Goal: Task Accomplishment & Management: Manage account settings

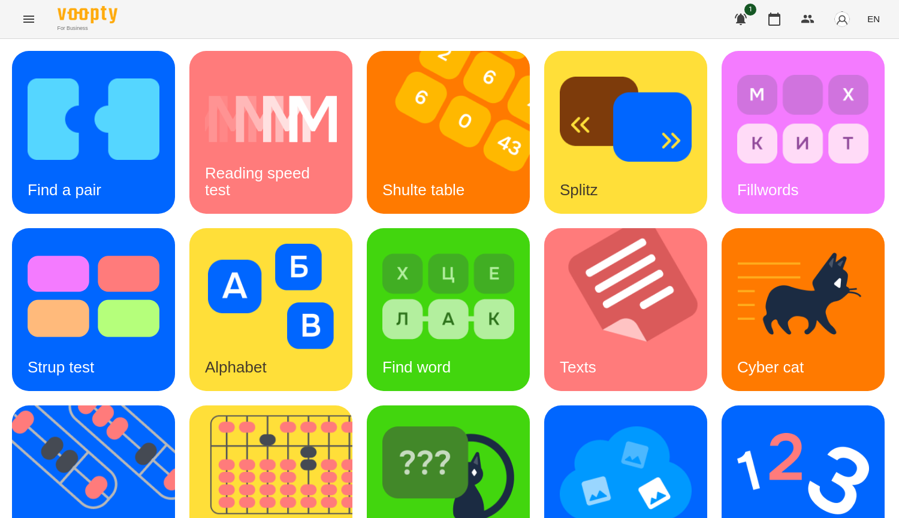
scroll to position [240, 0]
click at [737, 421] on img at bounding box center [803, 473] width 132 height 105
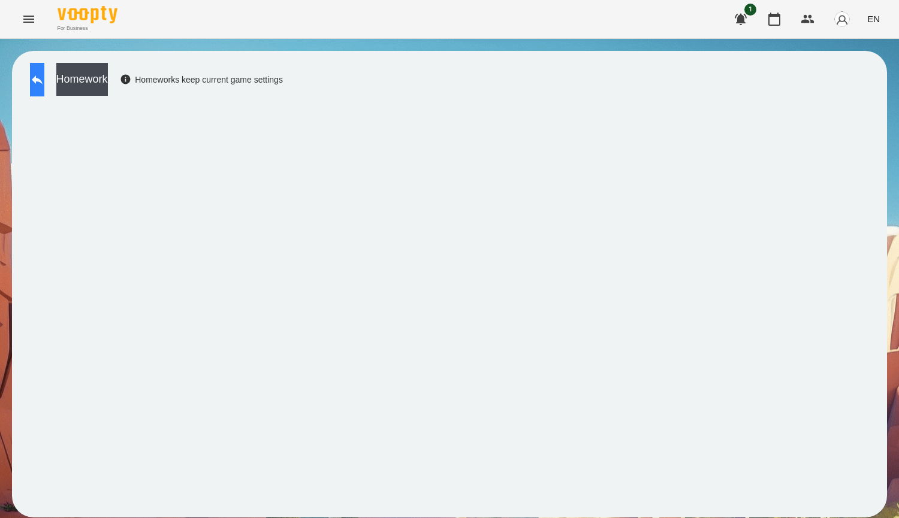
click at [44, 83] on button at bounding box center [37, 80] width 14 height 34
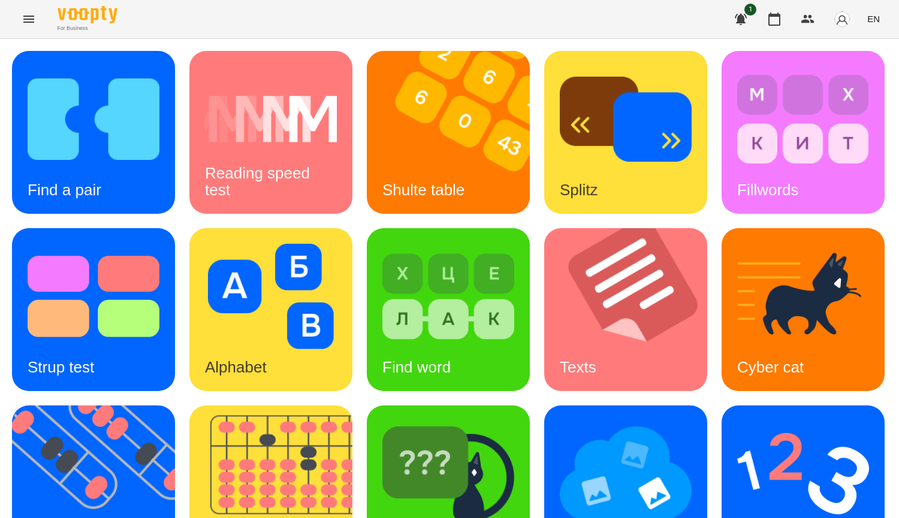
scroll to position [360, 0]
click at [737, 421] on img at bounding box center [803, 473] width 132 height 105
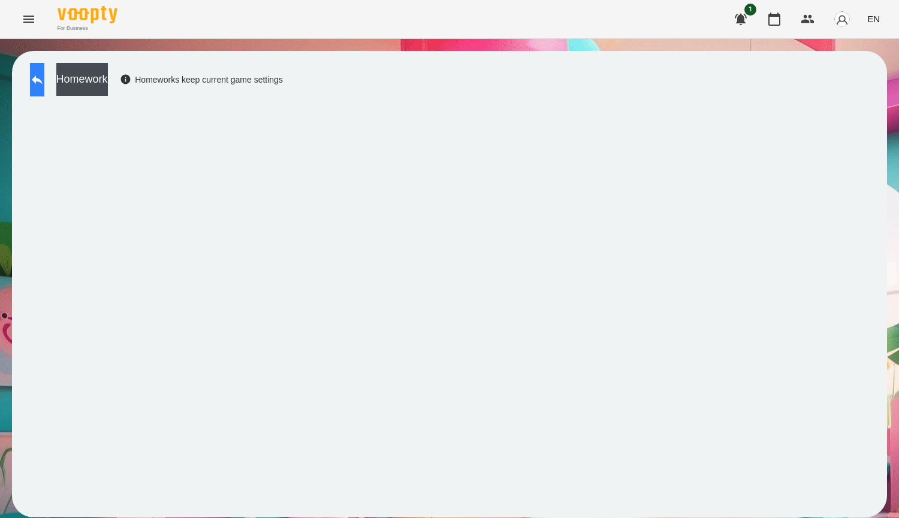
drag, startPoint x: 66, startPoint y: 96, endPoint x: 61, endPoint y: 89, distance: 9.1
click at [66, 96] on div "Homework Homeworks keep current game settings" at bounding box center [153, 83] width 259 height 40
click at [44, 81] on button at bounding box center [37, 80] width 14 height 34
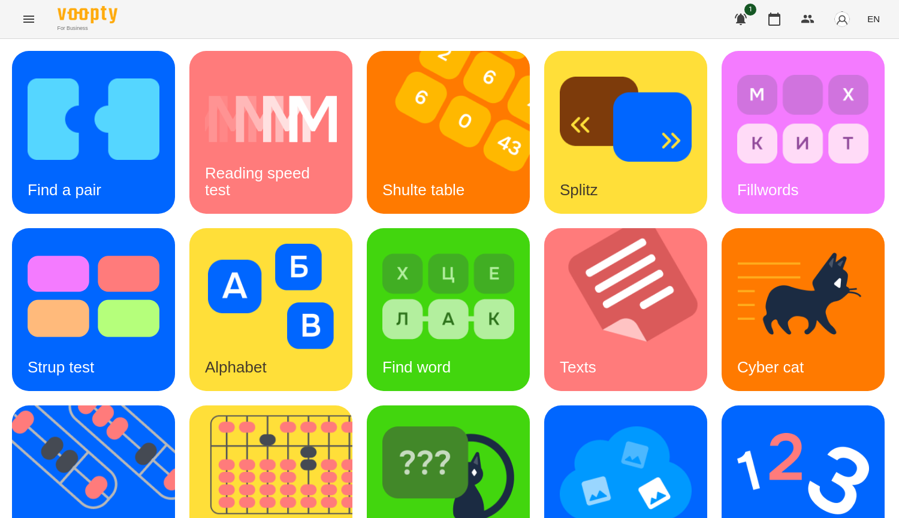
scroll to position [417, 0]
click at [737, 421] on img at bounding box center [803, 473] width 132 height 105
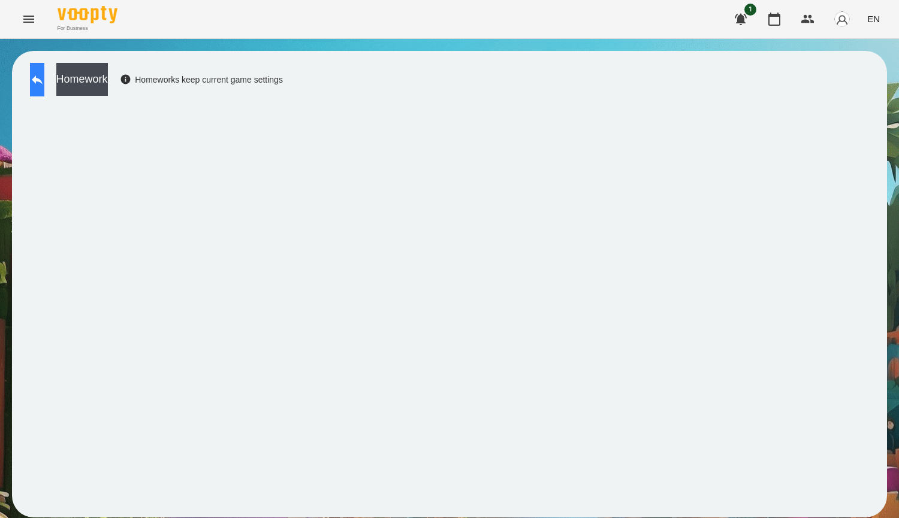
click at [44, 75] on icon at bounding box center [37, 80] width 14 height 14
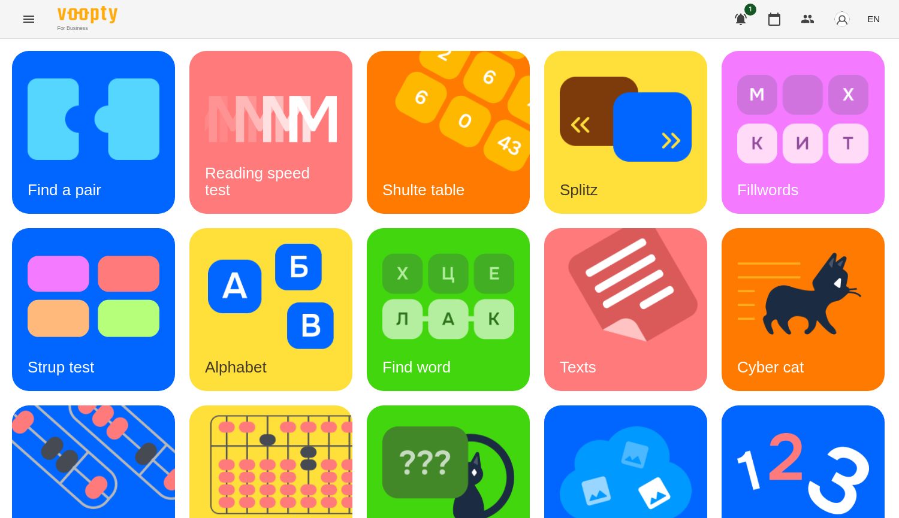
scroll to position [360, 0]
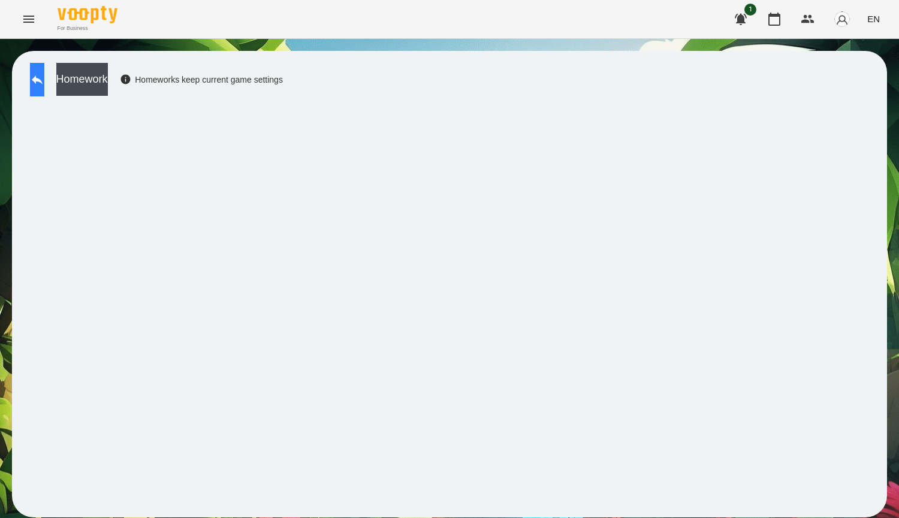
click at [44, 87] on button at bounding box center [37, 80] width 14 height 34
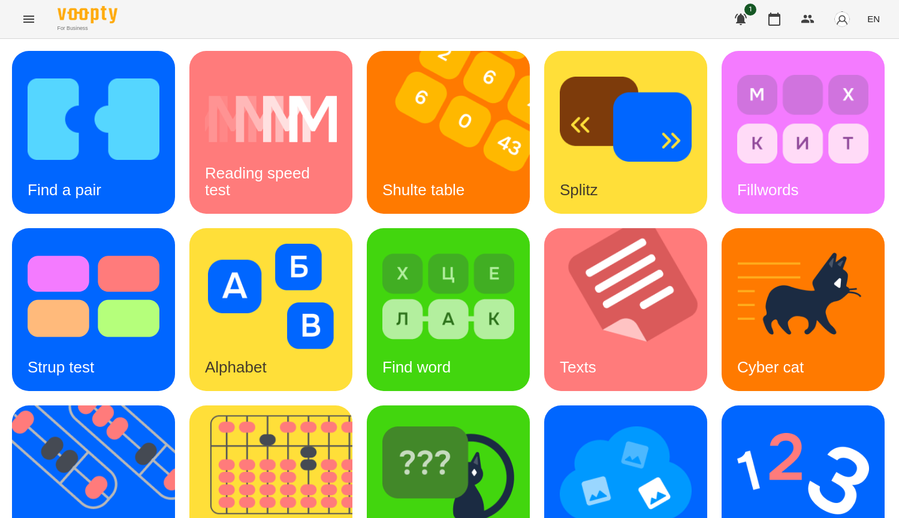
scroll to position [300, 0]
click at [190, 406] on img at bounding box center [101, 487] width 178 height 163
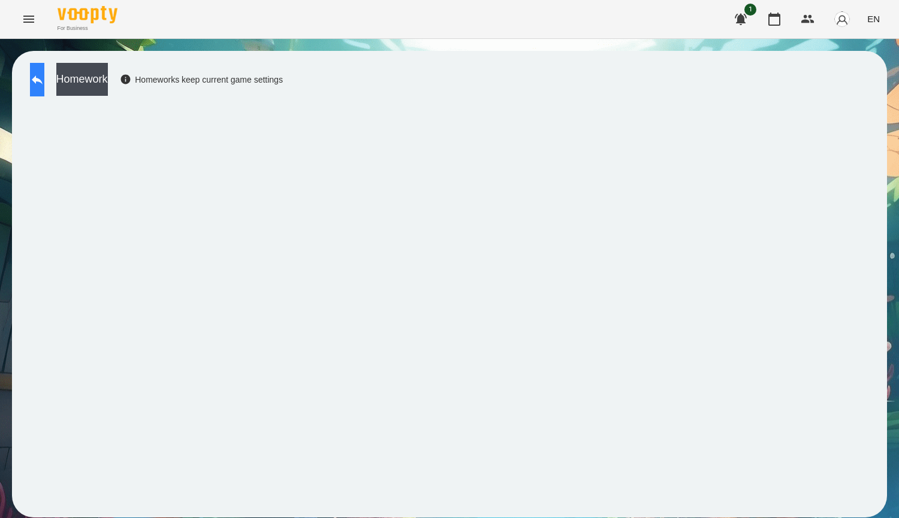
click at [43, 78] on icon at bounding box center [37, 80] width 11 height 9
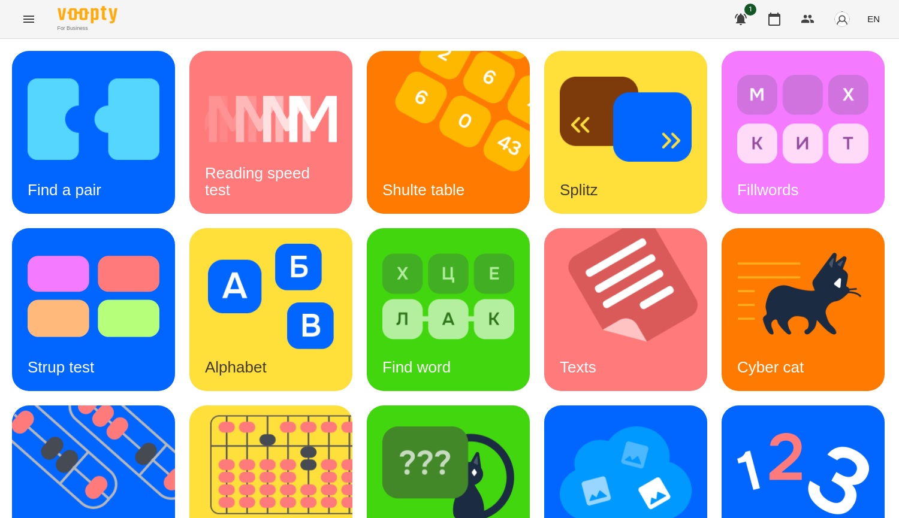
scroll to position [240, 0]
click at [190, 406] on img at bounding box center [101, 487] width 178 height 163
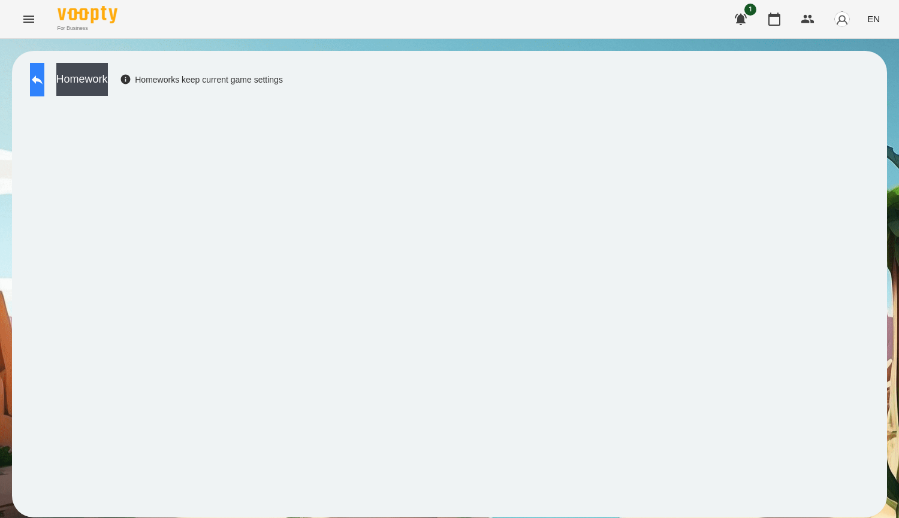
click at [44, 71] on button at bounding box center [37, 80] width 14 height 34
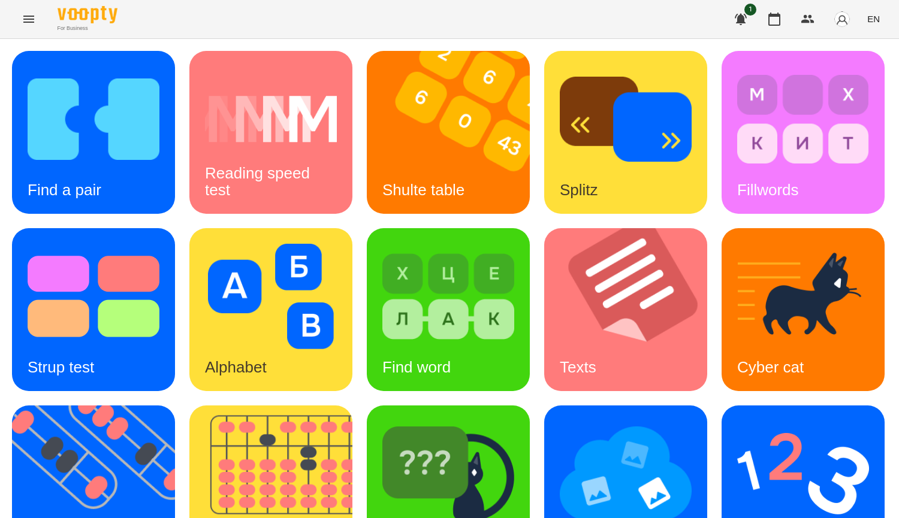
scroll to position [240, 0]
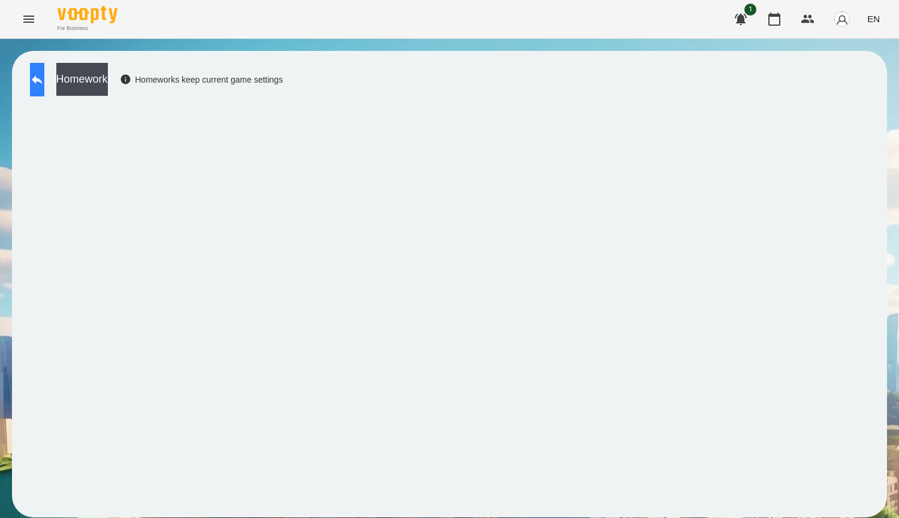
click at [34, 82] on button at bounding box center [37, 80] width 14 height 34
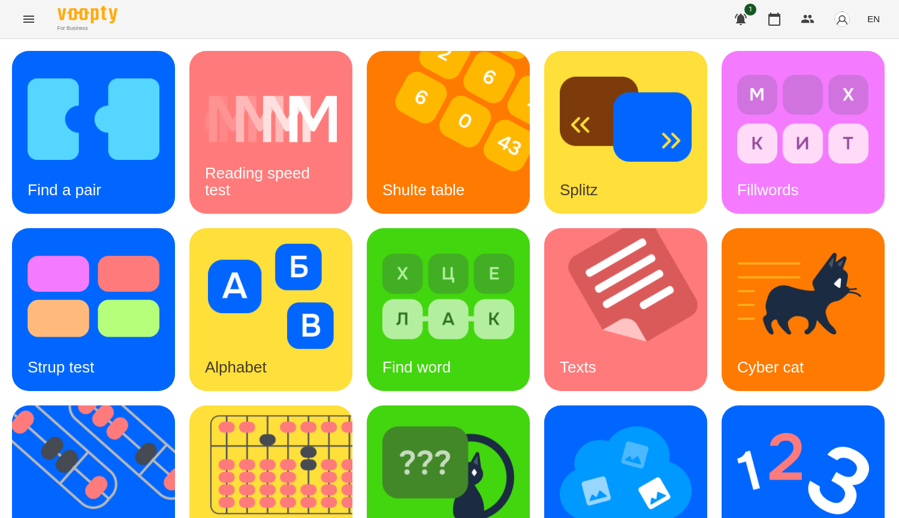
scroll to position [417, 0]
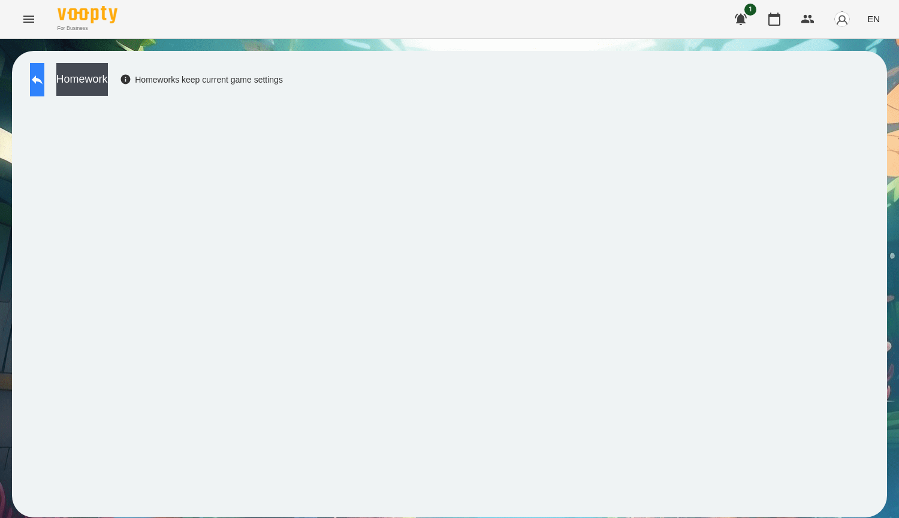
click at [44, 83] on icon at bounding box center [37, 80] width 14 height 14
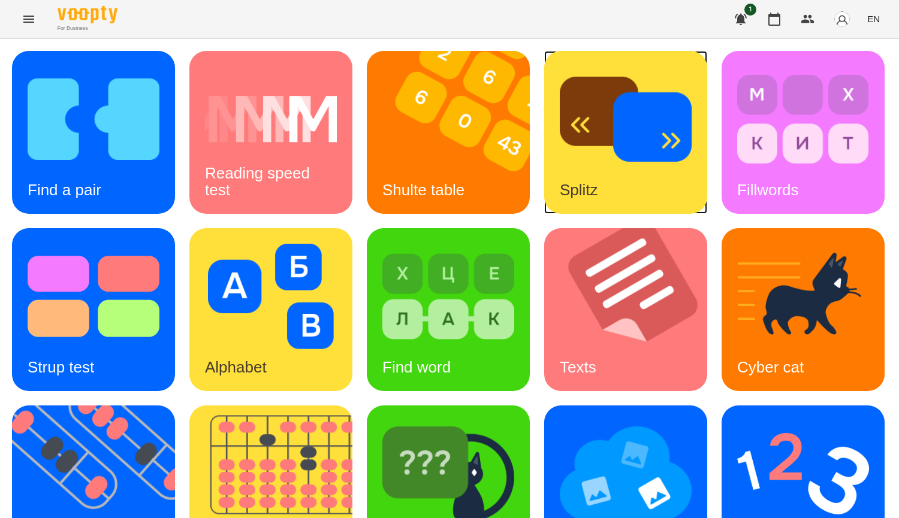
click at [704, 169] on div "Splitz" at bounding box center [625, 132] width 163 height 163
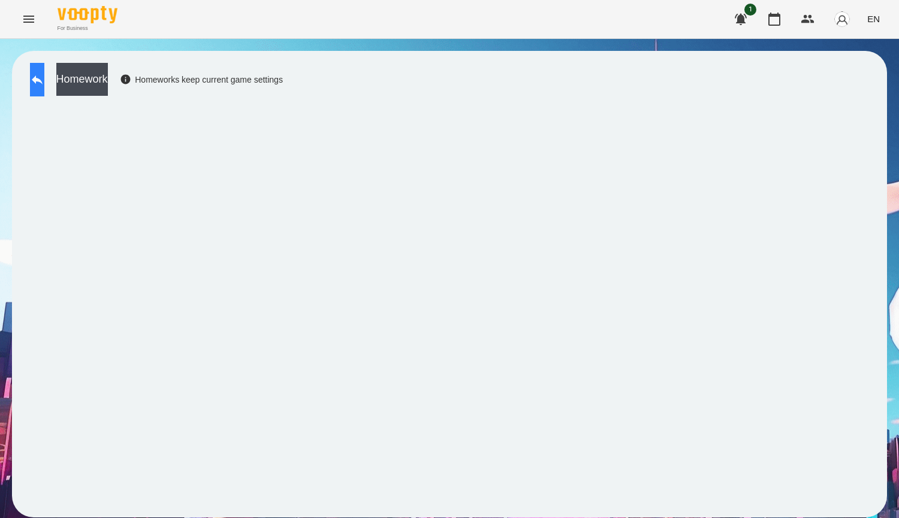
click at [38, 90] on button at bounding box center [37, 80] width 14 height 34
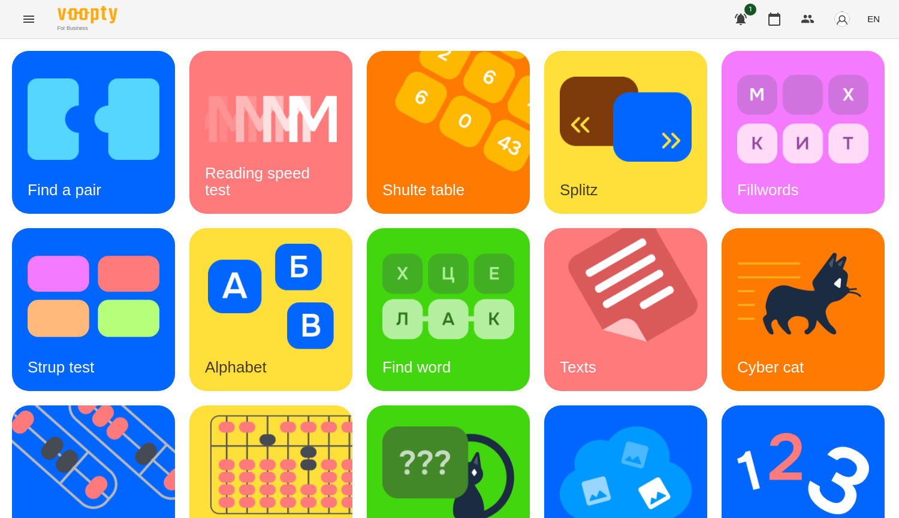
click at [793, 31] on div "1 EN" at bounding box center [805, 19] width 158 height 31
click at [768, 16] on button "button" at bounding box center [774, 19] width 29 height 29
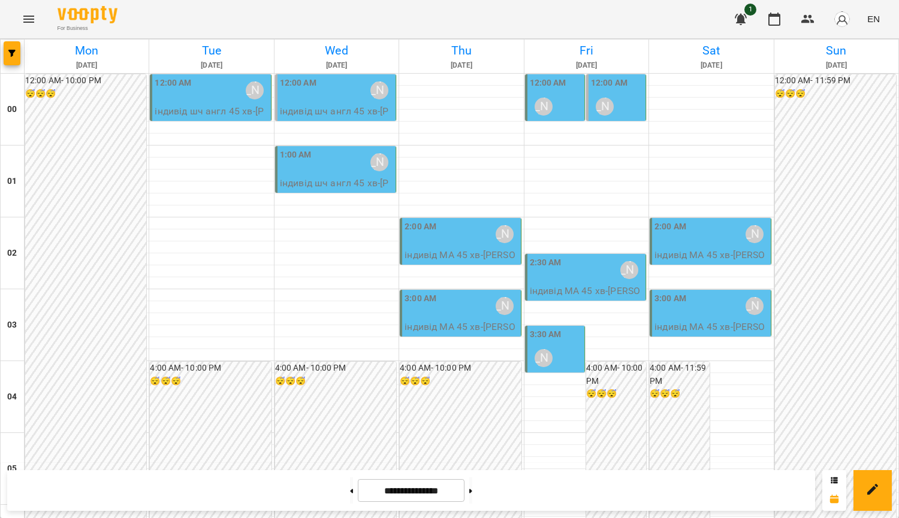
scroll to position [1335, 0]
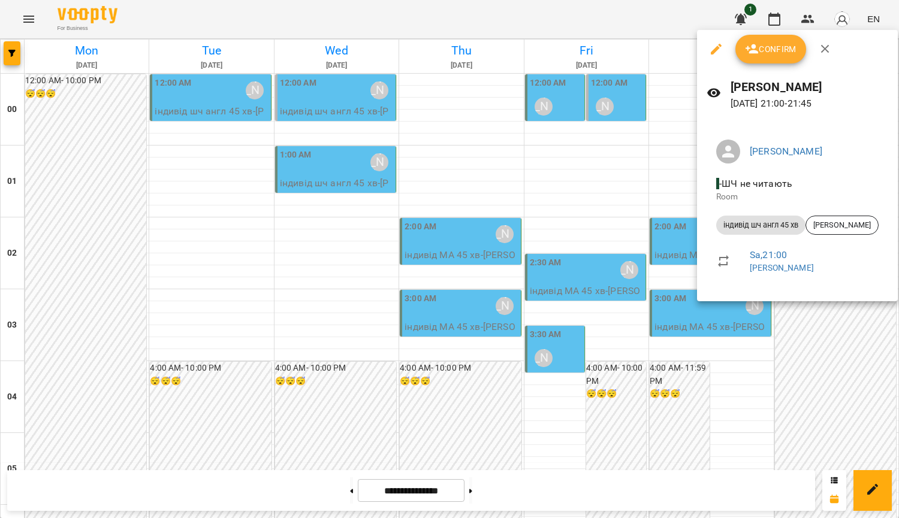
click at [605, 267] on div at bounding box center [449, 259] width 899 height 518
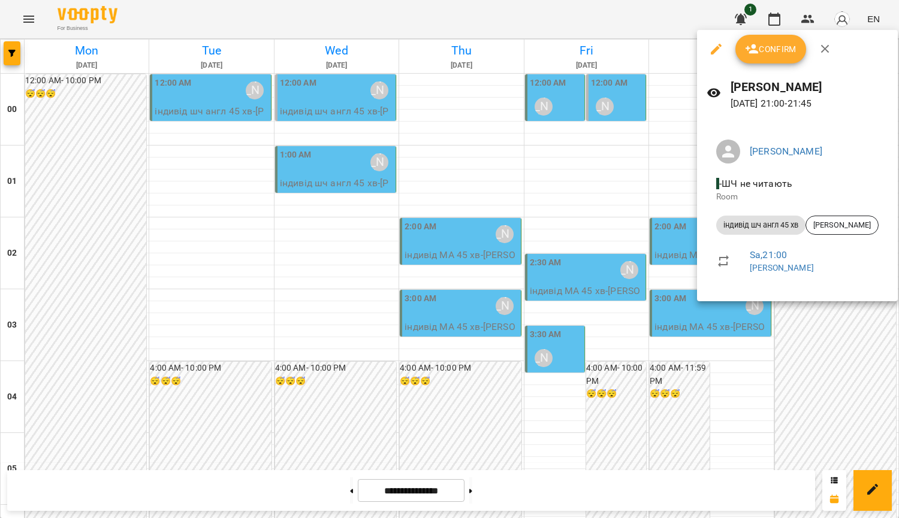
click at [646, 207] on div at bounding box center [449, 259] width 899 height 518
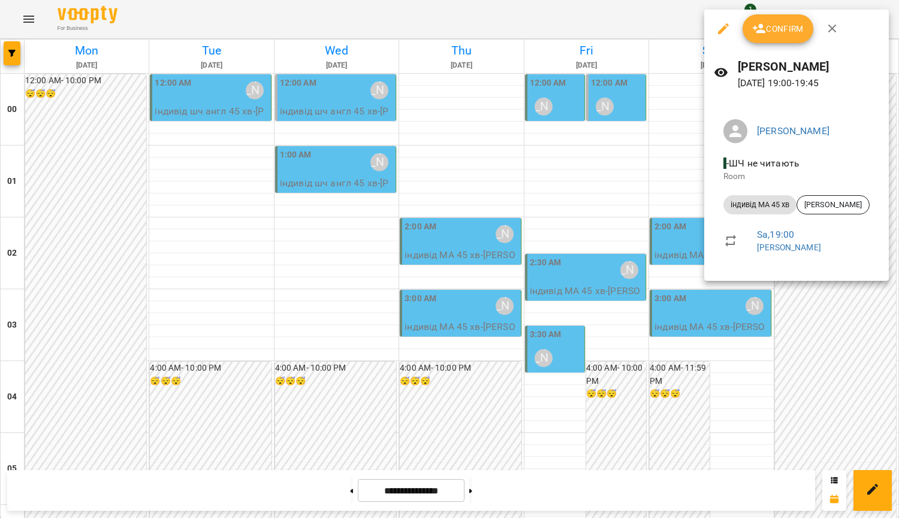
click at [626, 162] on div at bounding box center [449, 259] width 899 height 518
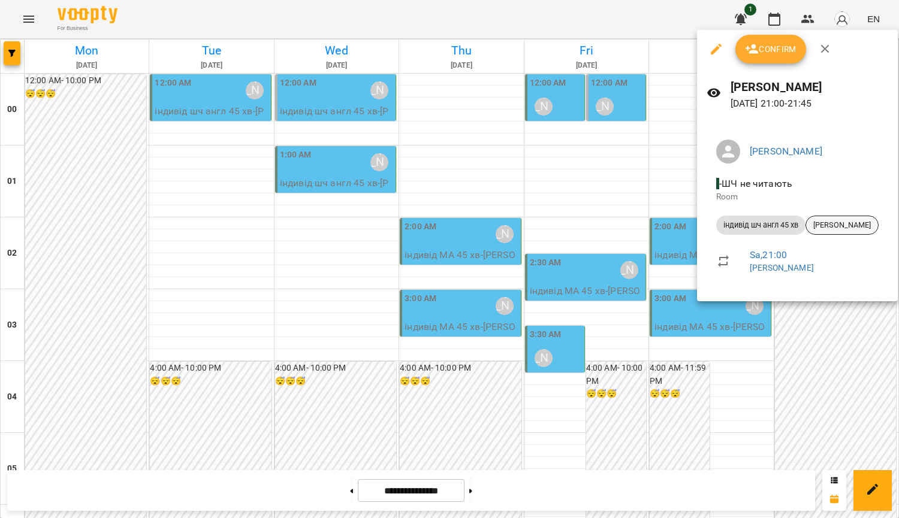
click at [830, 231] on span "Наталі Возна" at bounding box center [842, 225] width 72 height 11
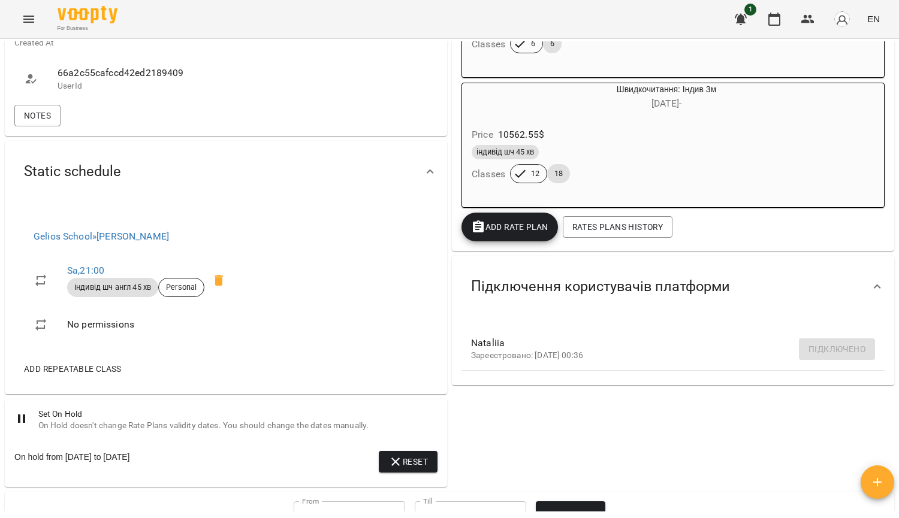
scroll to position [300, 0]
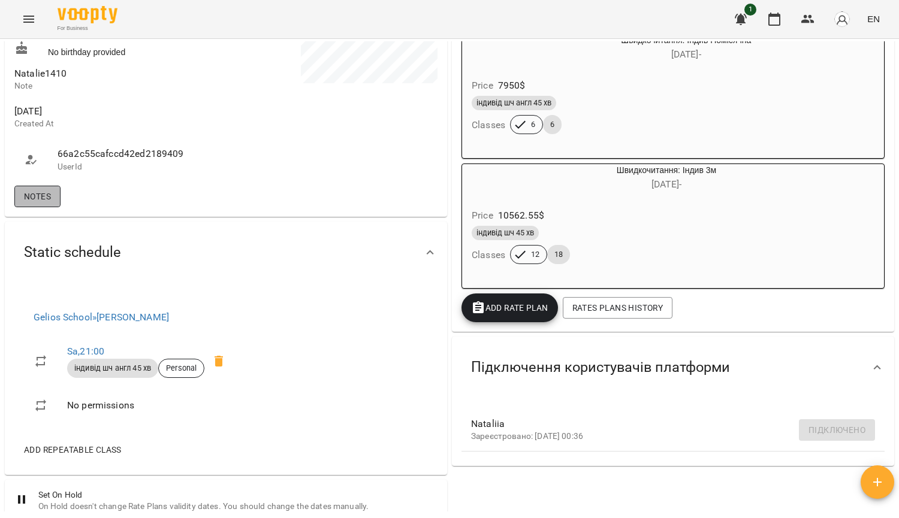
click at [54, 207] on button "Notes" at bounding box center [37, 197] width 46 height 22
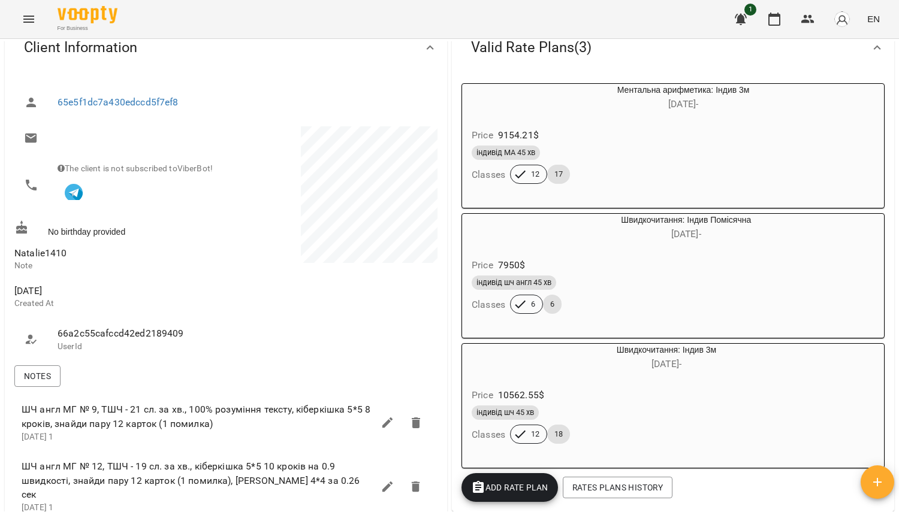
scroll to position [0, 0]
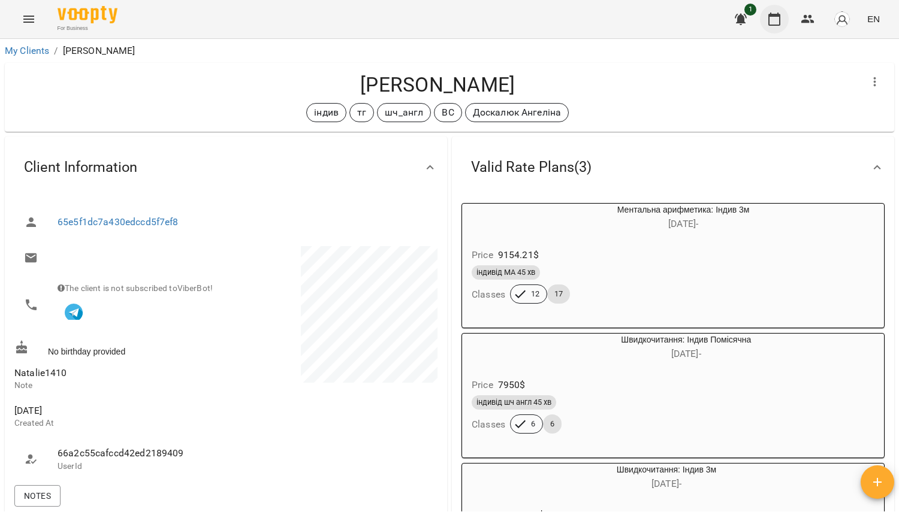
click at [771, 22] on icon "button" at bounding box center [774, 19] width 14 height 14
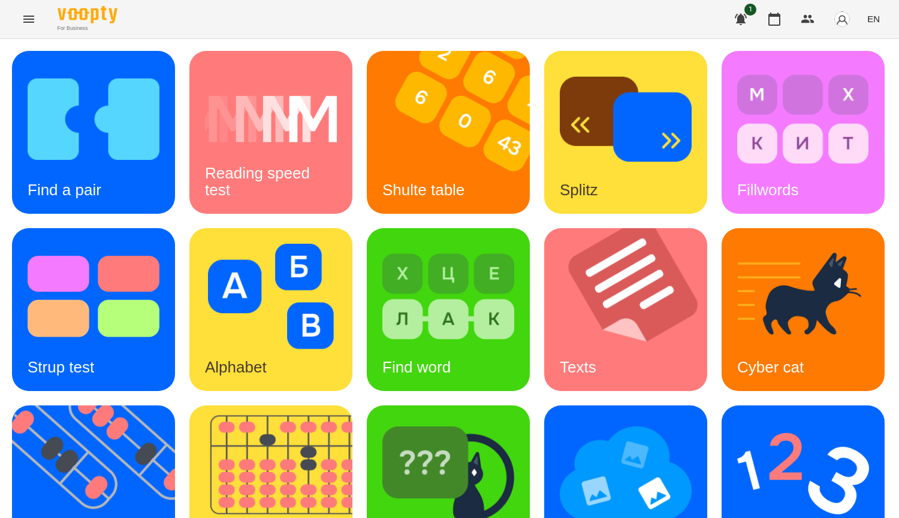
scroll to position [240, 0]
click at [190, 406] on img at bounding box center [101, 487] width 178 height 163
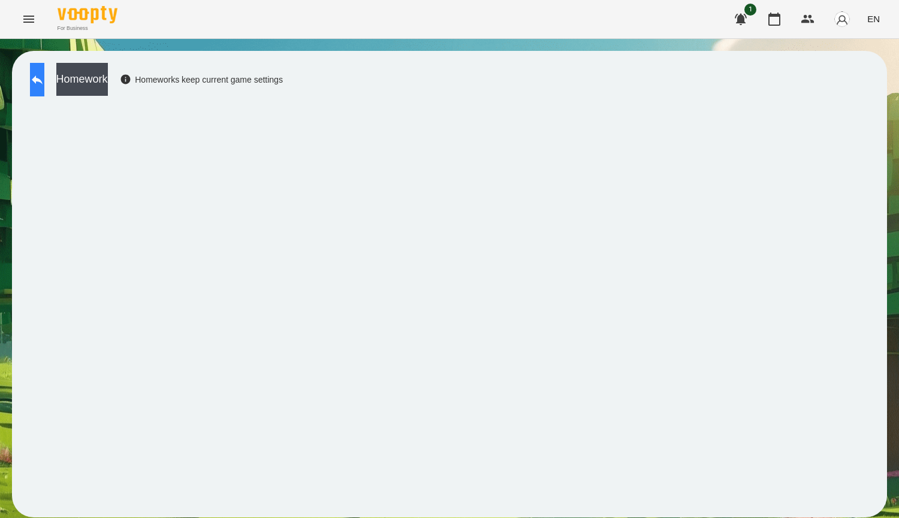
click at [44, 70] on button at bounding box center [37, 80] width 14 height 34
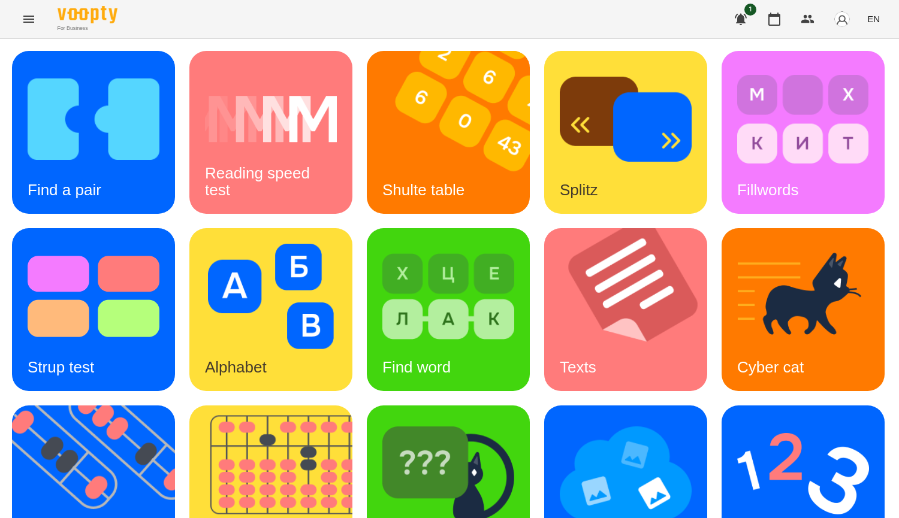
scroll to position [300, 0]
click at [367, 406] on img at bounding box center [278, 487] width 178 height 163
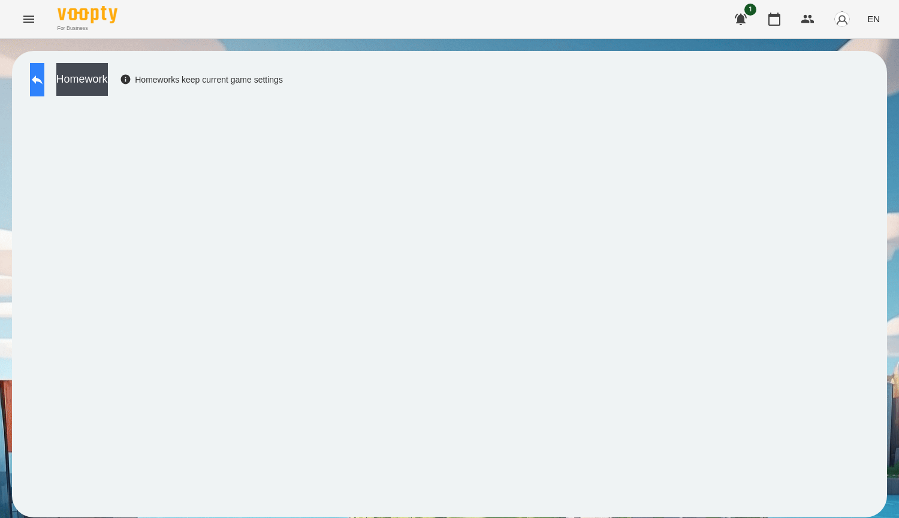
click at [34, 74] on button at bounding box center [37, 80] width 14 height 34
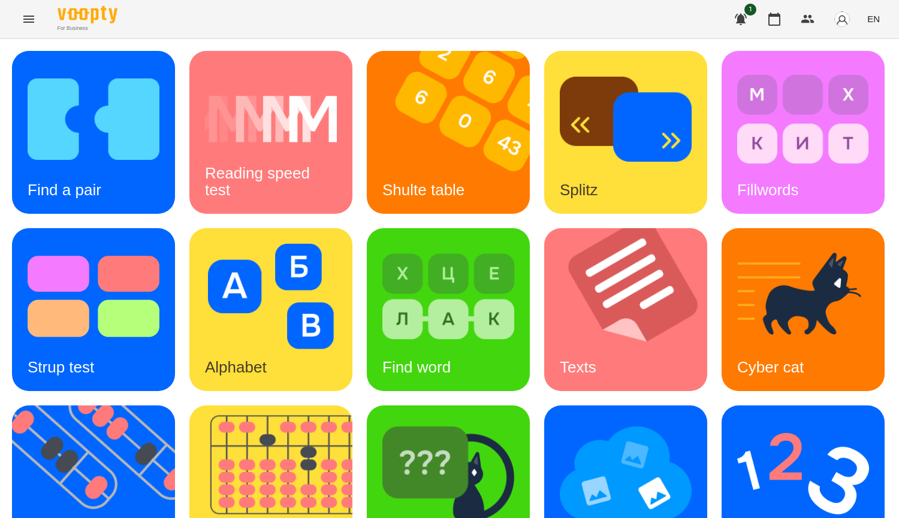
scroll to position [240, 0]
click at [737, 424] on img at bounding box center [803, 473] width 132 height 105
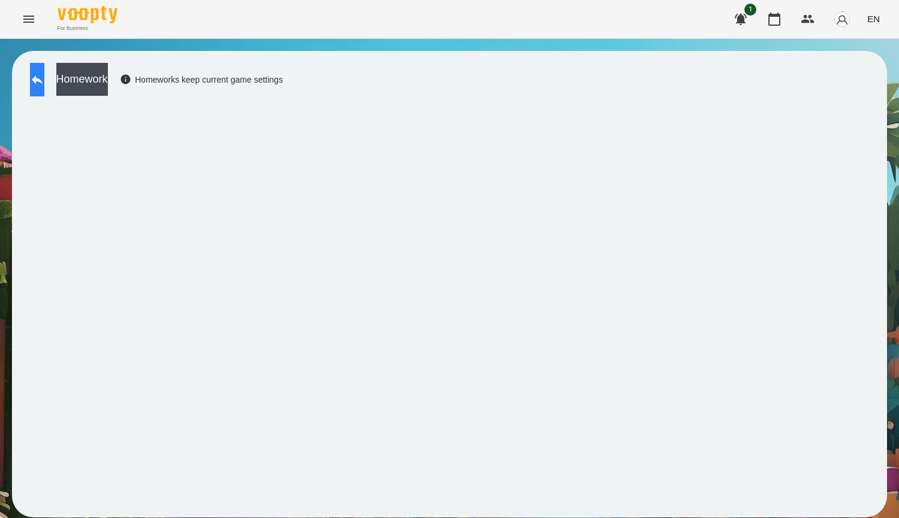
click at [44, 82] on button at bounding box center [37, 80] width 14 height 34
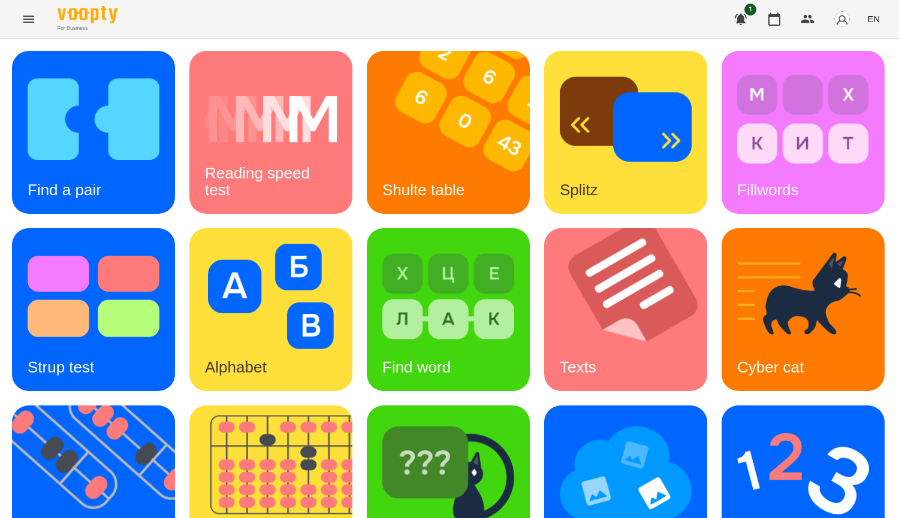
scroll to position [360, 0]
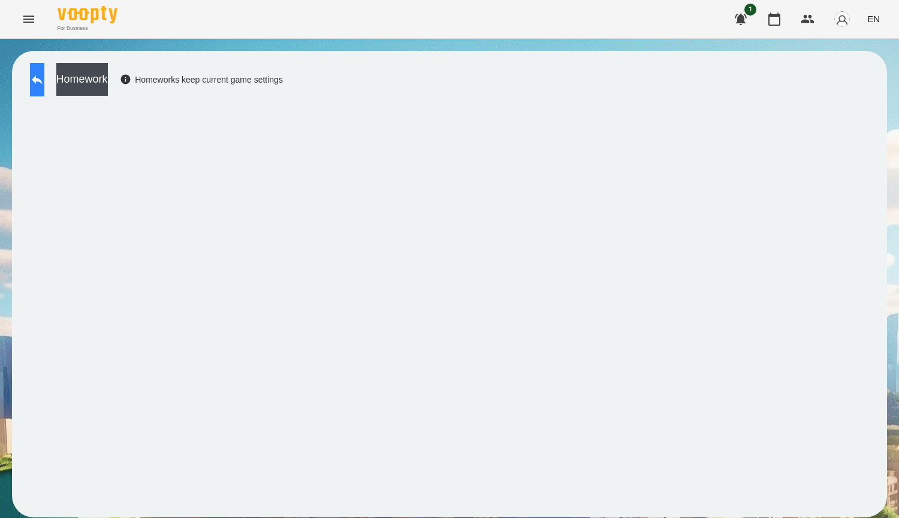
click at [41, 75] on button at bounding box center [37, 80] width 14 height 34
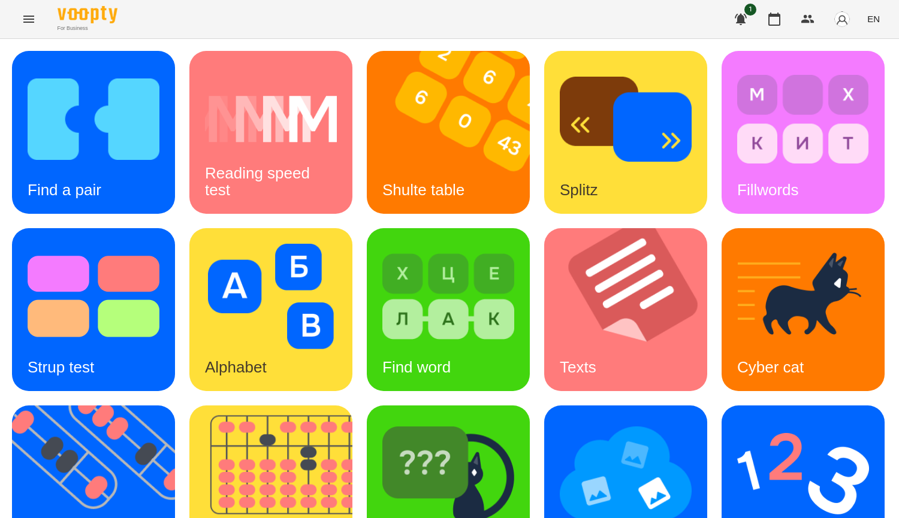
scroll to position [360, 0]
click at [737, 421] on img at bounding box center [803, 473] width 132 height 105
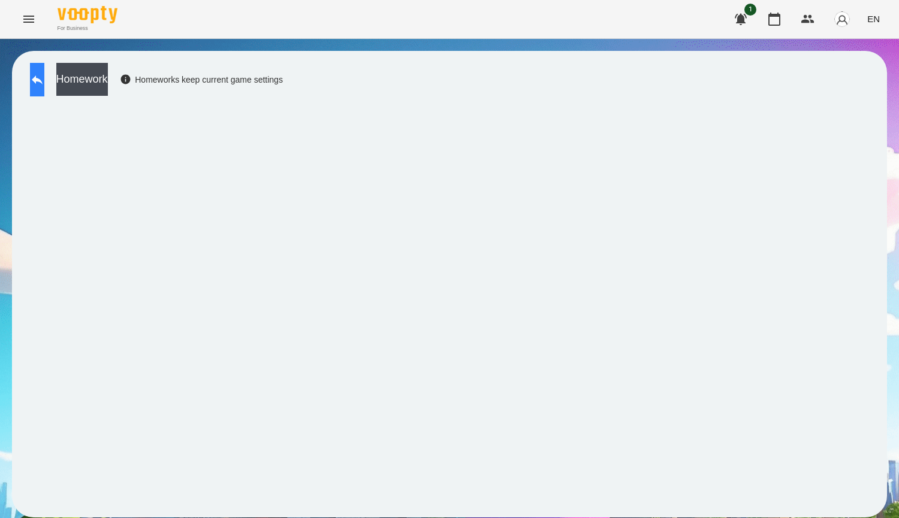
click at [44, 69] on button at bounding box center [37, 80] width 14 height 34
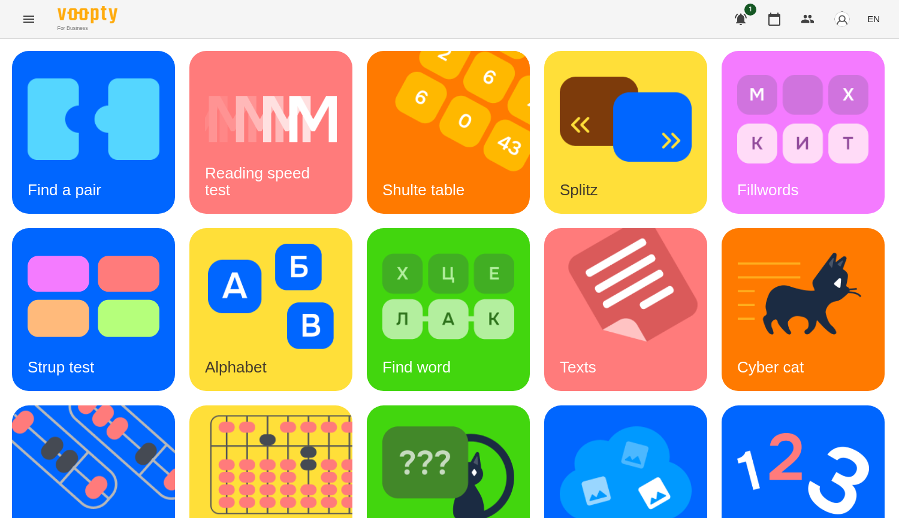
scroll to position [417, 0]
click at [737, 421] on img at bounding box center [803, 473] width 132 height 105
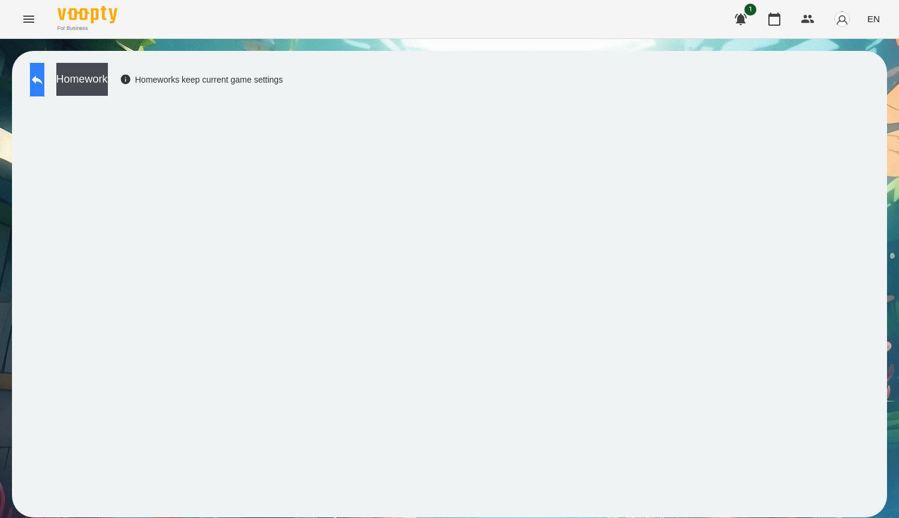
click at [44, 82] on icon at bounding box center [37, 80] width 14 height 14
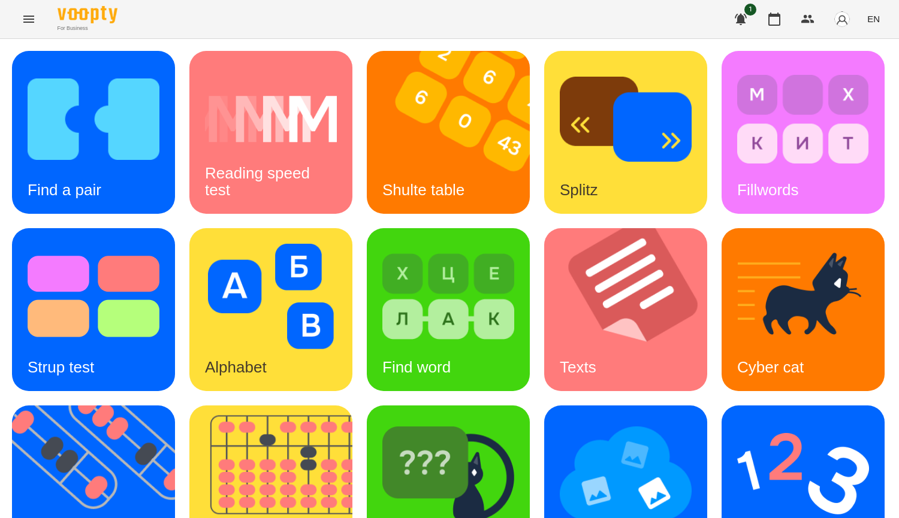
scroll to position [417, 0]
click at [737, 421] on img at bounding box center [803, 473] width 132 height 105
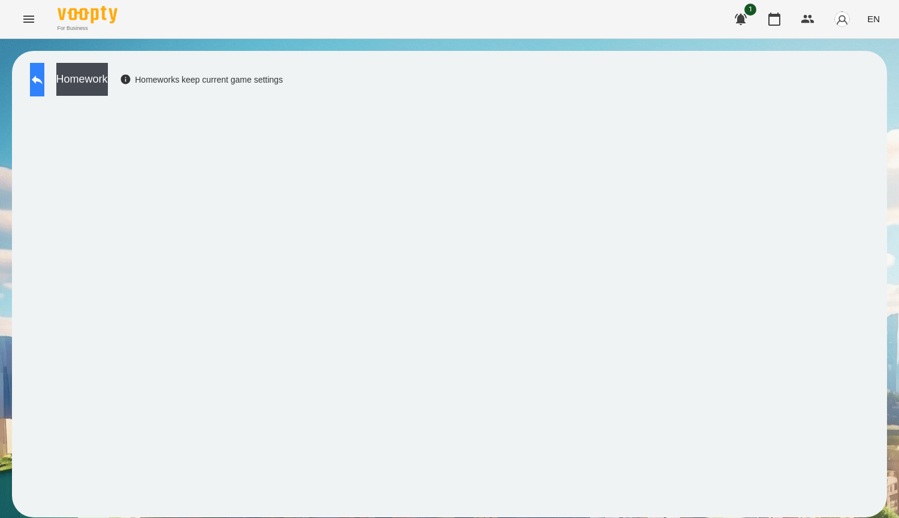
click at [44, 82] on button at bounding box center [37, 80] width 14 height 34
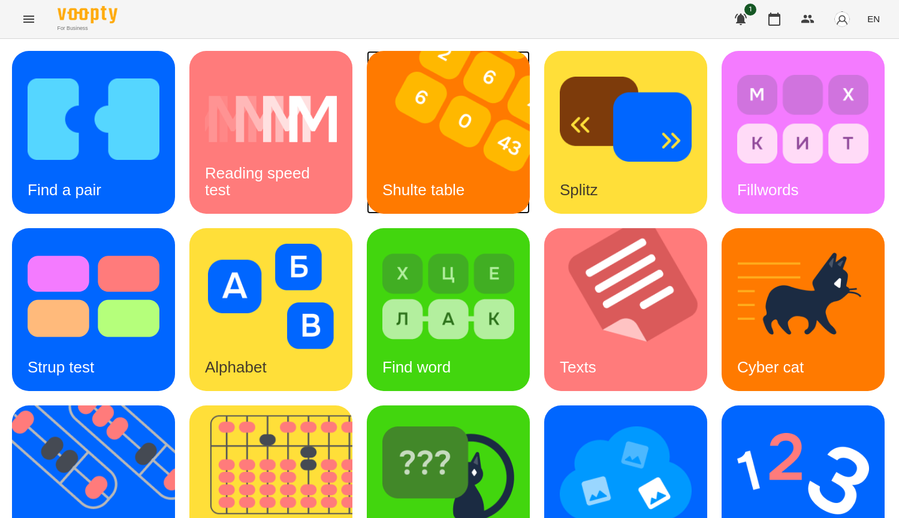
click at [441, 98] on img at bounding box center [456, 132] width 178 height 163
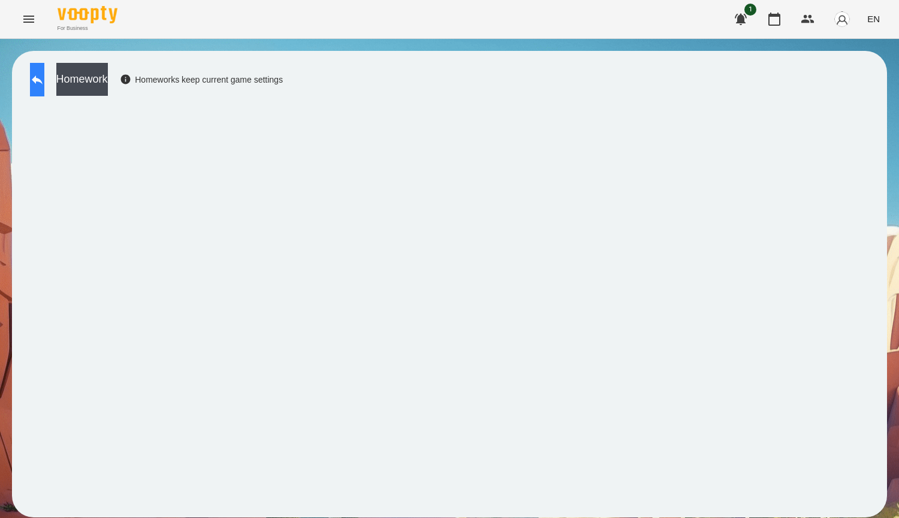
click at [44, 76] on icon at bounding box center [37, 80] width 14 height 14
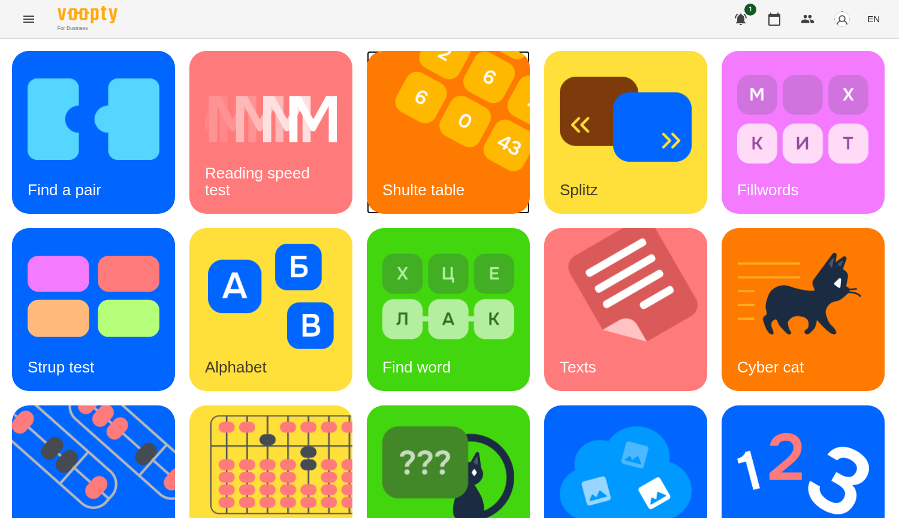
click at [477, 156] on img at bounding box center [456, 132] width 178 height 163
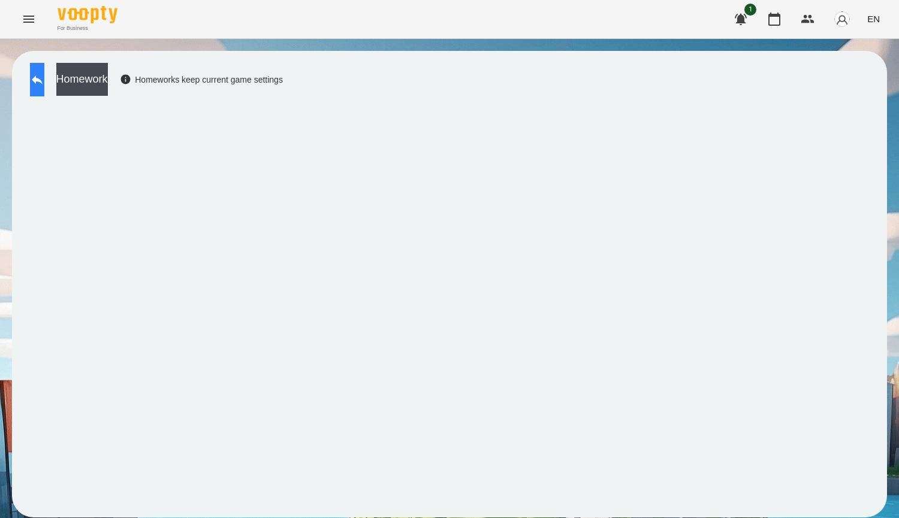
click at [44, 87] on button at bounding box center [37, 80] width 14 height 34
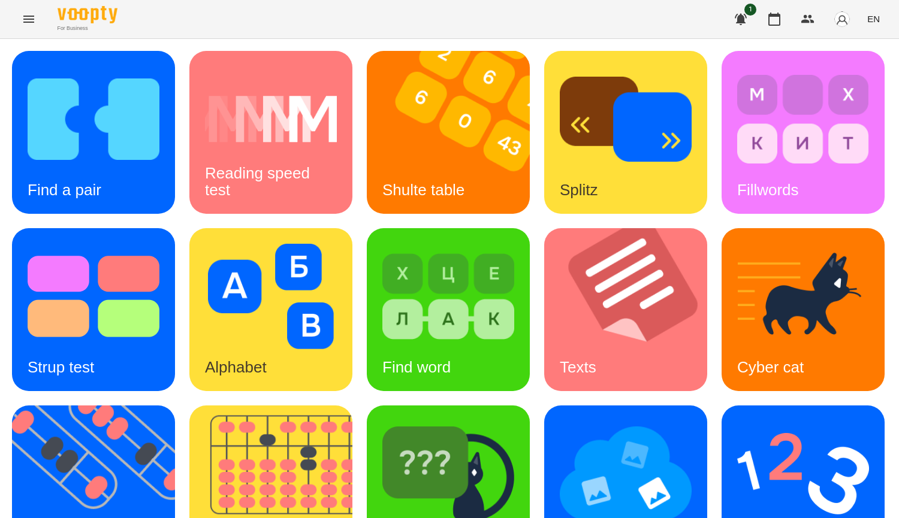
scroll to position [300, 0]
click at [737, 244] on img at bounding box center [803, 296] width 132 height 105
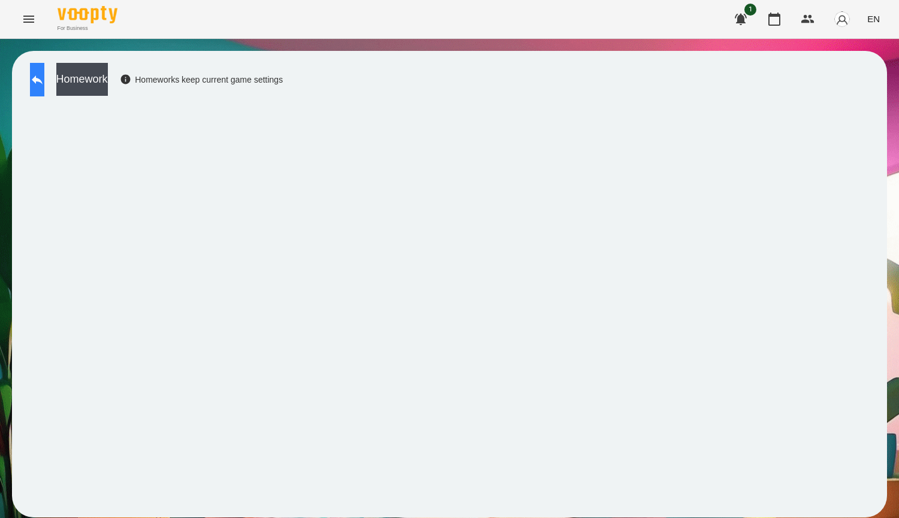
click at [44, 74] on icon at bounding box center [37, 80] width 14 height 14
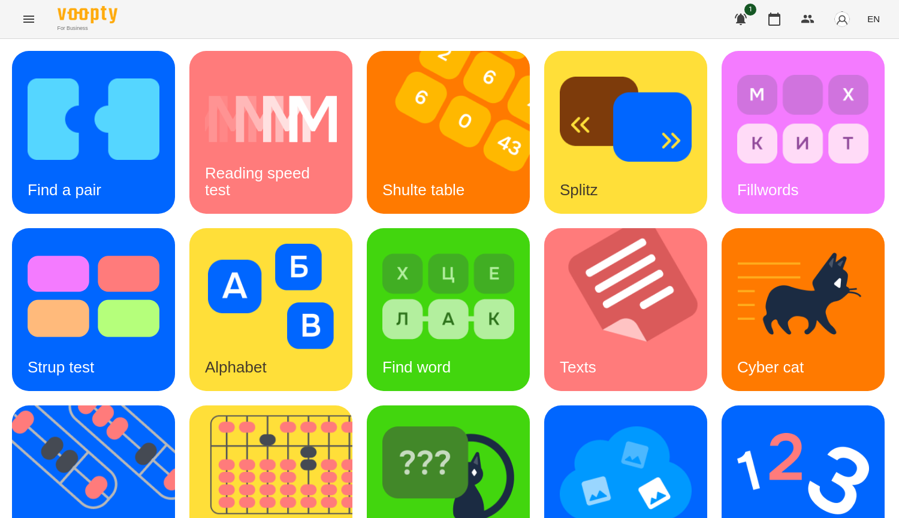
scroll to position [180, 0]
click at [159, 244] on img at bounding box center [94, 296] width 132 height 105
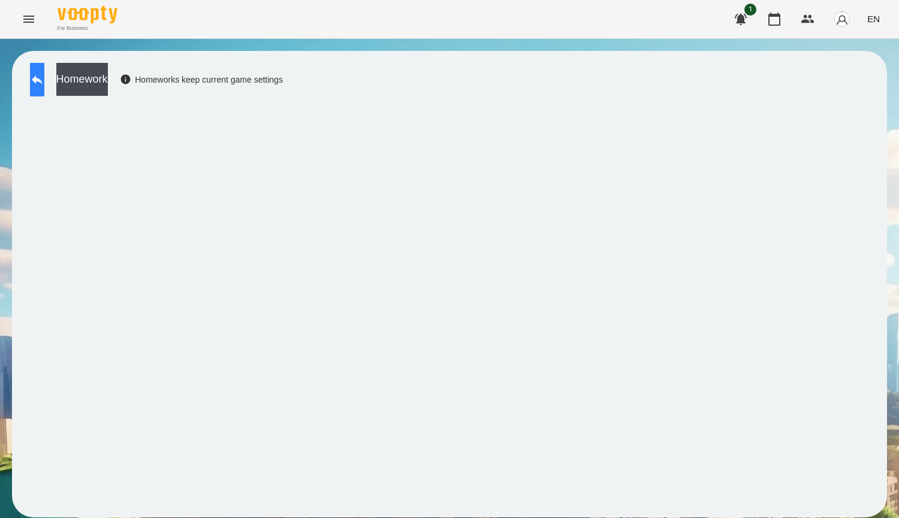
click at [44, 79] on icon at bounding box center [37, 80] width 14 height 14
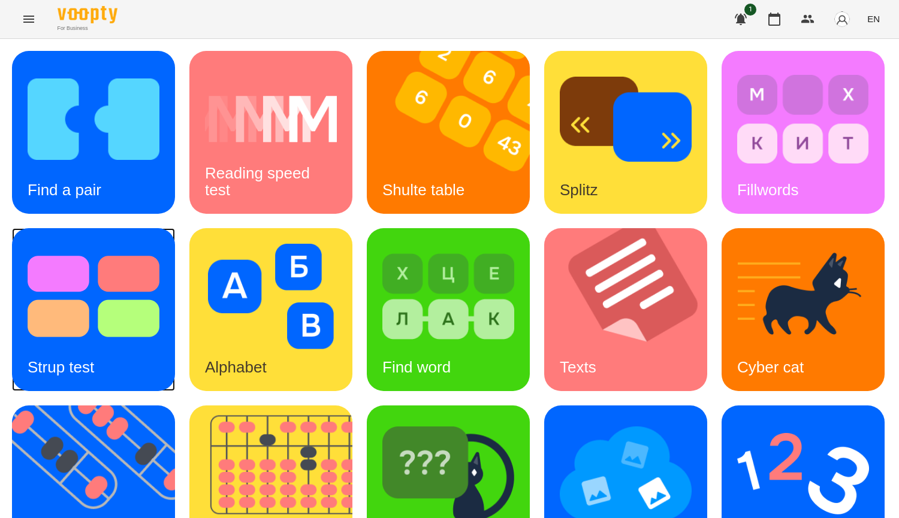
click at [159, 284] on img at bounding box center [94, 296] width 132 height 105
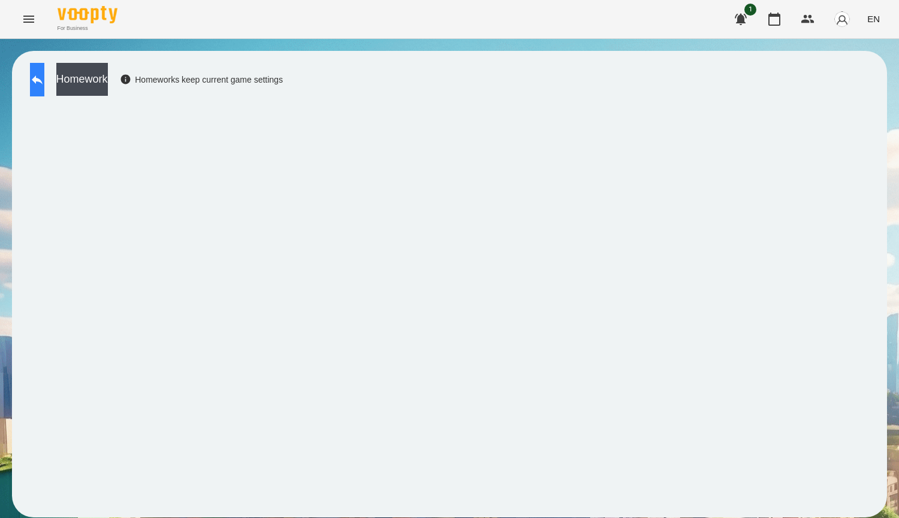
click at [44, 77] on icon at bounding box center [37, 80] width 14 height 14
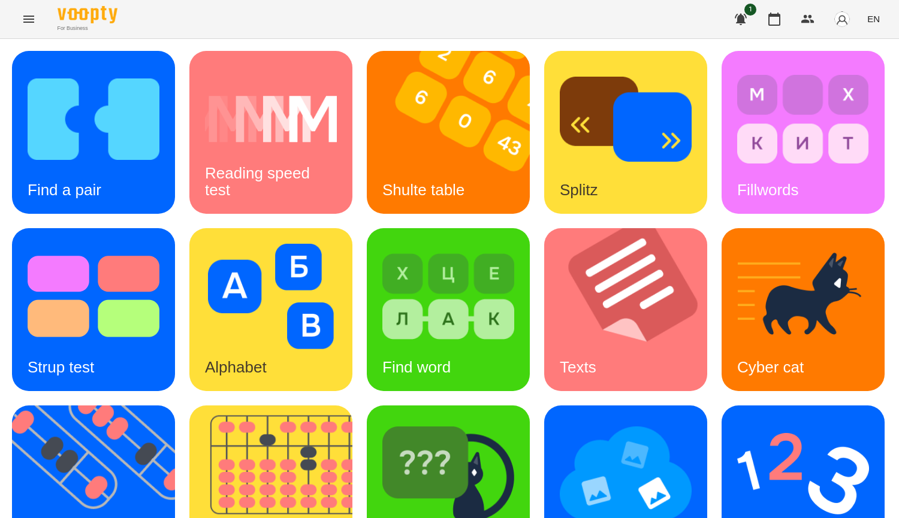
scroll to position [360, 0]
click at [382, 421] on img at bounding box center [448, 473] width 132 height 105
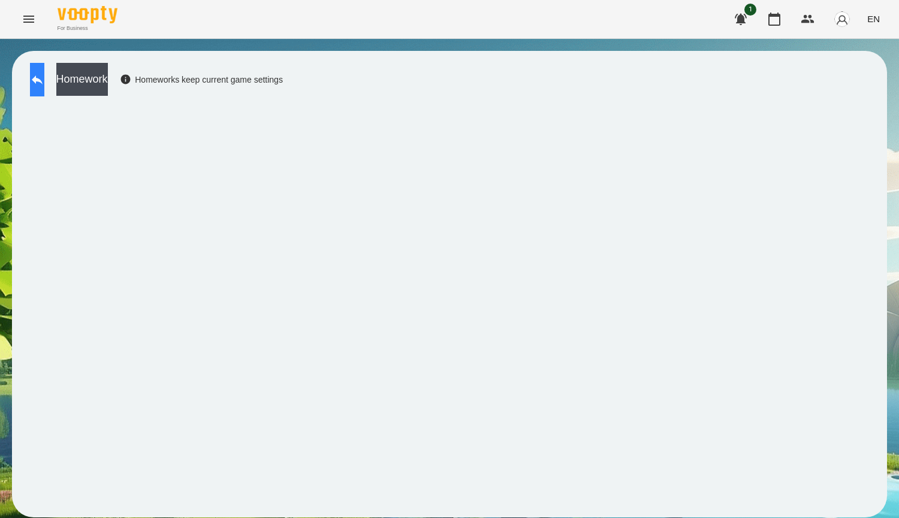
click at [41, 77] on button at bounding box center [37, 80] width 14 height 34
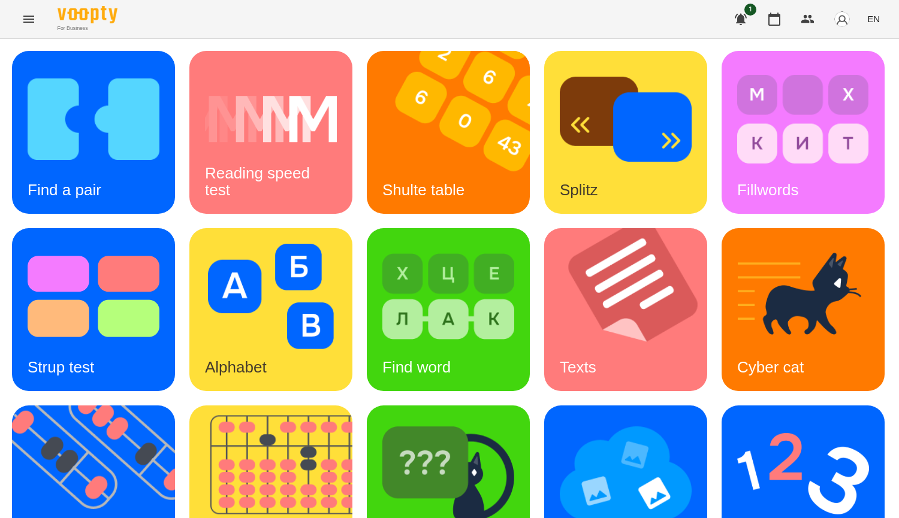
scroll to position [240, 0]
click at [382, 432] on img at bounding box center [448, 473] width 132 height 105
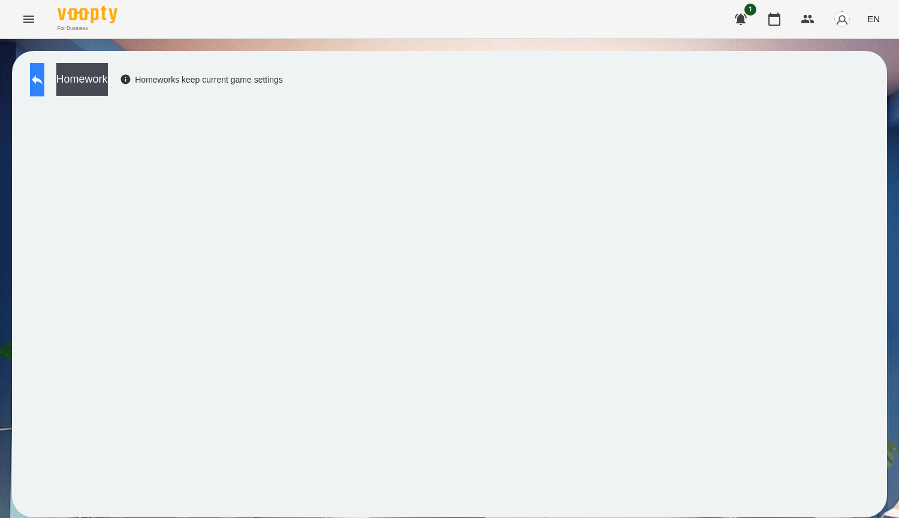
click at [44, 91] on button at bounding box center [37, 80] width 14 height 34
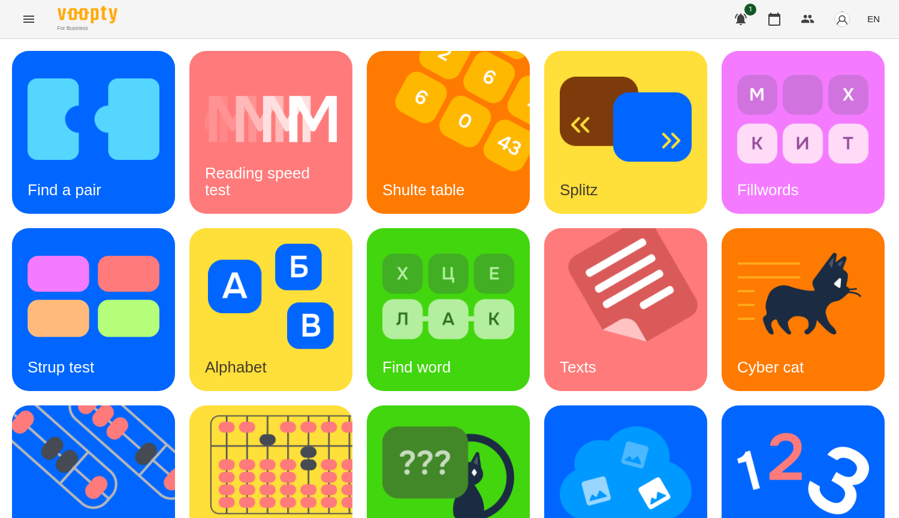
scroll to position [297, 0]
click at [382, 421] on img at bounding box center [448, 473] width 132 height 105
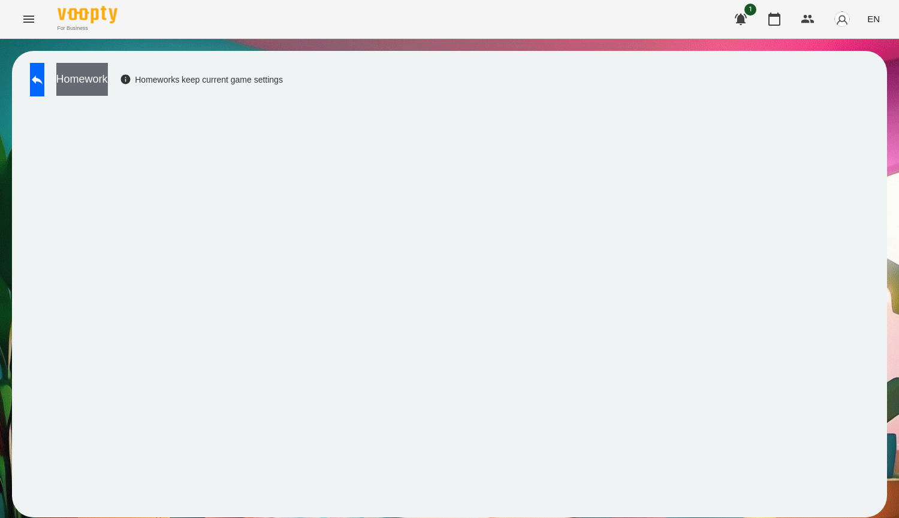
click at [108, 79] on button "Homework" at bounding box center [82, 79] width 52 height 33
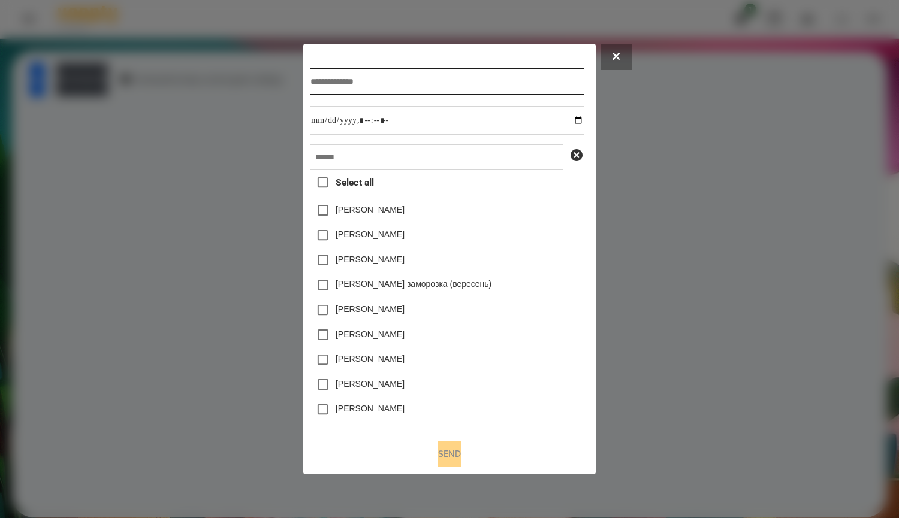
click at [355, 79] on input "text" at bounding box center [446, 82] width 273 height 28
type input "**********"
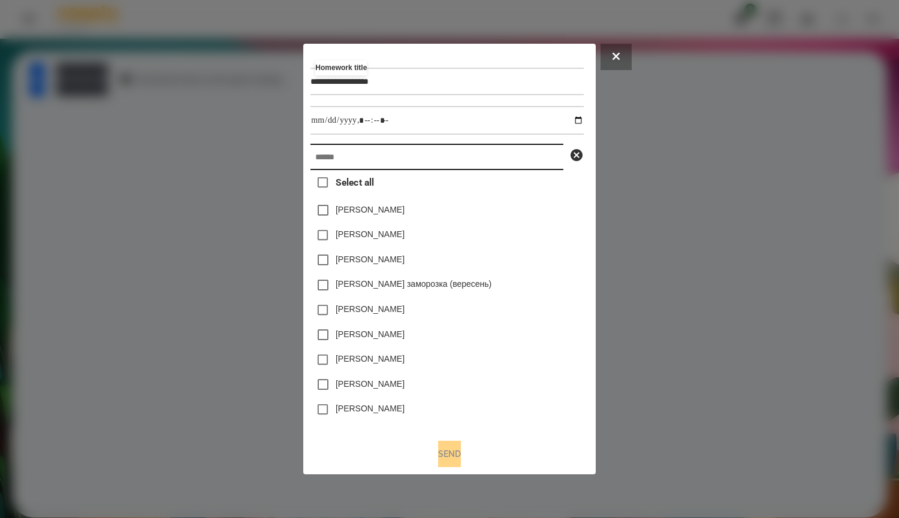
click at [384, 159] on input "text" at bounding box center [436, 157] width 253 height 26
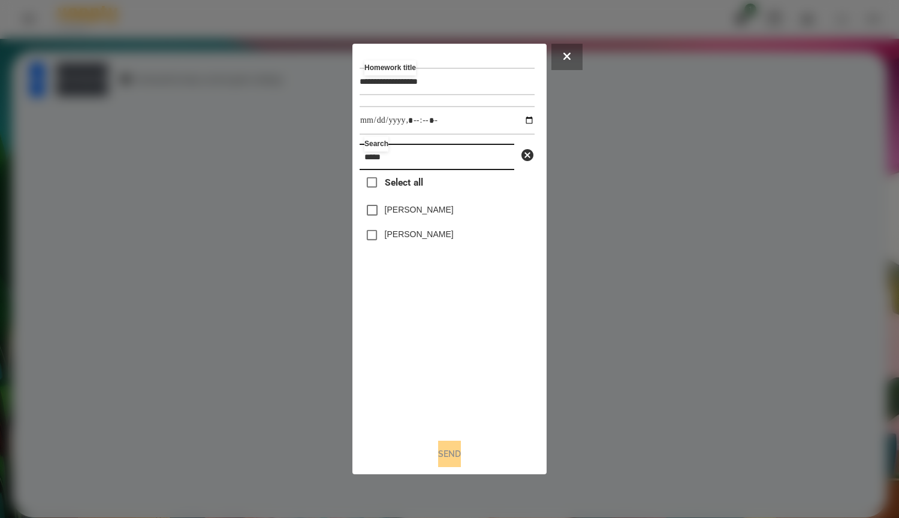
type input "*****"
click at [427, 213] on label "Мадяр Василь" at bounding box center [419, 210] width 69 height 12
click at [421, 240] on label "Мадяр Михайло" at bounding box center [419, 234] width 69 height 12
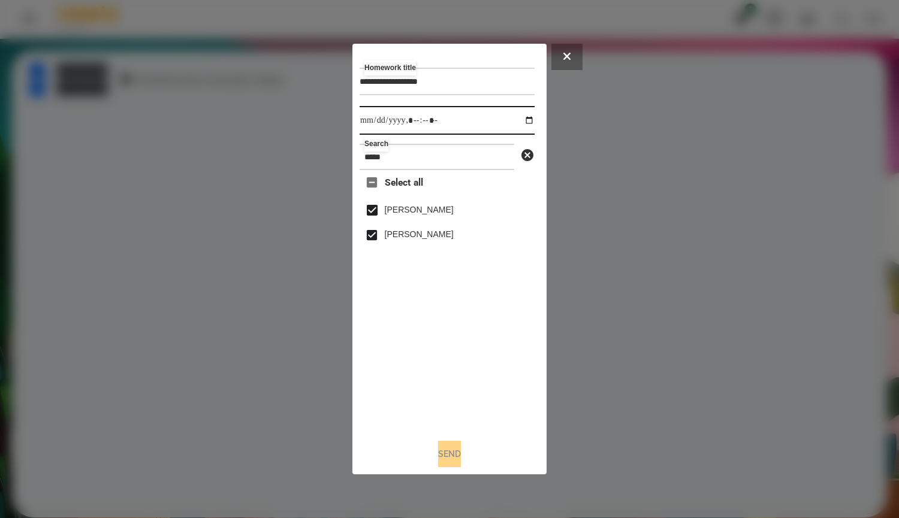
click at [531, 121] on input "datetime-local" at bounding box center [447, 120] width 175 height 29
click at [524, 118] on input "datetime-local" at bounding box center [447, 120] width 175 height 29
type input "**********"
click at [432, 346] on div "Select all Мадяр Василь Мадяр Михайло" at bounding box center [447, 299] width 175 height 259
click at [453, 463] on button "Send" at bounding box center [449, 454] width 23 height 26
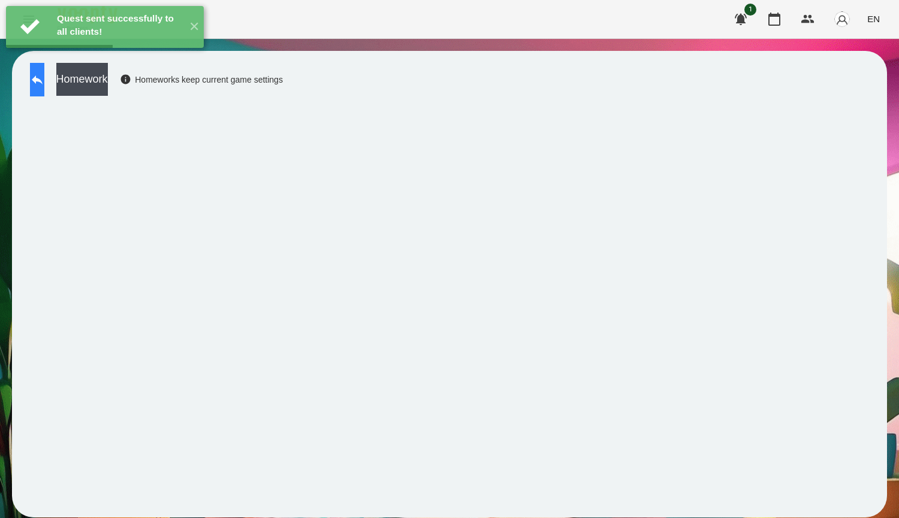
click at [43, 78] on icon at bounding box center [37, 80] width 11 height 9
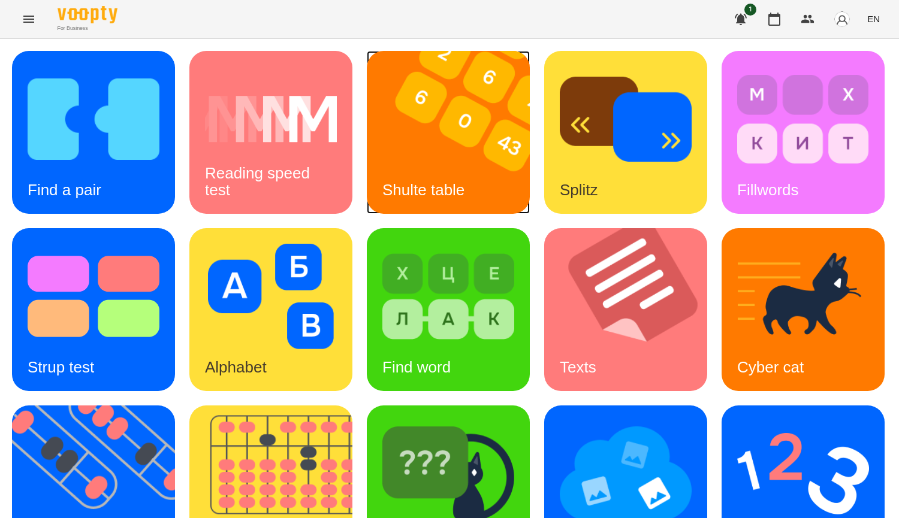
click at [478, 181] on div "Shulte table" at bounding box center [423, 190] width 113 height 47
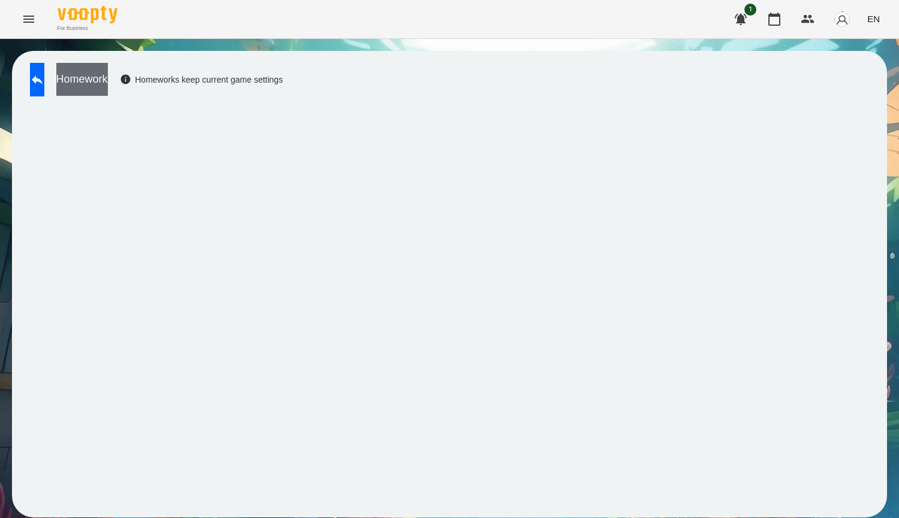
click at [108, 89] on button "Homework" at bounding box center [82, 79] width 52 height 33
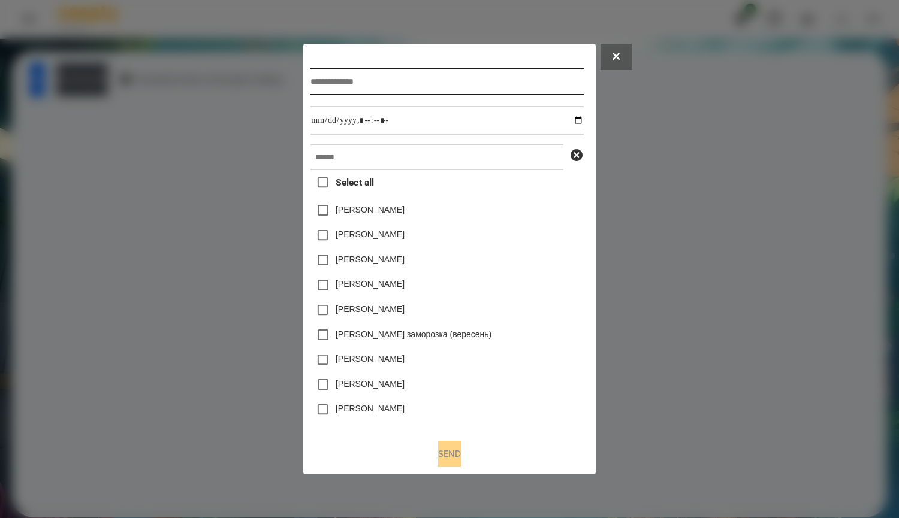
click at [424, 80] on input "text" at bounding box center [446, 82] width 273 height 28
type input "**********"
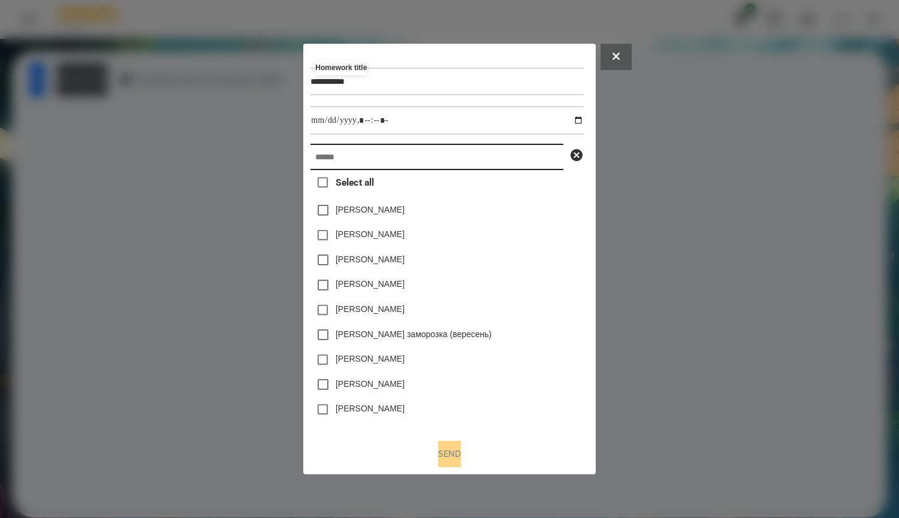
click at [337, 155] on input "text" at bounding box center [436, 157] width 253 height 26
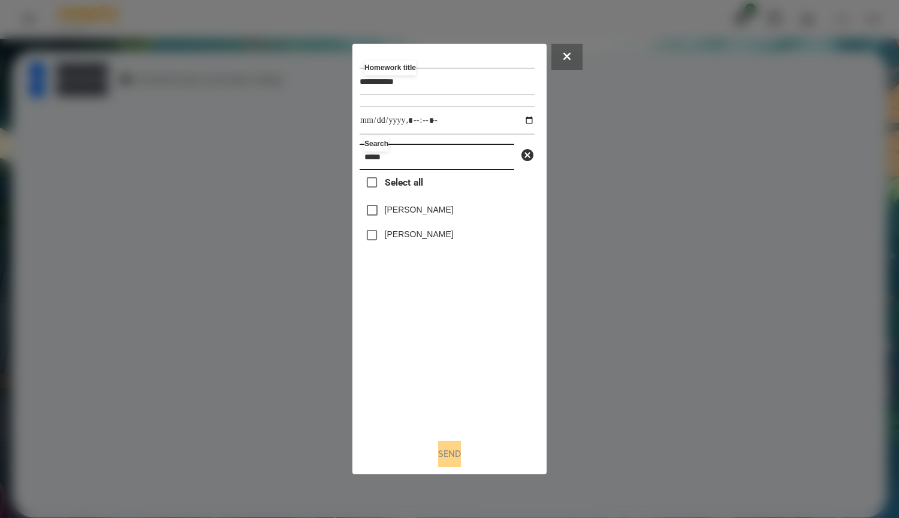
type input "*****"
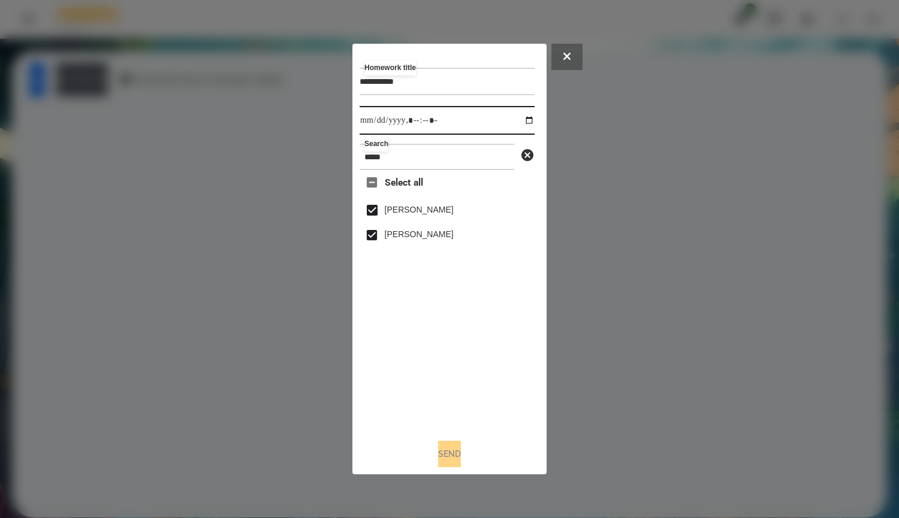
click at [523, 124] on input "datetime-local" at bounding box center [447, 120] width 175 height 29
type input "**********"
drag, startPoint x: 451, startPoint y: 442, endPoint x: 445, endPoint y: 448, distance: 8.5
click at [451, 442] on div "**********" at bounding box center [450, 259] width 180 height 417
click at [445, 448] on button "Send" at bounding box center [449, 454] width 23 height 26
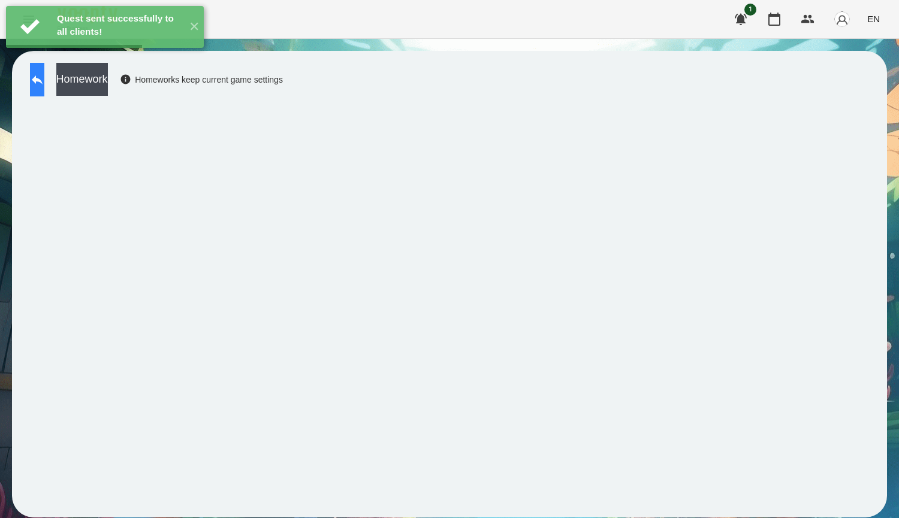
click at [40, 87] on button at bounding box center [37, 80] width 14 height 34
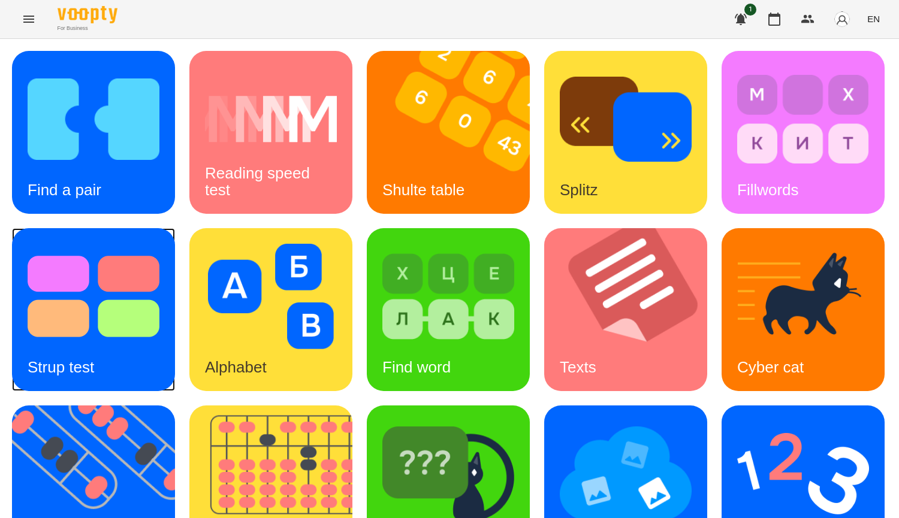
click at [159, 304] on img at bounding box center [94, 296] width 132 height 105
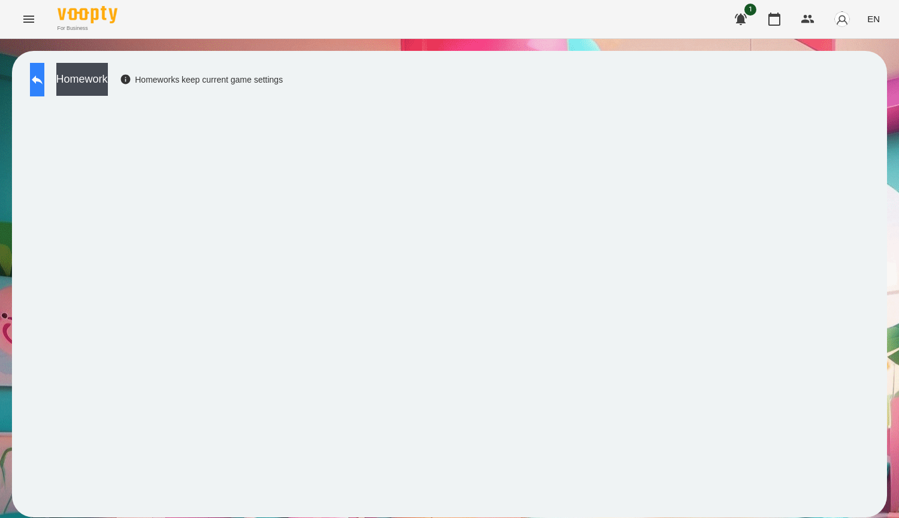
click at [44, 82] on button at bounding box center [37, 80] width 14 height 34
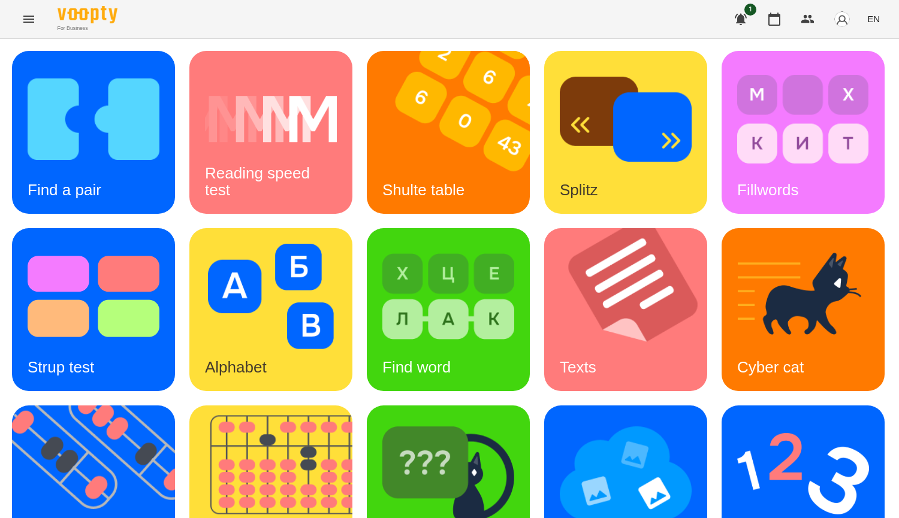
scroll to position [297, 0]
click at [737, 244] on img at bounding box center [803, 296] width 132 height 105
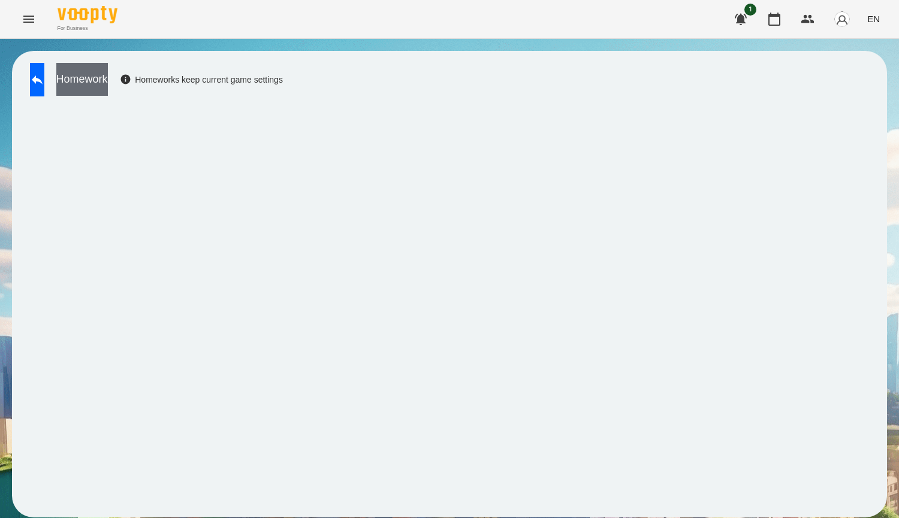
click at [108, 85] on button "Homework" at bounding box center [82, 79] width 52 height 33
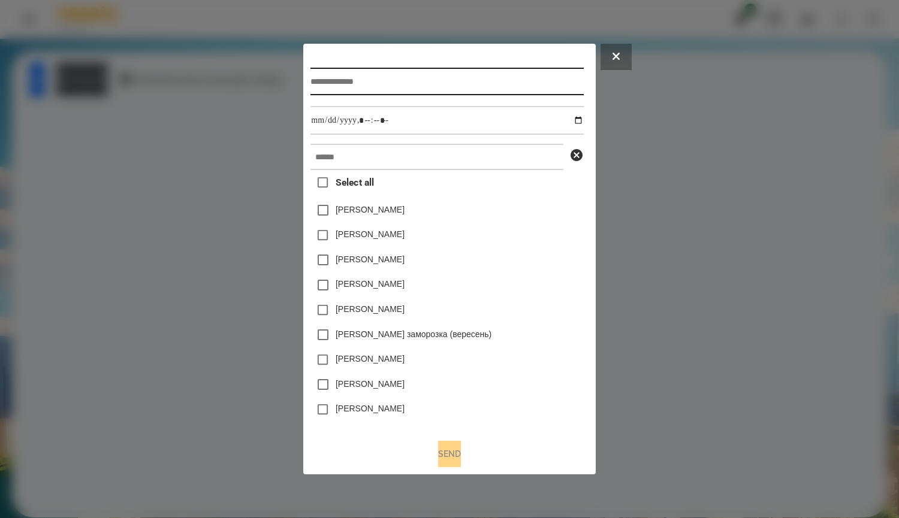
click at [390, 76] on input "text" at bounding box center [446, 82] width 273 height 28
type input "**********"
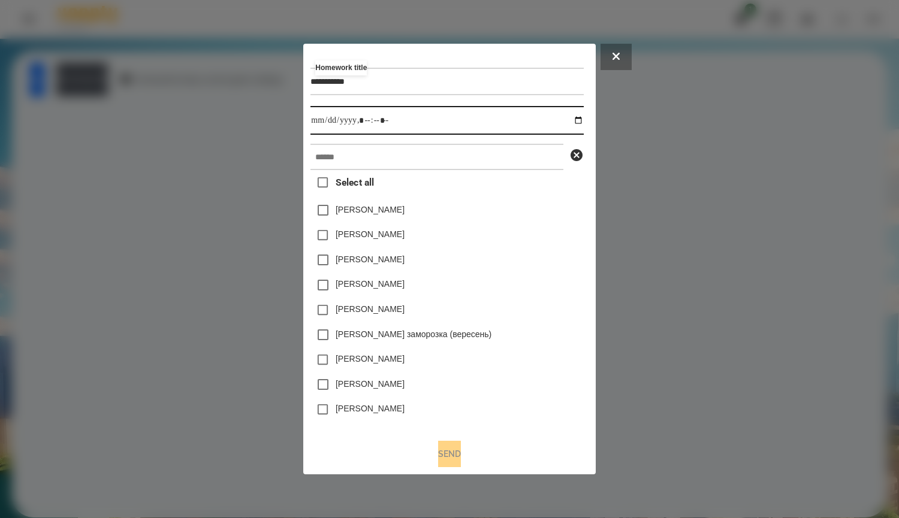
click at [578, 115] on input "datetime-local" at bounding box center [446, 120] width 273 height 29
type input "**********"
click at [516, 254] on div "Дамір Карпов" at bounding box center [446, 260] width 273 height 25
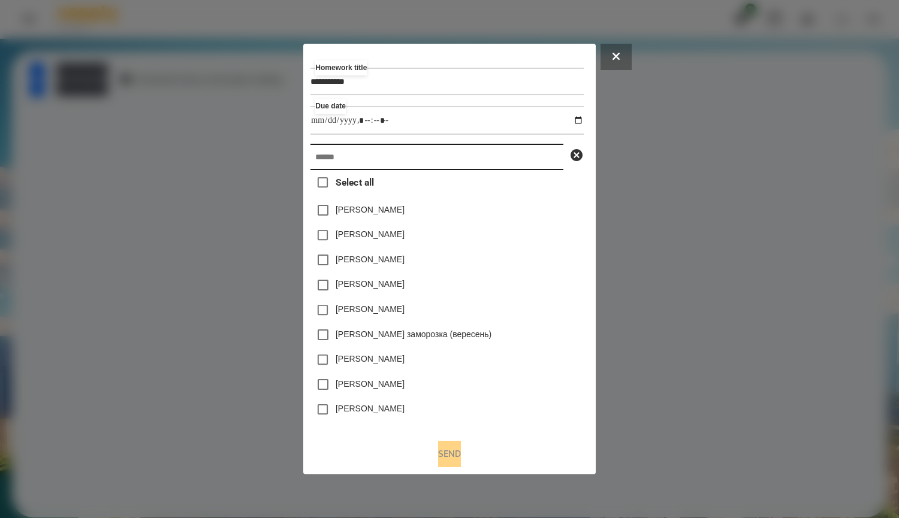
click at [523, 159] on input "text" at bounding box center [436, 157] width 253 height 26
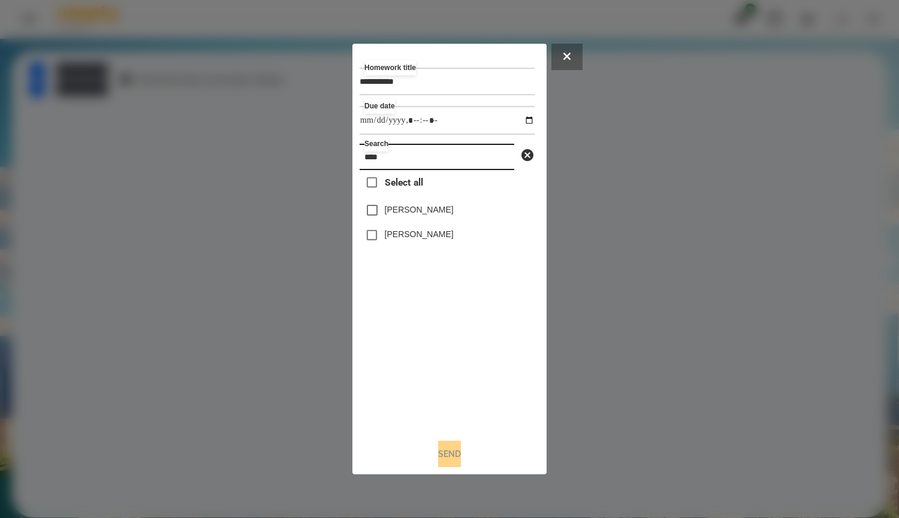
type input "****"
click at [385, 212] on label "Мадяр Василь" at bounding box center [419, 210] width 69 height 12
click at [454, 457] on button "Send" at bounding box center [449, 454] width 23 height 26
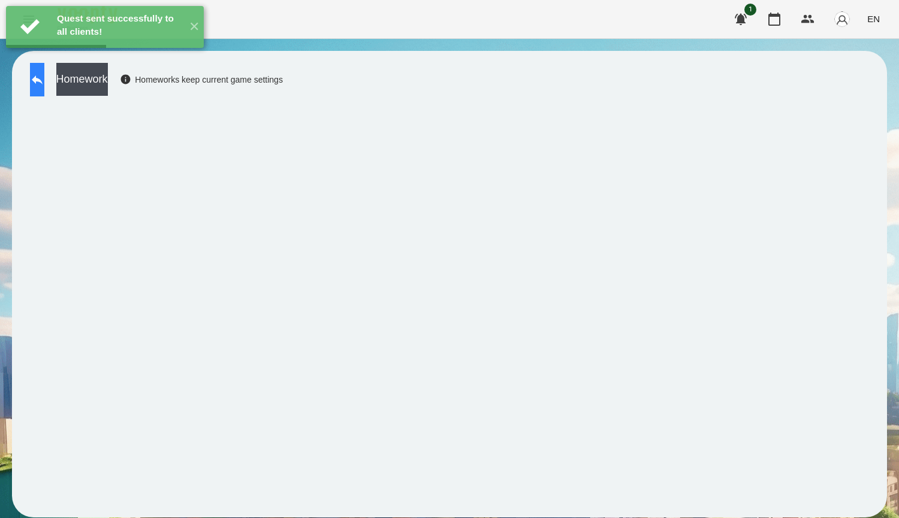
click at [38, 82] on button at bounding box center [37, 80] width 14 height 34
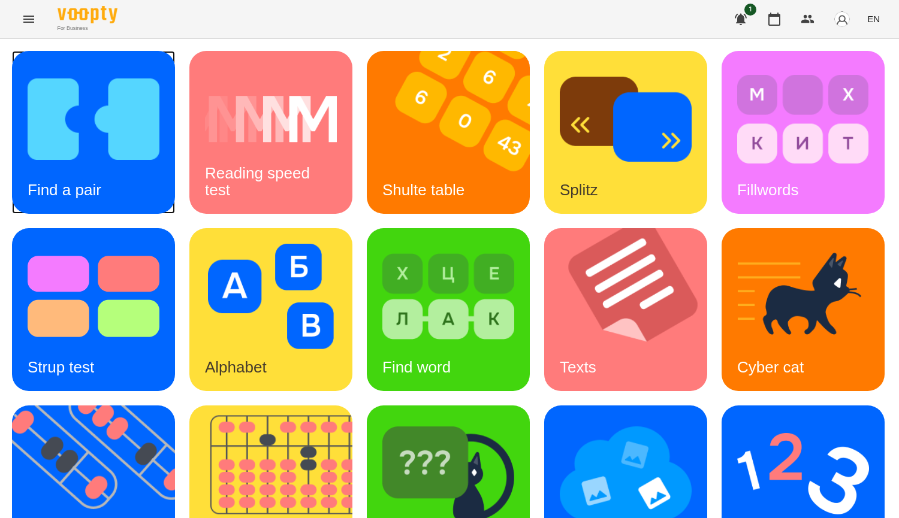
click at [50, 164] on img at bounding box center [94, 119] width 132 height 105
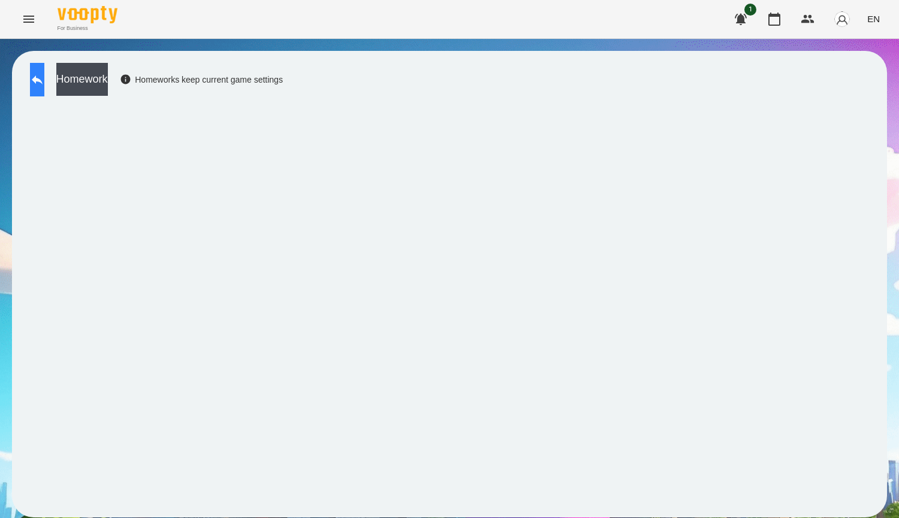
click at [40, 79] on button at bounding box center [37, 80] width 14 height 34
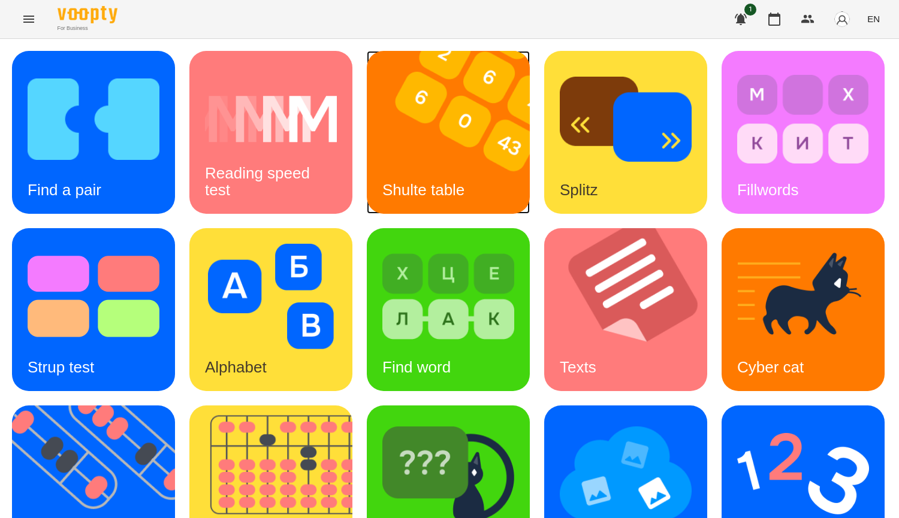
click at [460, 145] on img at bounding box center [456, 132] width 178 height 163
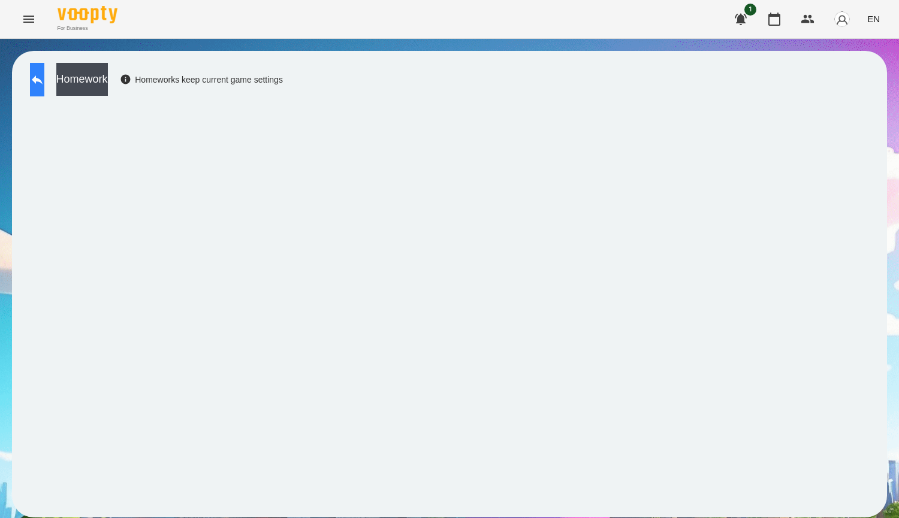
click at [38, 75] on button at bounding box center [37, 80] width 14 height 34
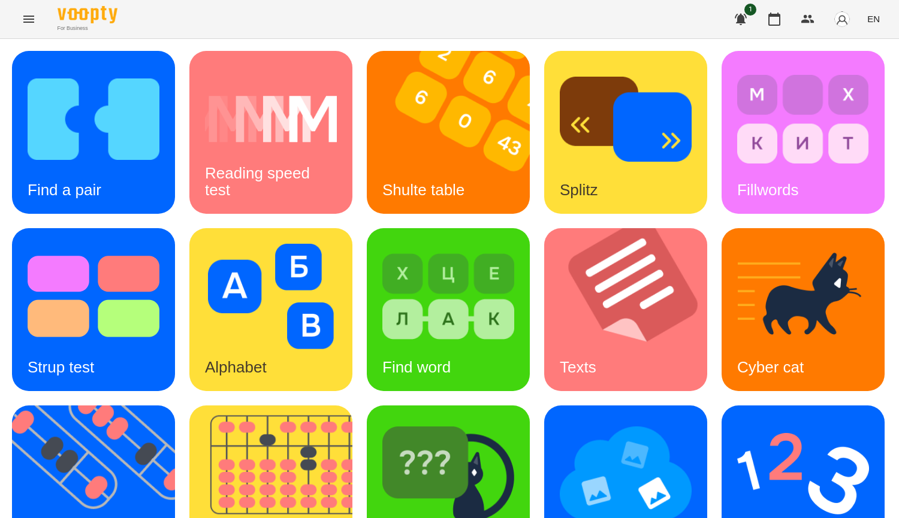
scroll to position [300, 0]
click at [737, 421] on img at bounding box center [803, 473] width 132 height 105
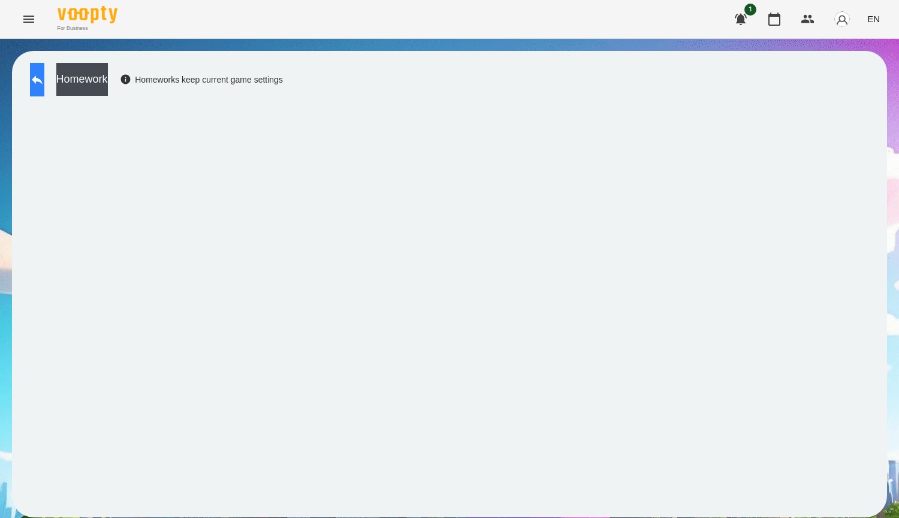
click at [43, 77] on icon at bounding box center [37, 80] width 11 height 9
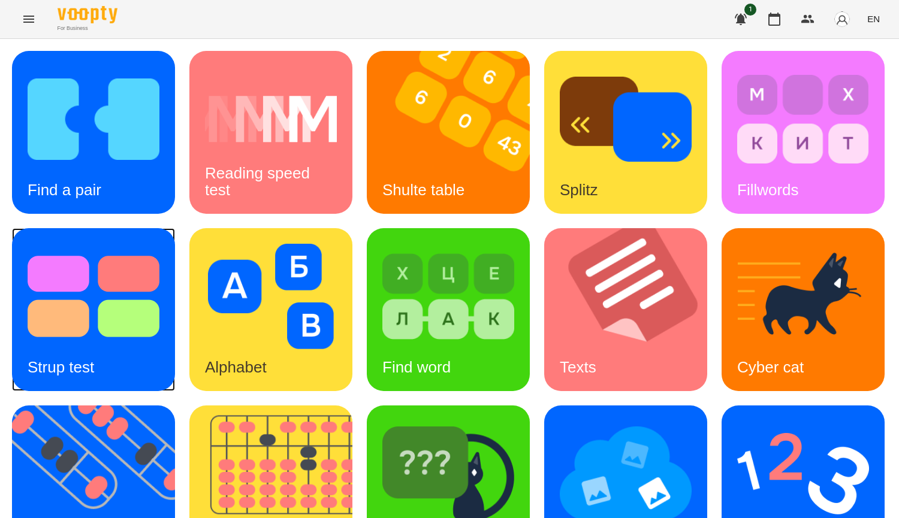
click at [159, 319] on img at bounding box center [94, 296] width 132 height 105
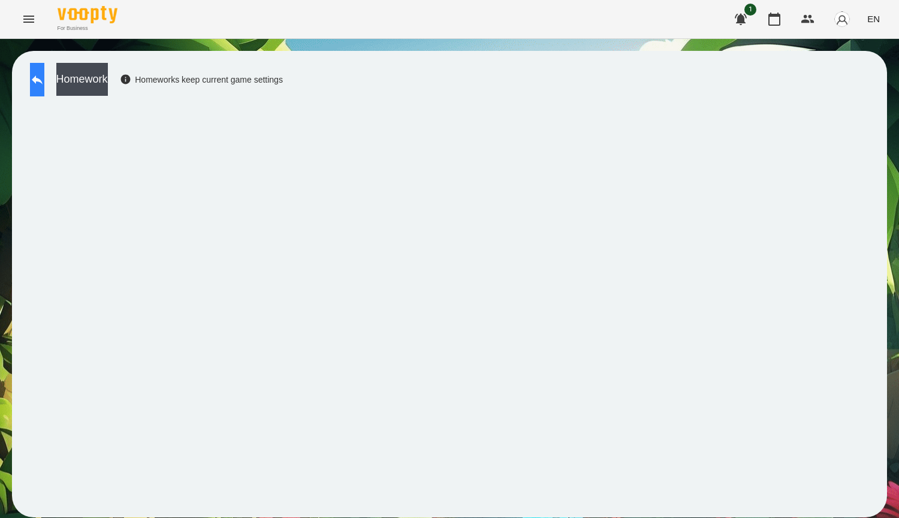
click at [33, 71] on button at bounding box center [37, 80] width 14 height 34
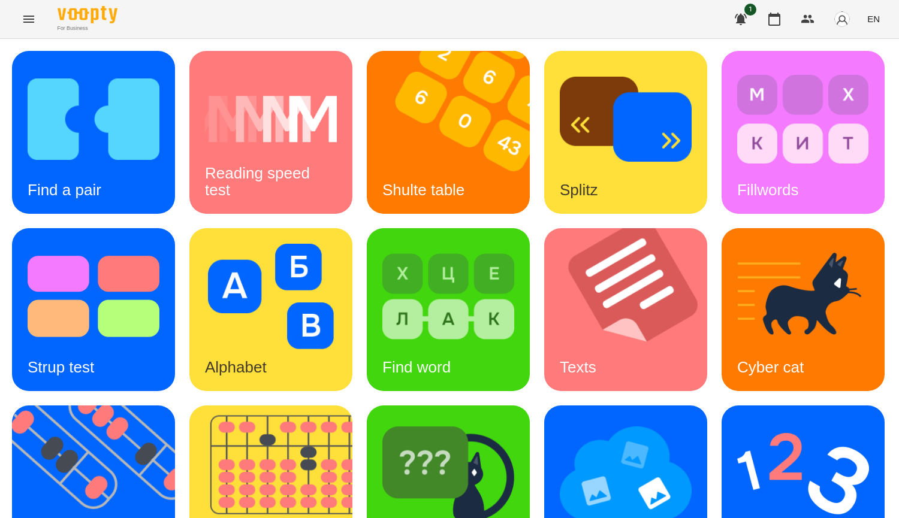
scroll to position [417, 0]
click at [560, 421] on img at bounding box center [626, 473] width 132 height 105
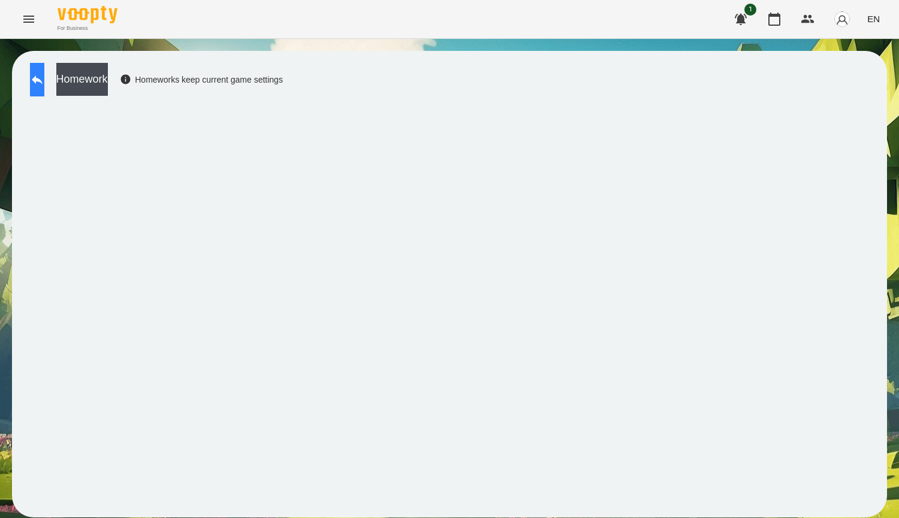
click at [44, 83] on icon at bounding box center [37, 80] width 14 height 14
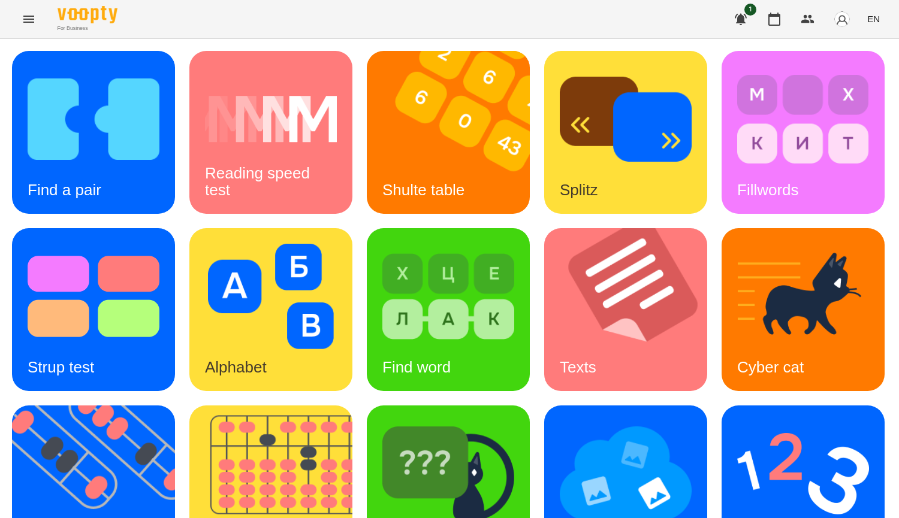
scroll to position [417, 0]
click at [560, 421] on img at bounding box center [626, 473] width 132 height 105
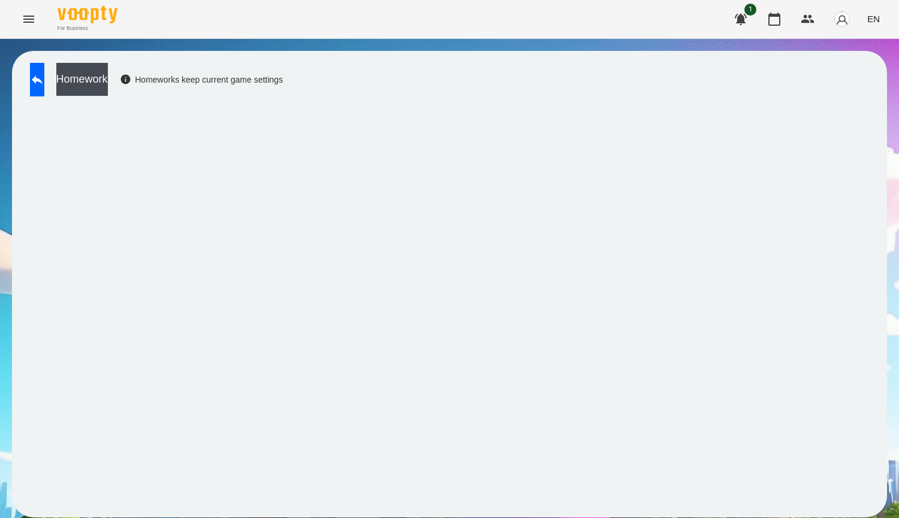
click at [274, 512] on div "Homework Homeworks keep current game settings" at bounding box center [449, 284] width 875 height 467
click at [44, 86] on icon at bounding box center [37, 80] width 14 height 14
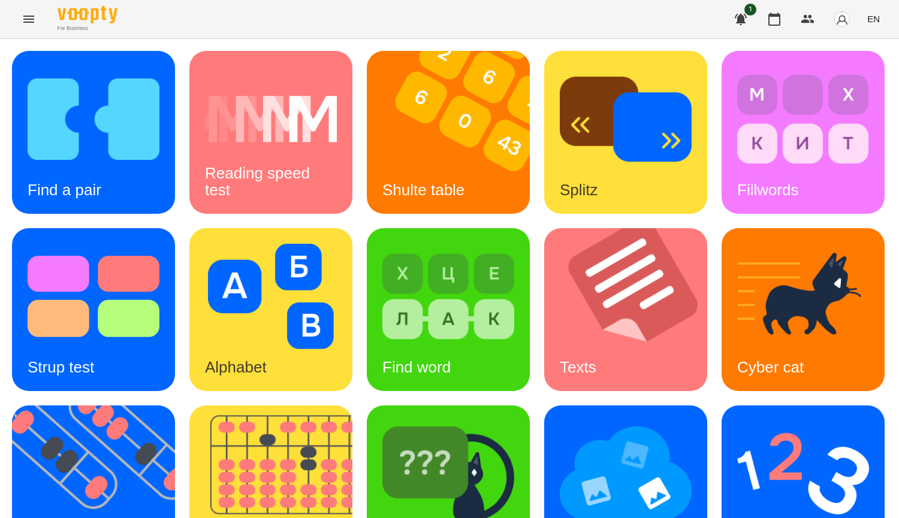
scroll to position [417, 0]
click at [560, 421] on img at bounding box center [626, 473] width 132 height 105
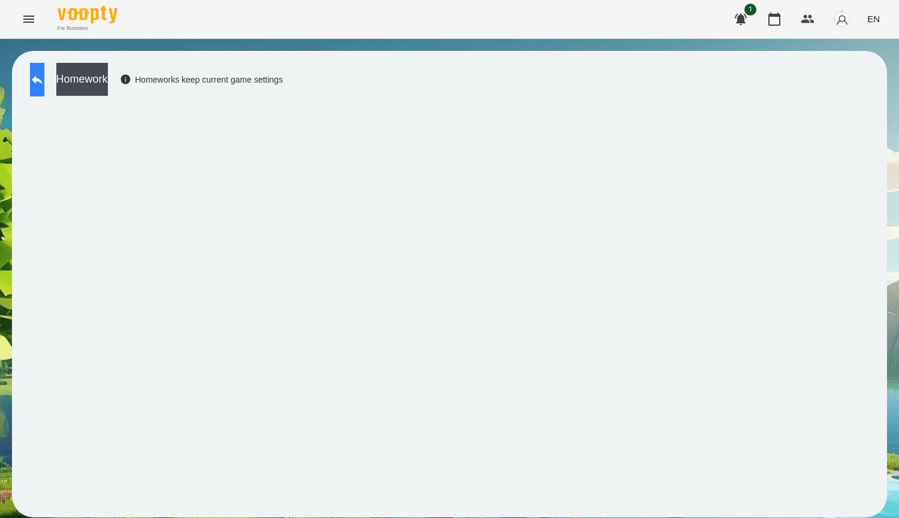
click at [44, 89] on button at bounding box center [37, 80] width 14 height 34
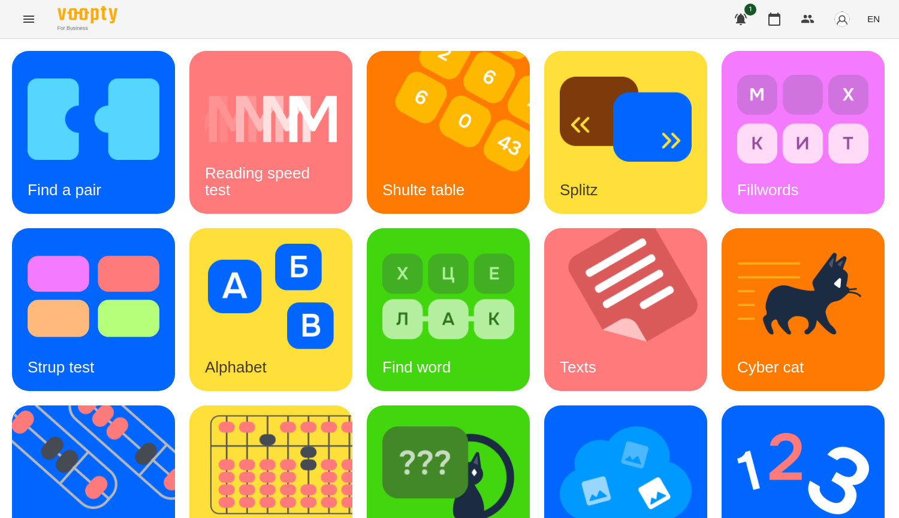
scroll to position [300, 0]
click at [382, 421] on img at bounding box center [448, 473] width 132 height 105
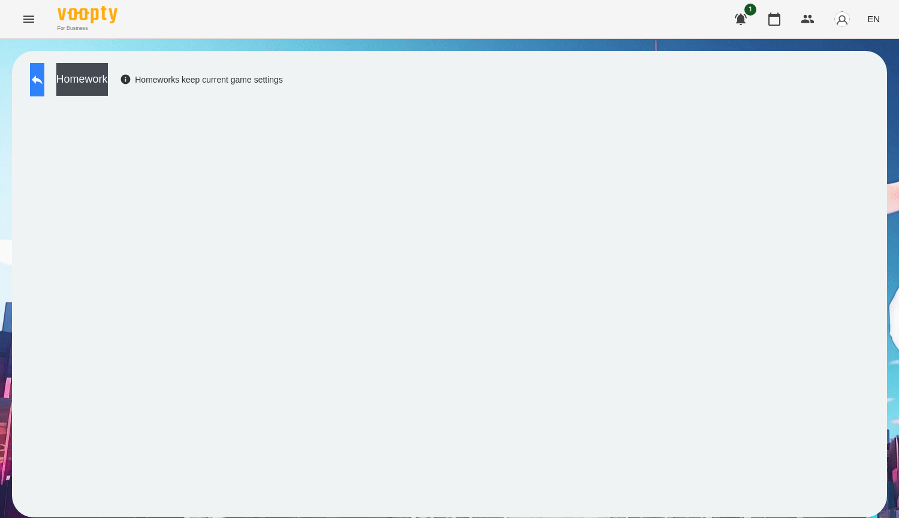
click at [44, 73] on button at bounding box center [37, 80] width 14 height 34
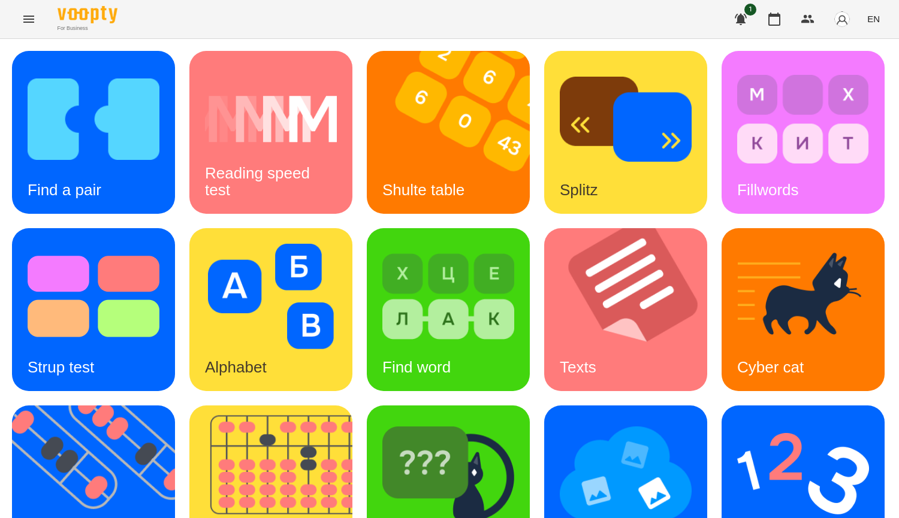
scroll to position [300, 0]
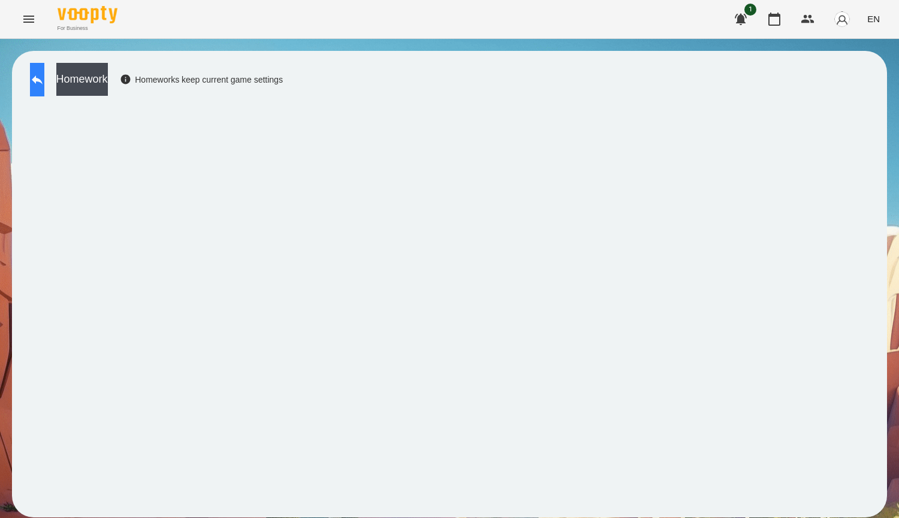
click at [40, 74] on button at bounding box center [37, 80] width 14 height 34
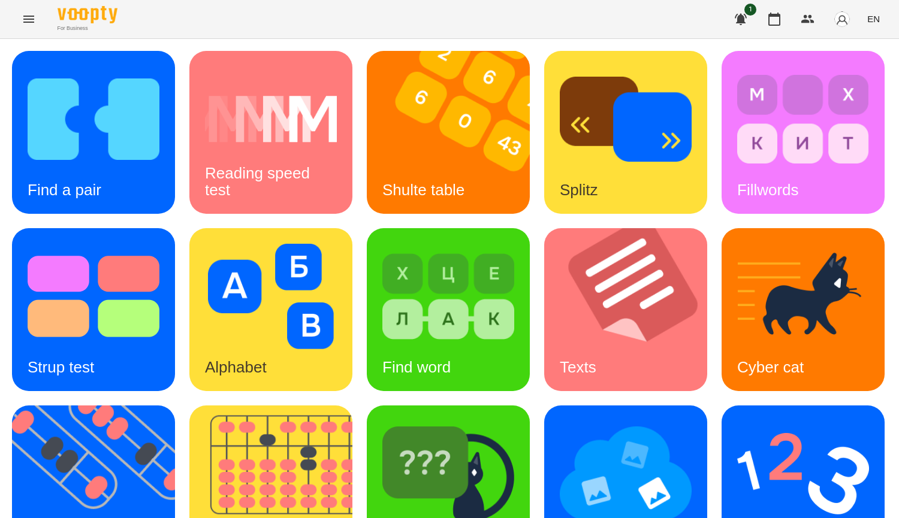
scroll to position [240, 0]
click at [382, 421] on img at bounding box center [448, 473] width 132 height 105
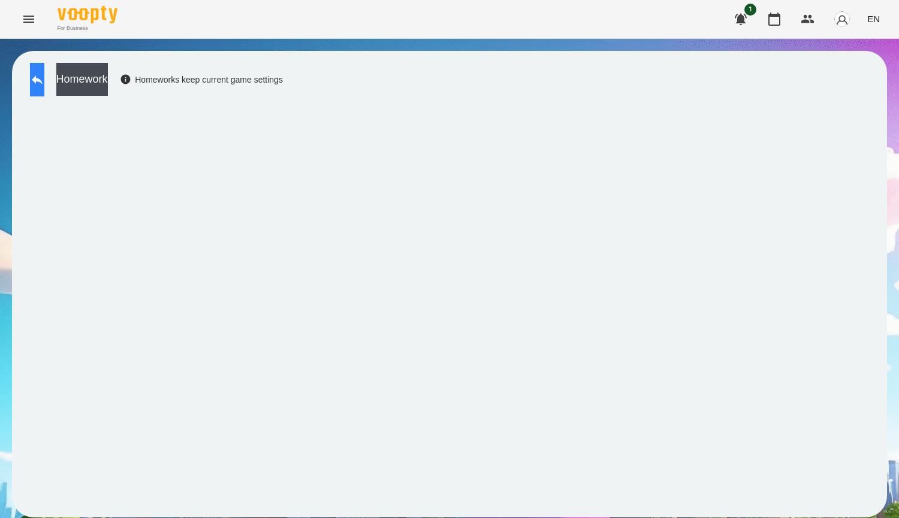
click at [44, 78] on icon at bounding box center [37, 80] width 14 height 14
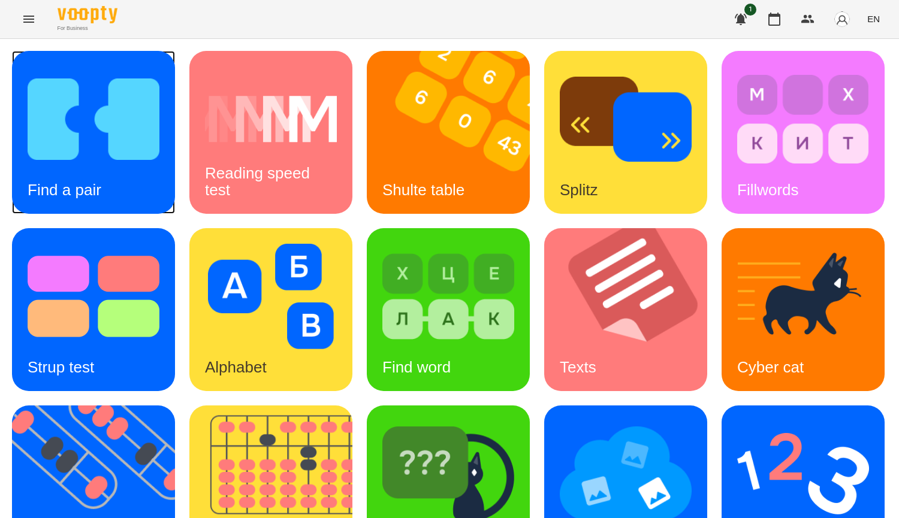
click at [88, 161] on img at bounding box center [94, 119] width 132 height 105
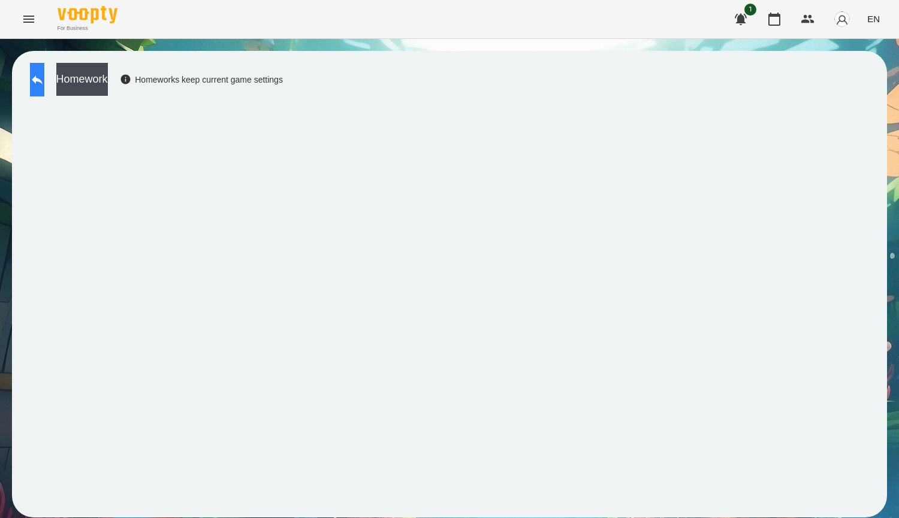
click at [40, 67] on button at bounding box center [37, 80] width 14 height 34
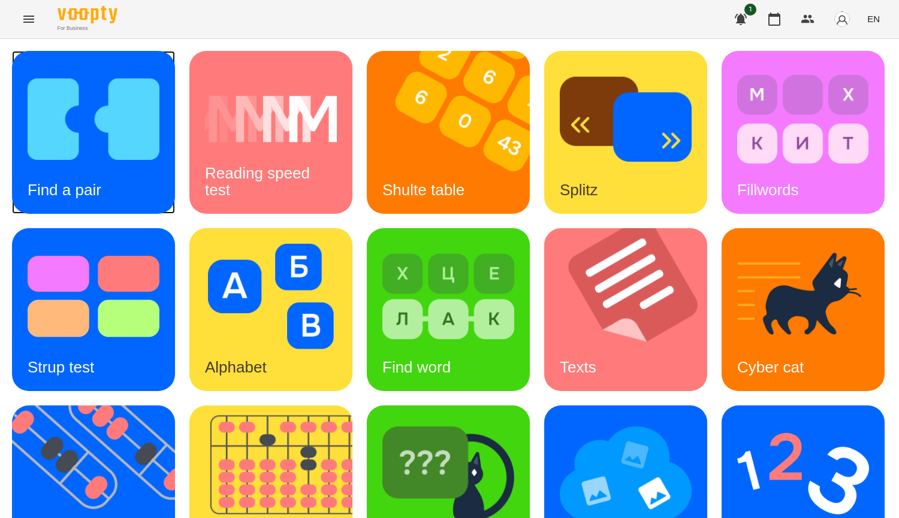
click at [121, 155] on img at bounding box center [94, 119] width 132 height 105
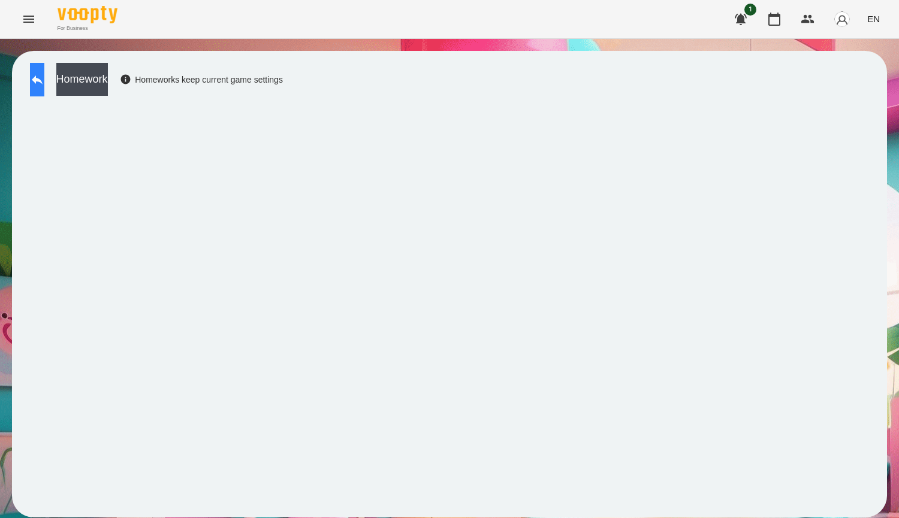
click at [43, 77] on icon at bounding box center [37, 80] width 11 height 9
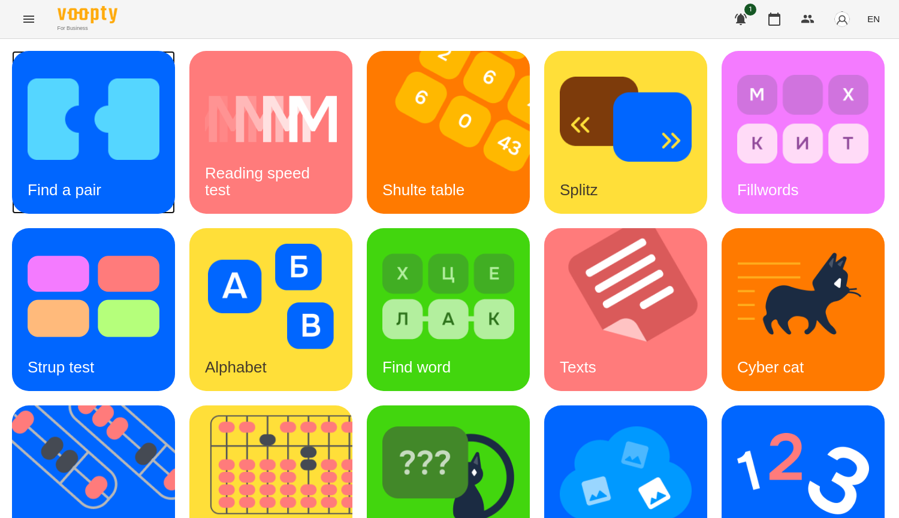
click at [132, 188] on div "Find a pair" at bounding box center [93, 132] width 163 height 163
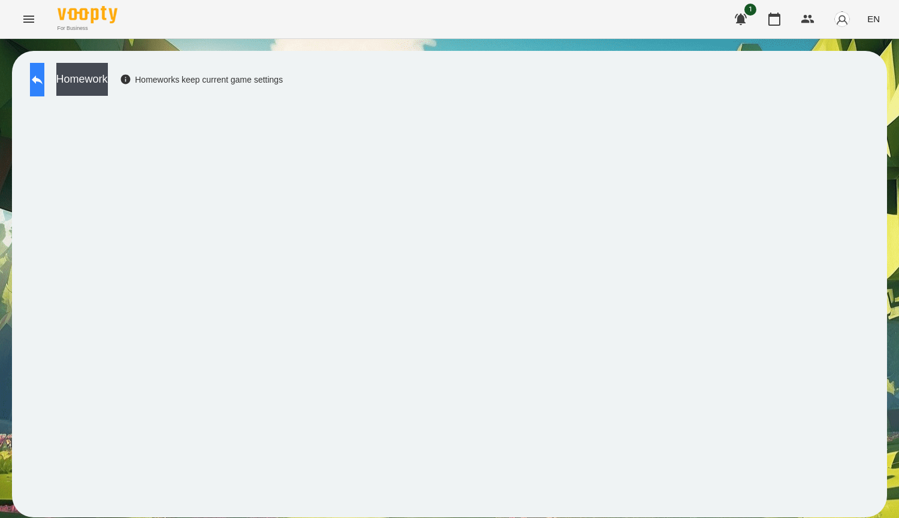
click at [43, 79] on icon at bounding box center [37, 80] width 11 height 9
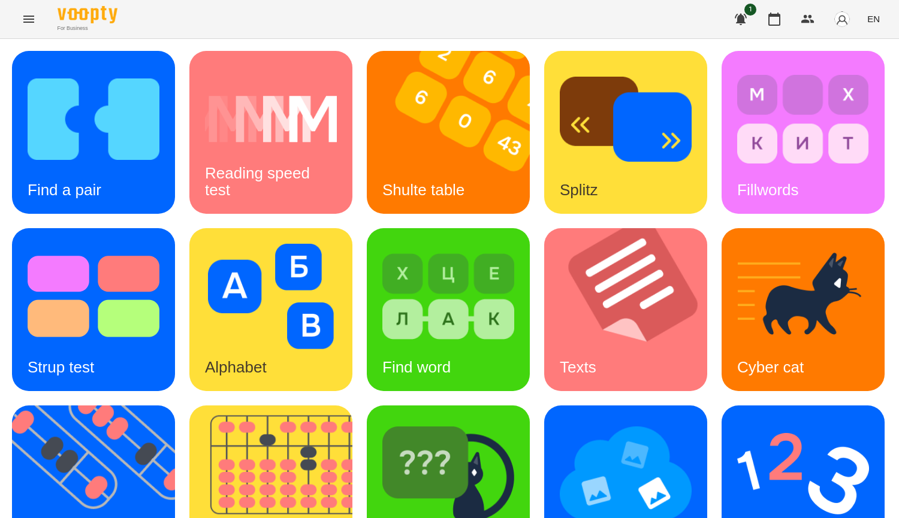
click at [397, 216] on div "Find a pair Reading speed test Shulte table Splitz Fillwords Strup test Alphabe…" at bounding box center [449, 398] width 875 height 695
click at [114, 157] on img at bounding box center [94, 119] width 132 height 105
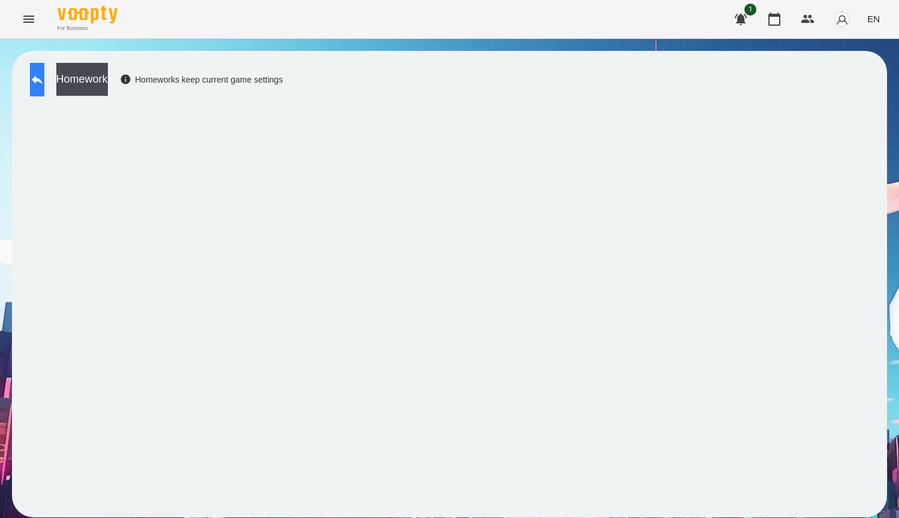
click at [44, 75] on button at bounding box center [37, 80] width 14 height 34
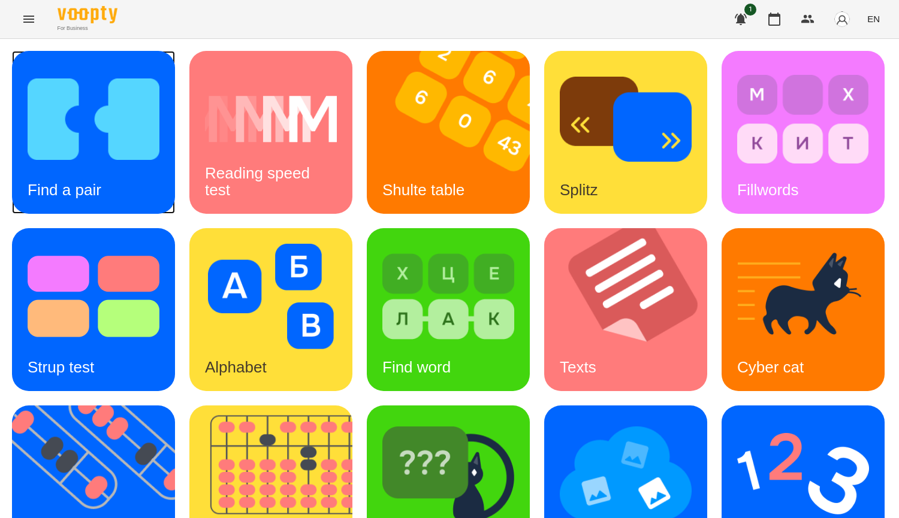
click at [74, 182] on h3 "Find a pair" at bounding box center [65, 190] width 74 height 18
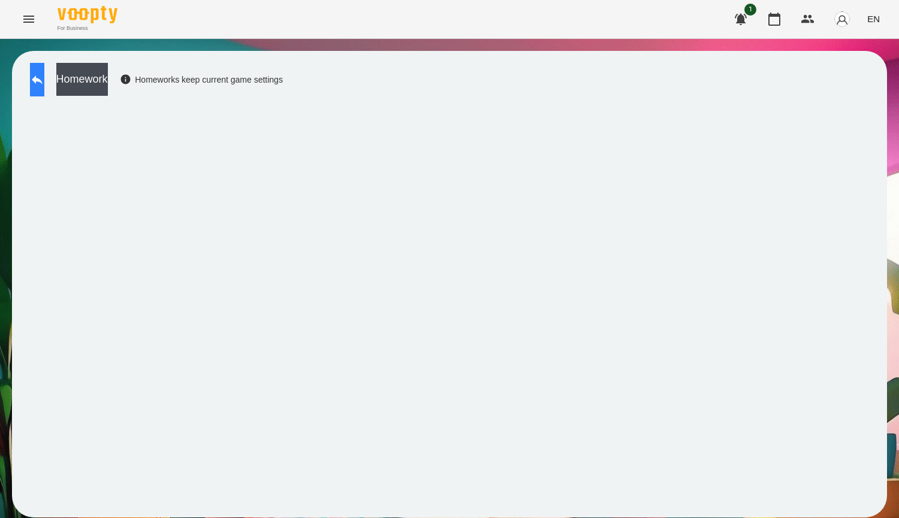
click at [39, 79] on button at bounding box center [37, 80] width 14 height 34
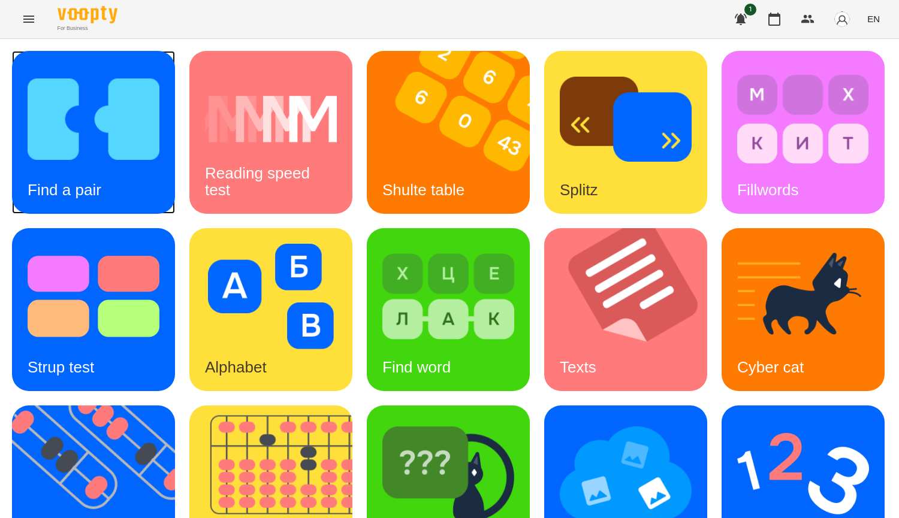
click at [44, 157] on img at bounding box center [94, 119] width 132 height 105
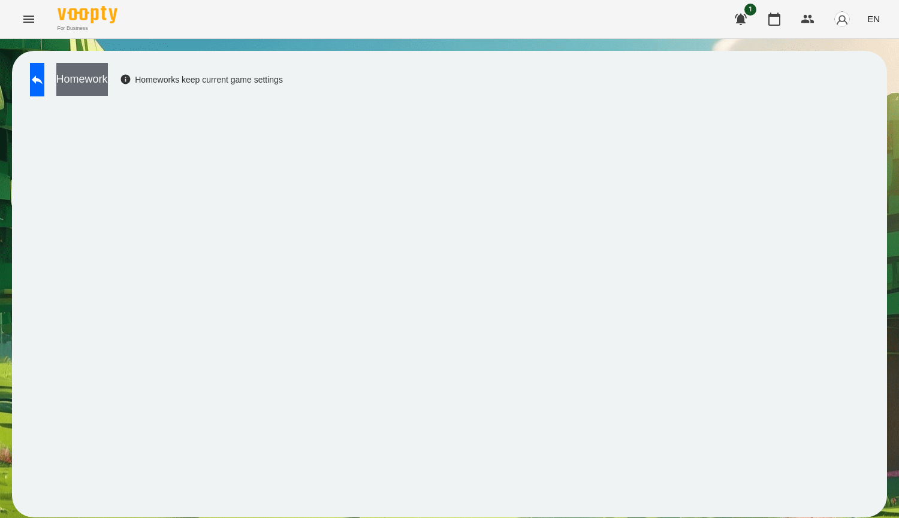
click at [108, 80] on button "Homework" at bounding box center [82, 79] width 52 height 33
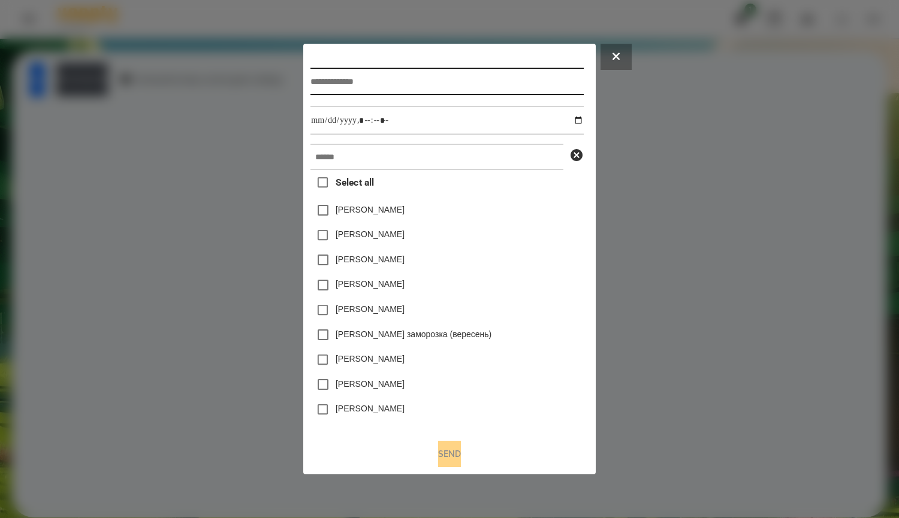
click at [375, 82] on input "text" at bounding box center [446, 82] width 273 height 28
type input "*****"
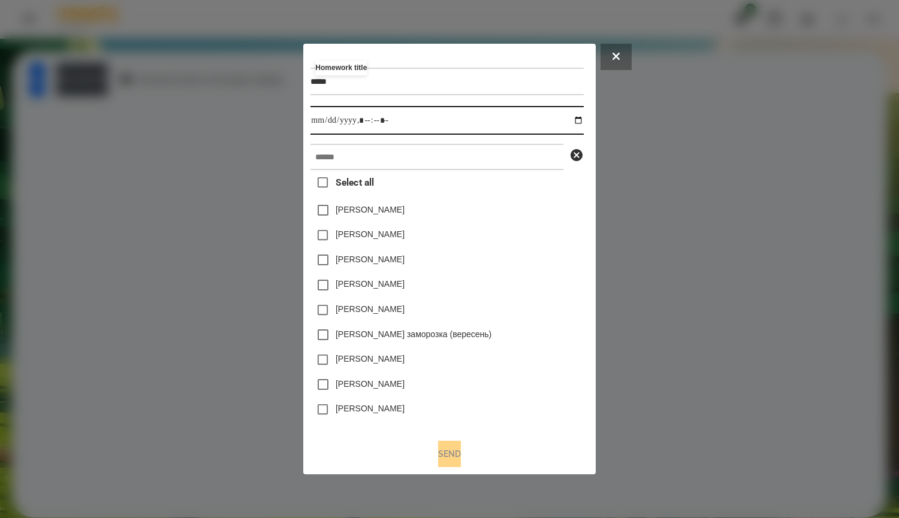
click at [418, 113] on input "datetime-local" at bounding box center [446, 120] width 273 height 29
click at [581, 119] on input "datetime-local" at bounding box center [446, 120] width 273 height 29
type input "**********"
click at [547, 205] on div "Яна Щербакова" at bounding box center [446, 210] width 273 height 25
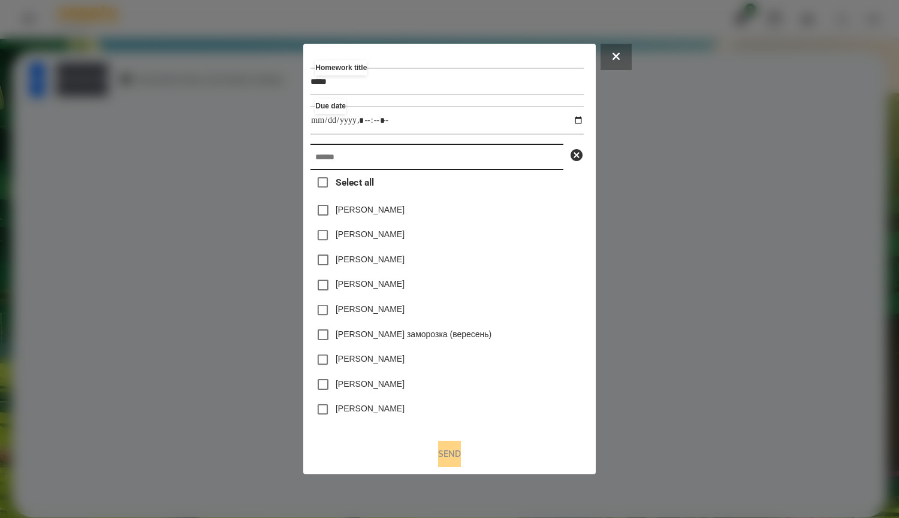
click at [506, 153] on input "text" at bounding box center [436, 157] width 253 height 26
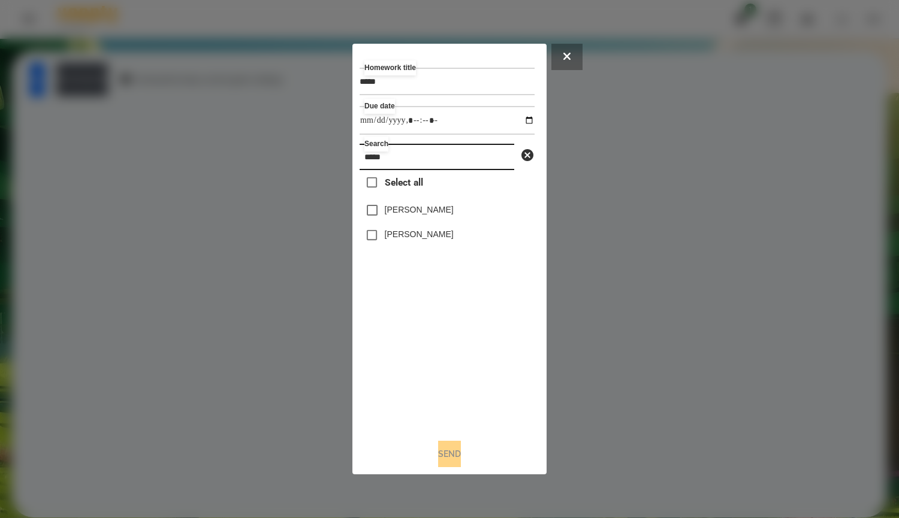
type input "*****"
click at [423, 207] on label "Мадяр Василь" at bounding box center [419, 210] width 69 height 12
click at [451, 448] on button "Send" at bounding box center [449, 454] width 23 height 26
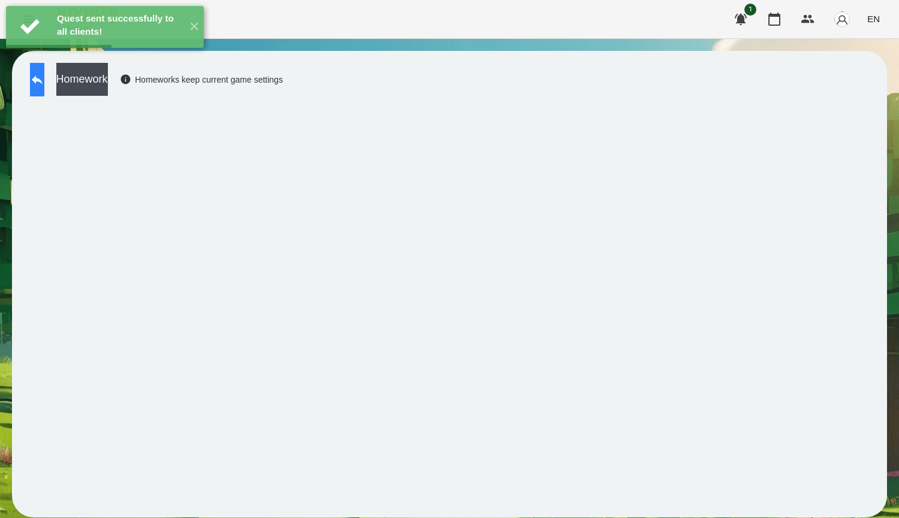
click at [44, 79] on icon at bounding box center [37, 80] width 14 height 14
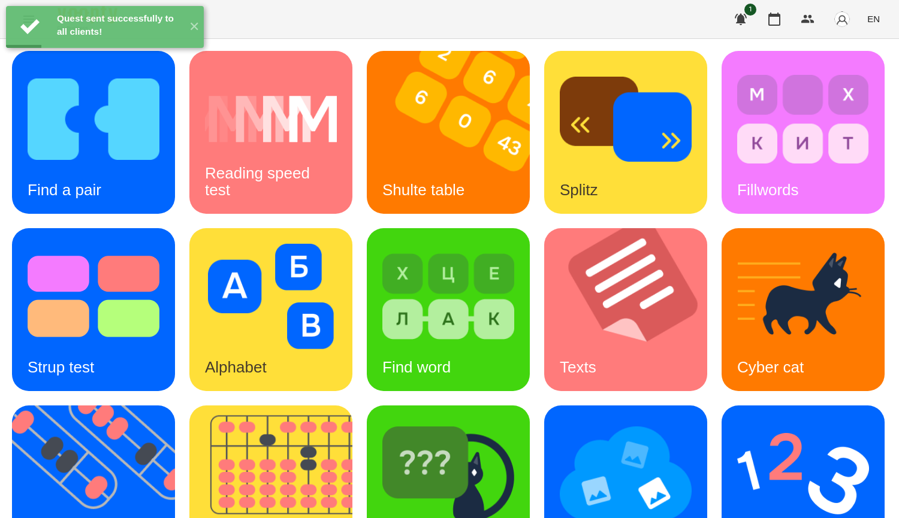
scroll to position [300, 0]
click at [737, 421] on img at bounding box center [803, 473] width 132 height 105
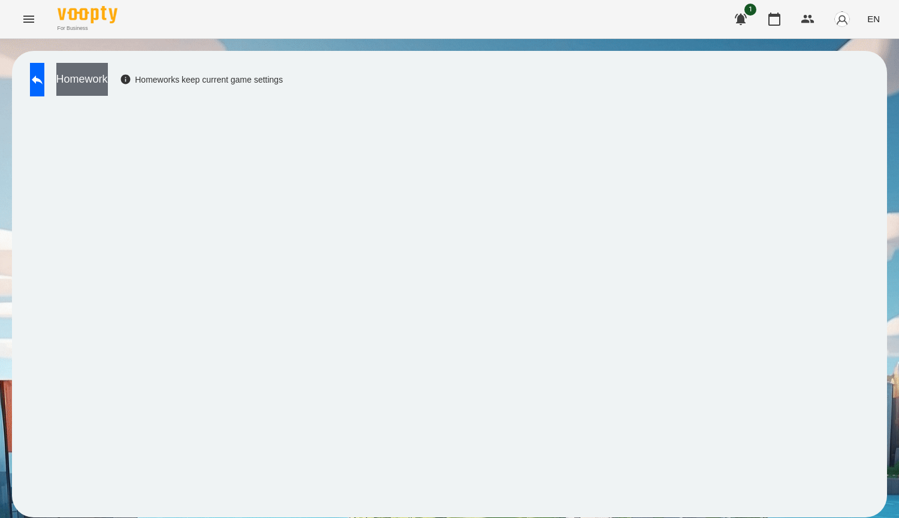
click at [108, 90] on button "Homework" at bounding box center [82, 79] width 52 height 33
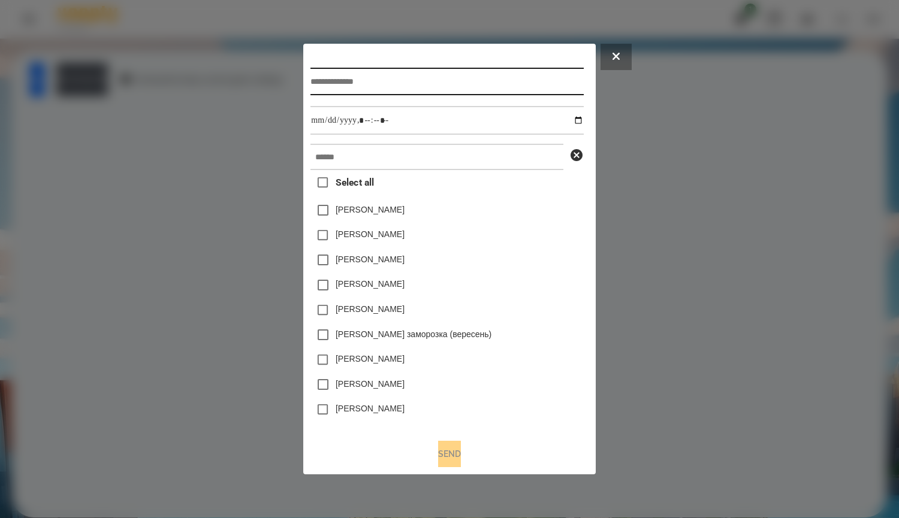
click at [330, 79] on input "text" at bounding box center [446, 82] width 273 height 28
type input "*****"
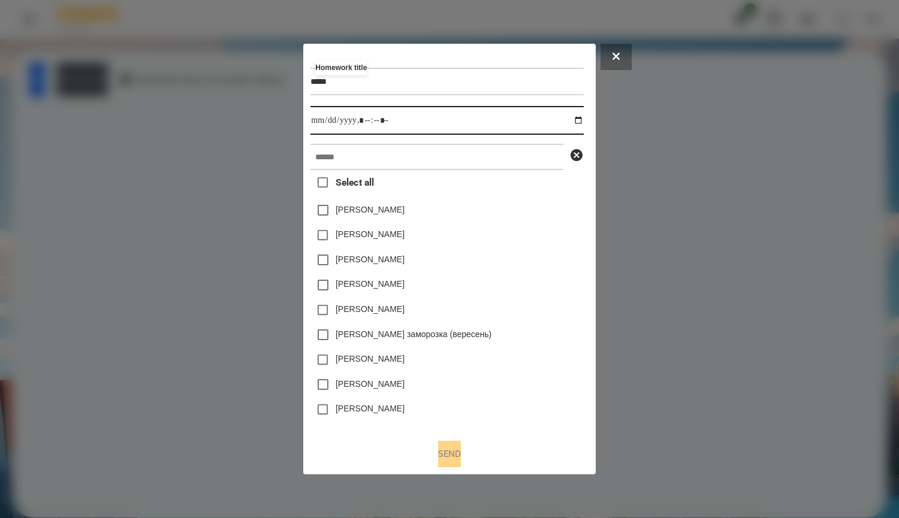
click at [583, 122] on input "datetime-local" at bounding box center [446, 120] width 273 height 29
click at [583, 121] on input "datetime-local" at bounding box center [446, 120] width 273 height 29
type input "**********"
click at [492, 309] on div "Ісаєв Святослав" at bounding box center [446, 310] width 273 height 25
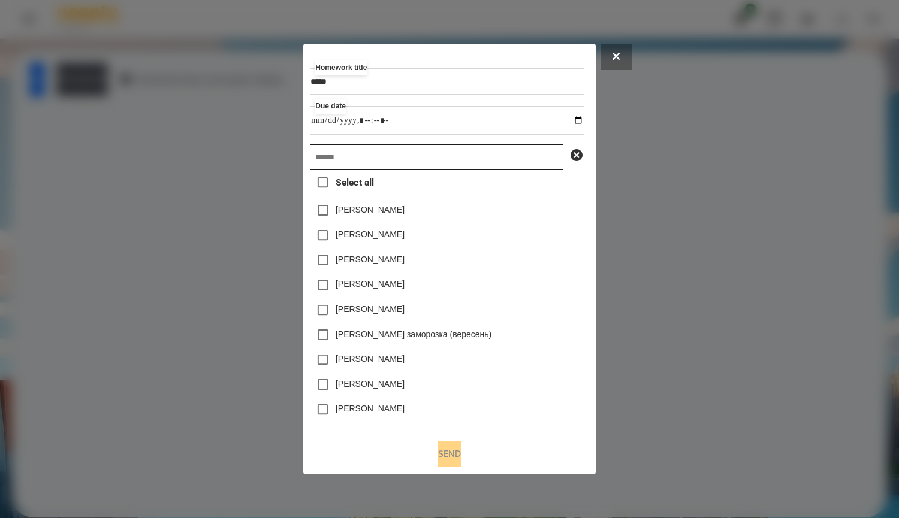
click at [398, 146] on input "text" at bounding box center [436, 157] width 253 height 26
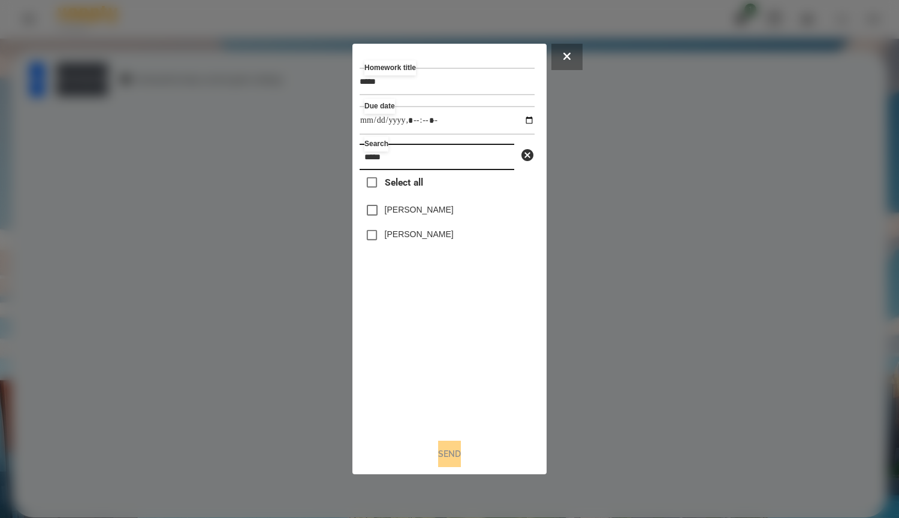
type input "*****"
click at [442, 465] on button "Send" at bounding box center [449, 454] width 23 height 26
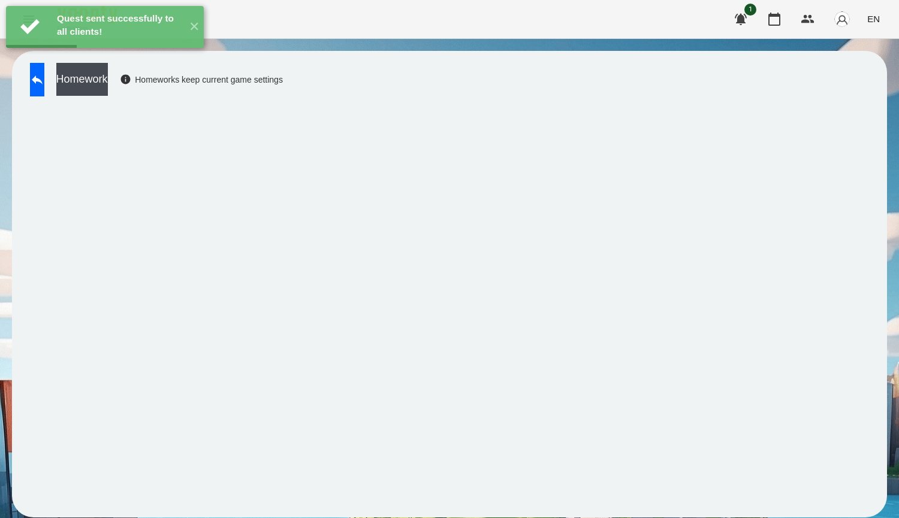
click at [581, 90] on div "Homework Homeworks keep current game settings" at bounding box center [449, 284] width 875 height 467
click at [192, 32] on button "✕" at bounding box center [194, 27] width 20 height 42
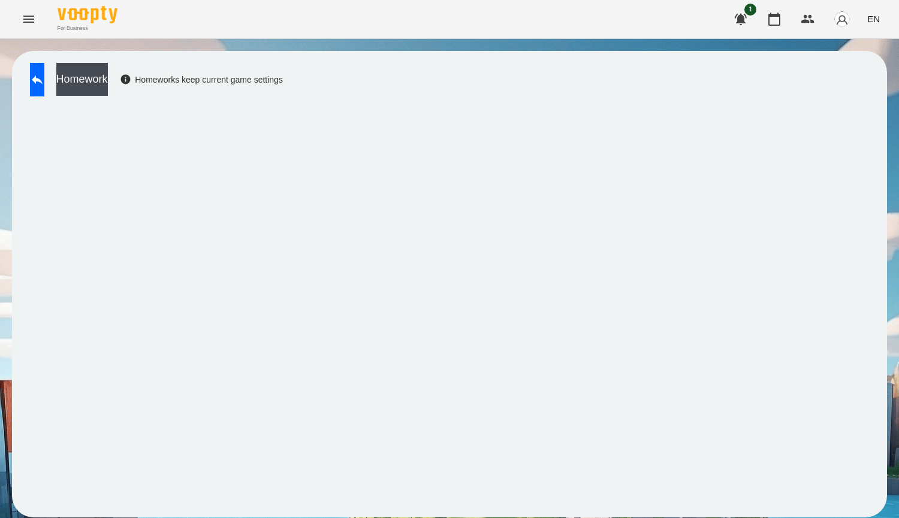
click at [33, 23] on icon "Menu" at bounding box center [29, 19] width 14 height 14
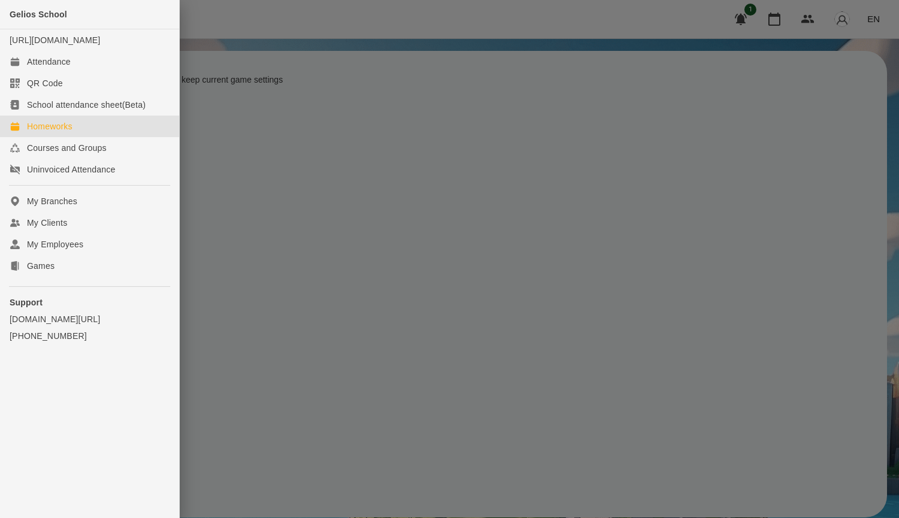
click at [131, 137] on link "Homeworks" at bounding box center [89, 127] width 179 height 22
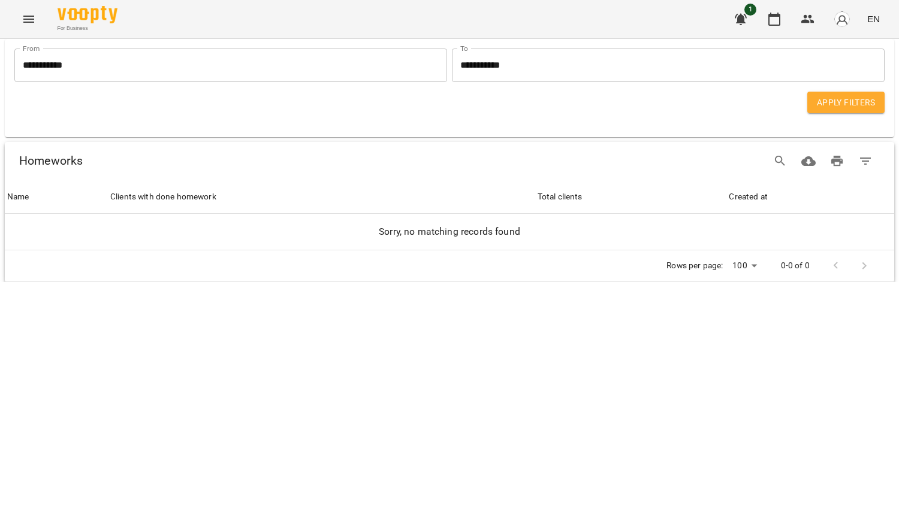
click at [879, 104] on button "Apply Filters" at bounding box center [845, 103] width 77 height 22
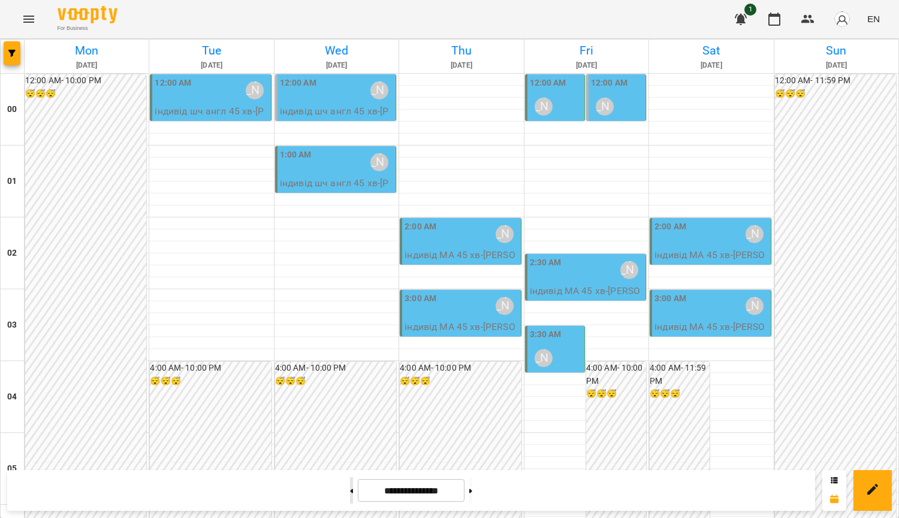
click at [350, 491] on button at bounding box center [351, 491] width 3 height 26
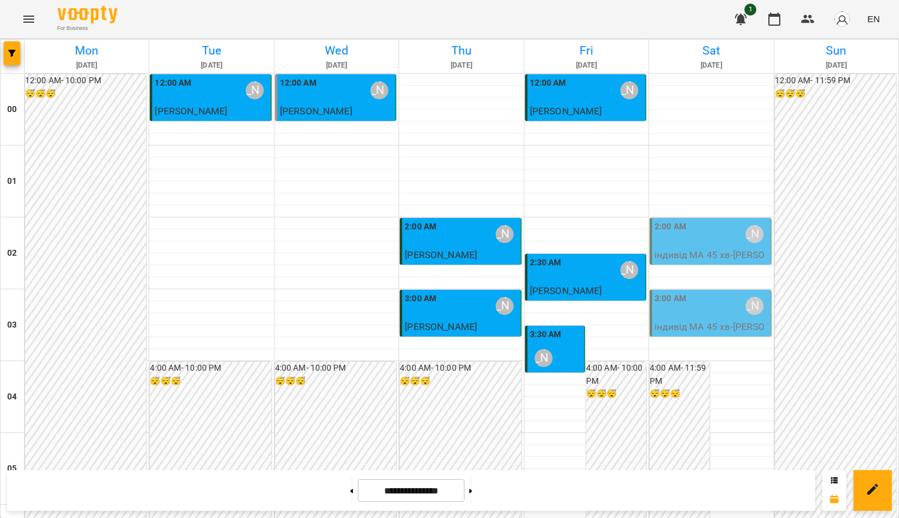
click at [723, 236] on div "2:00 AM Курбанова Софія" at bounding box center [710, 235] width 113 height 28
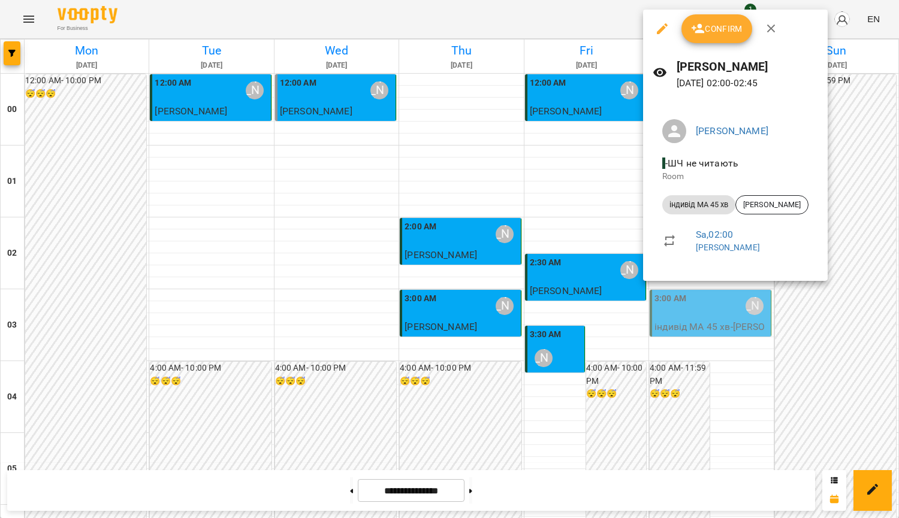
click at [846, 239] on div at bounding box center [449, 259] width 899 height 518
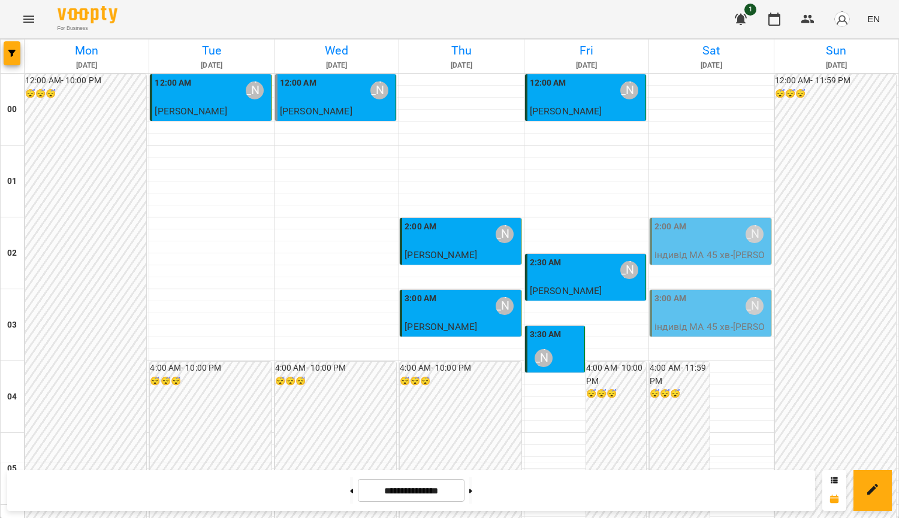
click at [726, 311] on div "3:00 AM Курбанова Софія" at bounding box center [710, 306] width 113 height 28
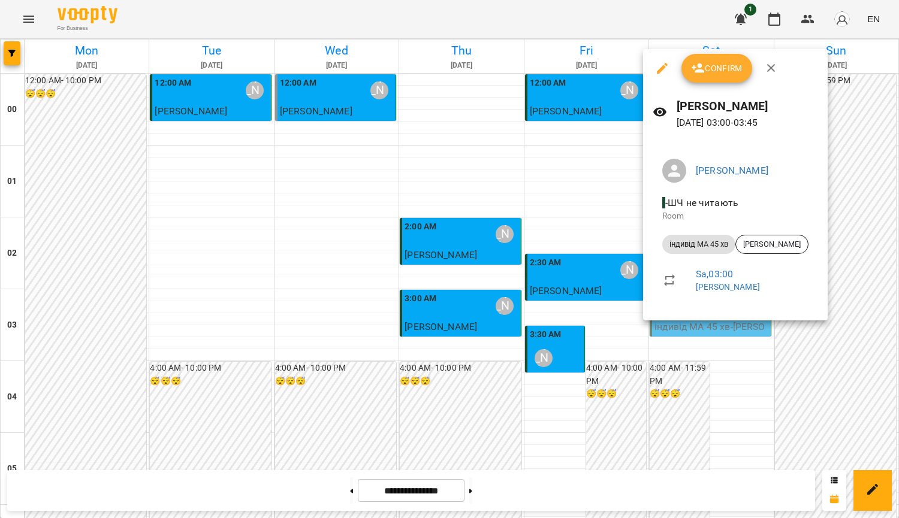
click at [881, 264] on div at bounding box center [449, 259] width 899 height 518
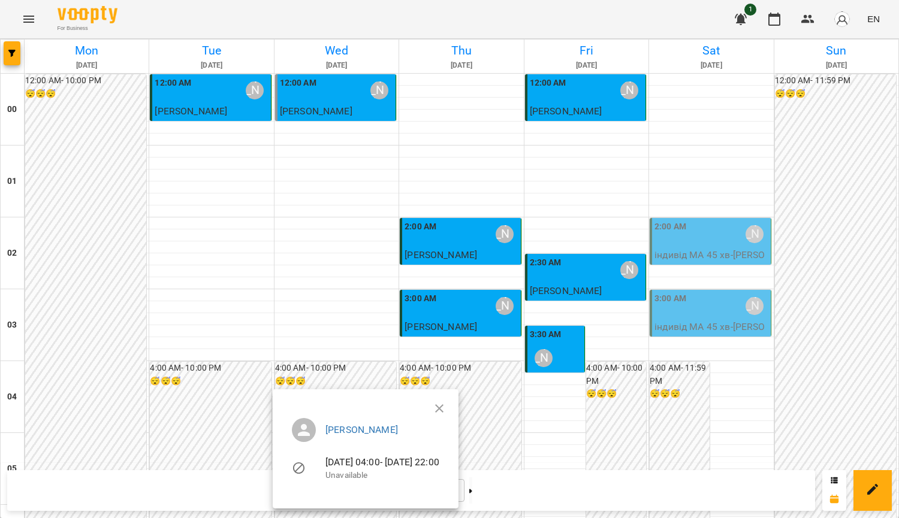
click at [446, 408] on icon "button" at bounding box center [439, 409] width 14 height 14
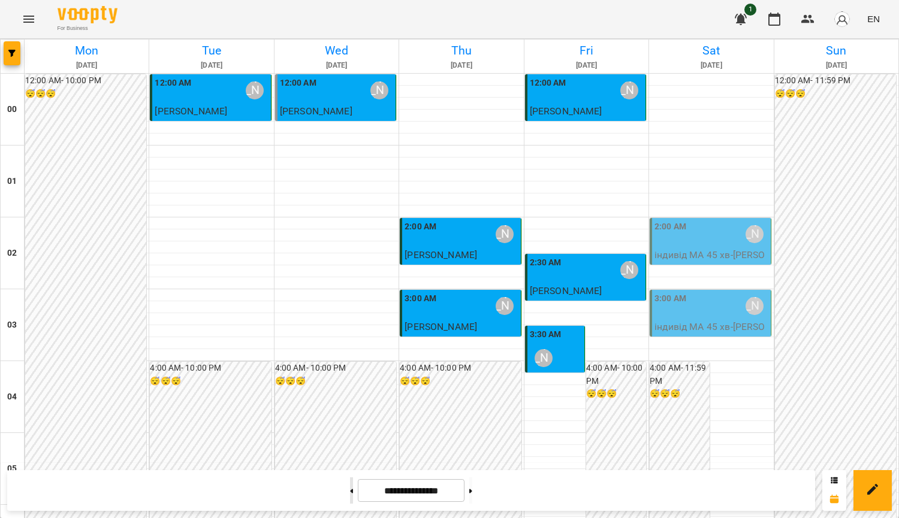
click at [350, 493] on button at bounding box center [351, 491] width 3 height 26
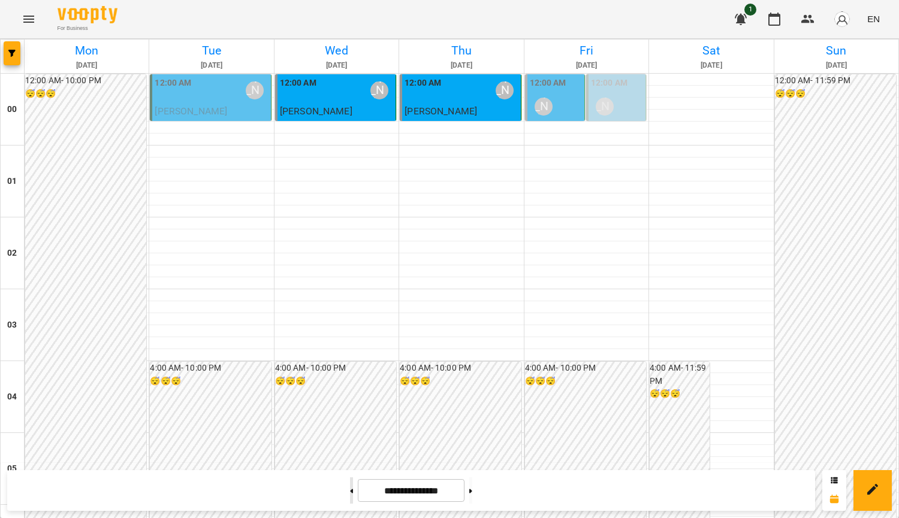
click at [350, 485] on button at bounding box center [351, 491] width 3 height 26
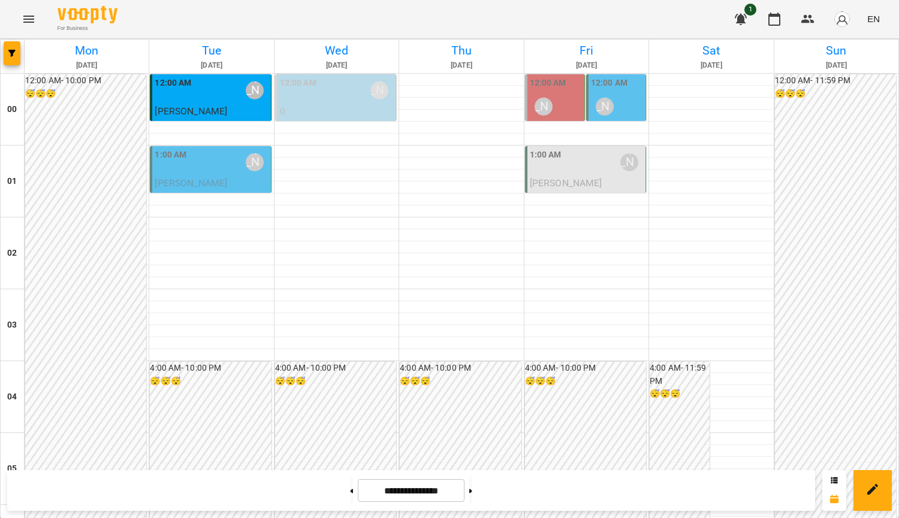
click at [618, 114] on div "12:00 AM Курбанова Софія" at bounding box center [617, 99] width 52 height 44
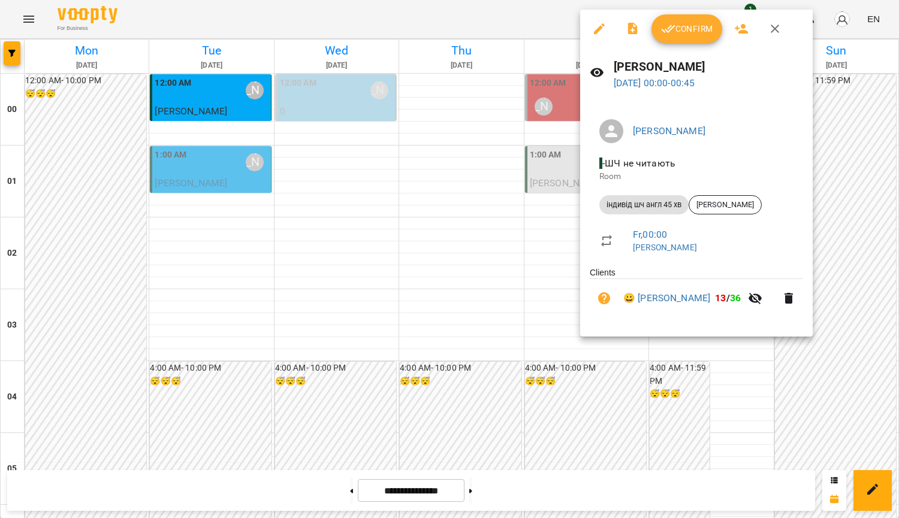
click at [539, 228] on div at bounding box center [449, 259] width 899 height 518
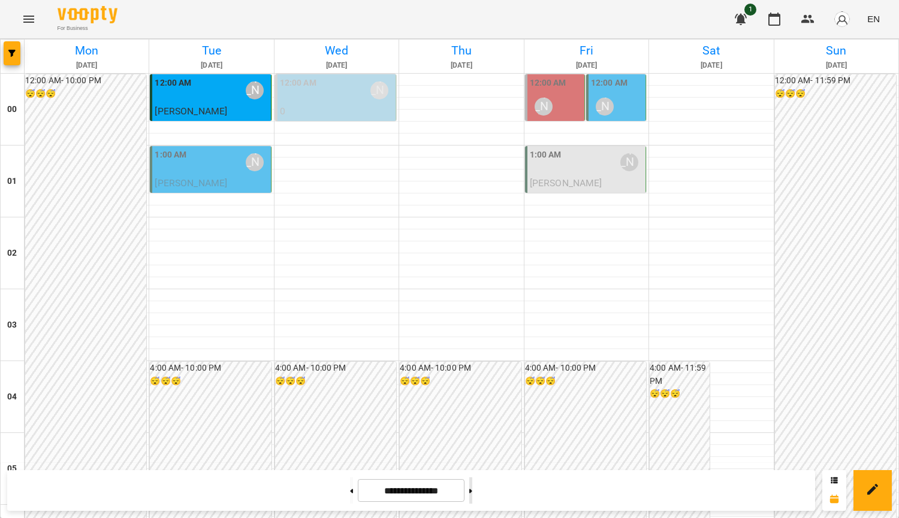
click at [472, 491] on button at bounding box center [470, 491] width 3 height 26
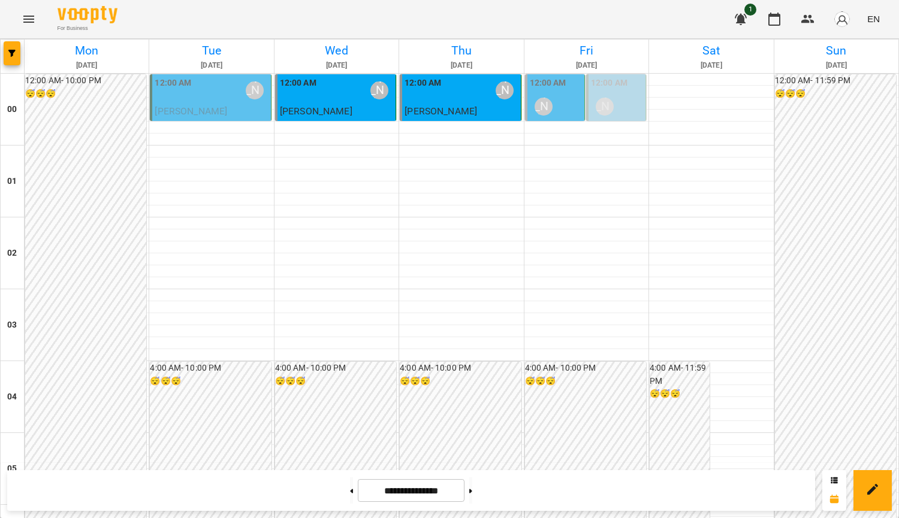
click at [350, 486] on button at bounding box center [351, 491] width 3 height 26
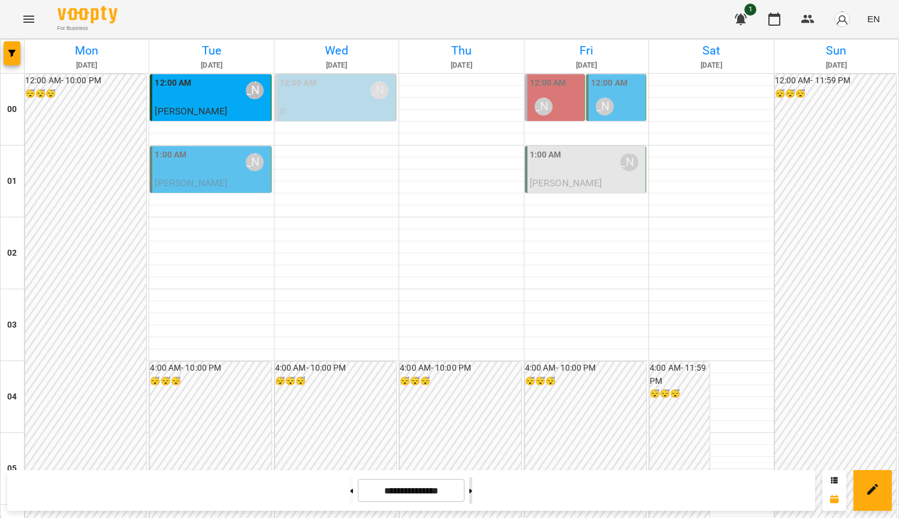
click at [472, 498] on button at bounding box center [470, 491] width 3 height 26
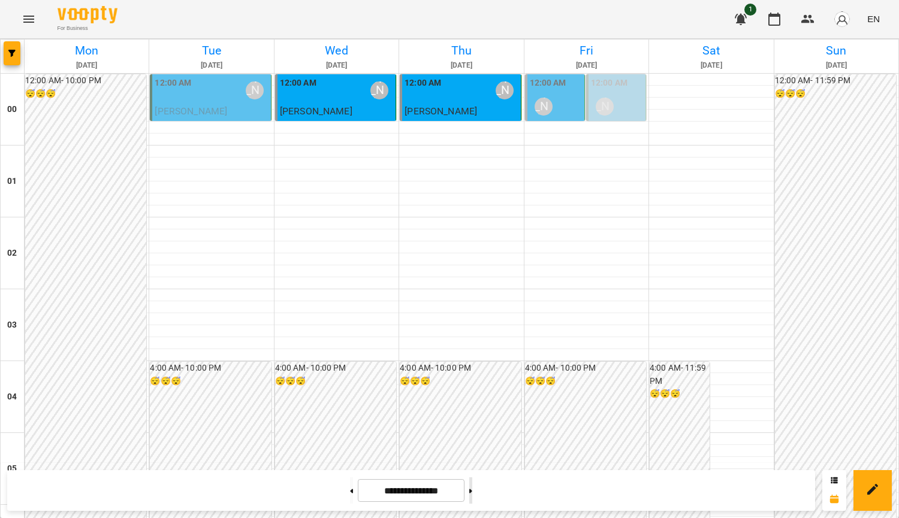
click at [472, 498] on button at bounding box center [470, 491] width 3 height 26
type input "**********"
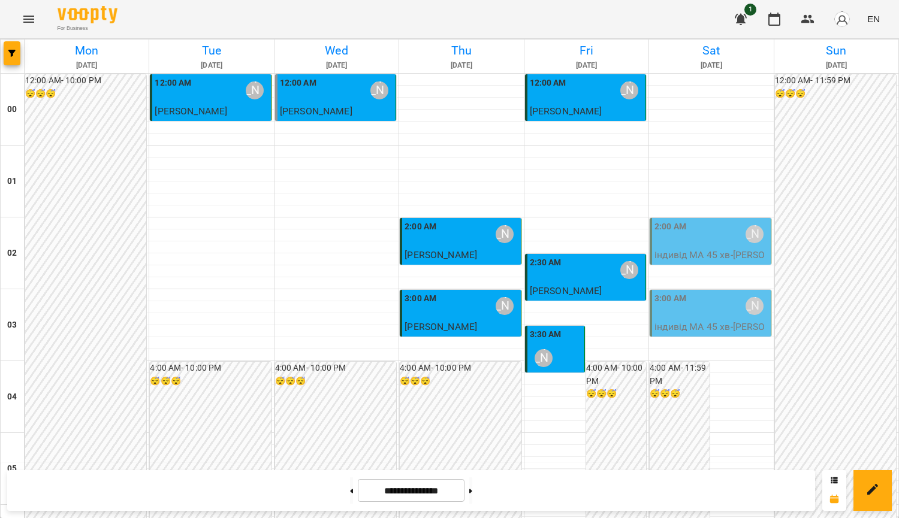
click at [712, 227] on div "2:00 AM Курбанова Софія" at bounding box center [710, 235] width 113 height 28
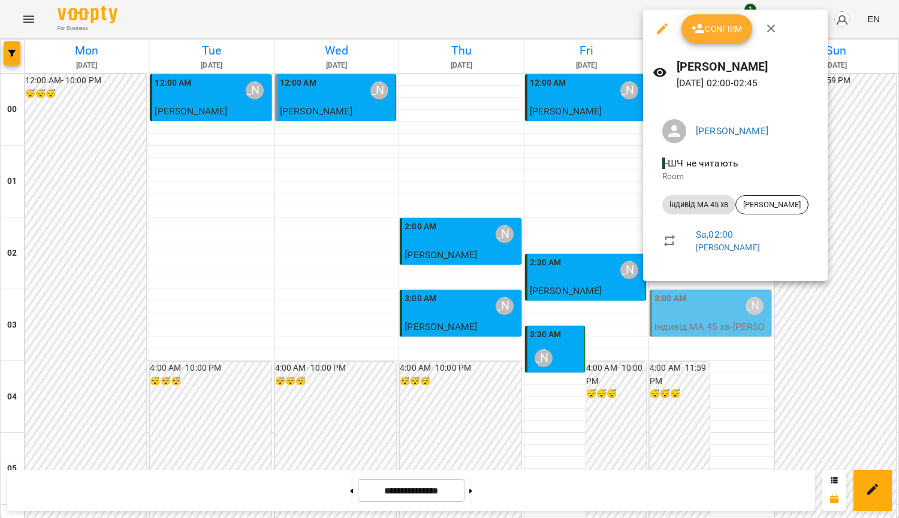
click at [672, 385] on div at bounding box center [449, 259] width 899 height 518
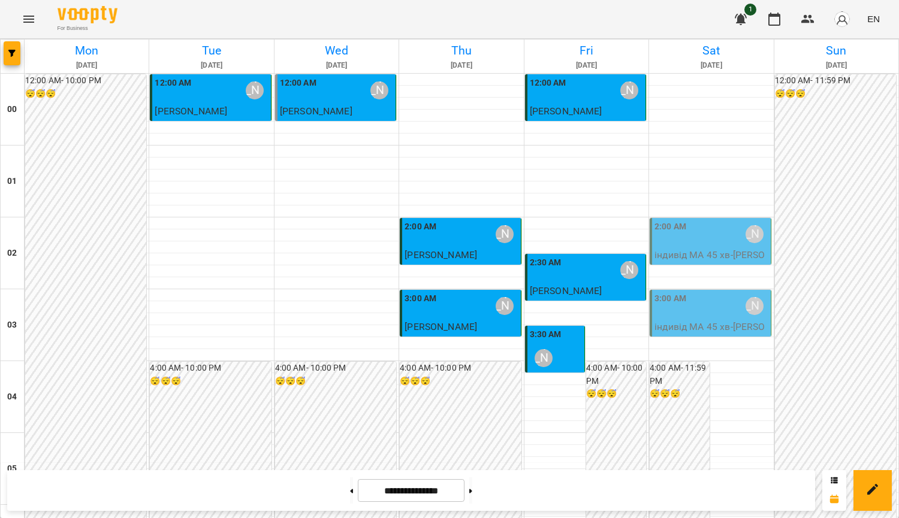
click at [718, 242] on div "2:00 AM Курбанова Софія" at bounding box center [710, 235] width 113 height 28
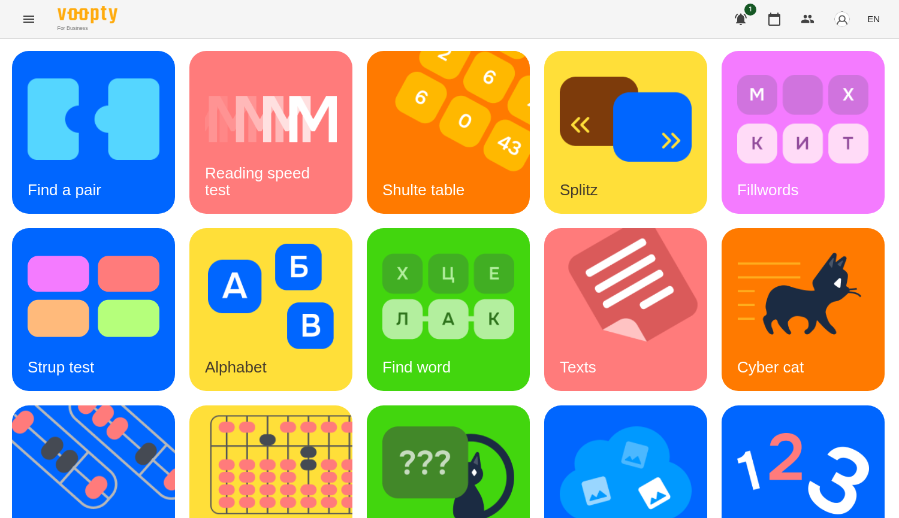
scroll to position [417, 0]
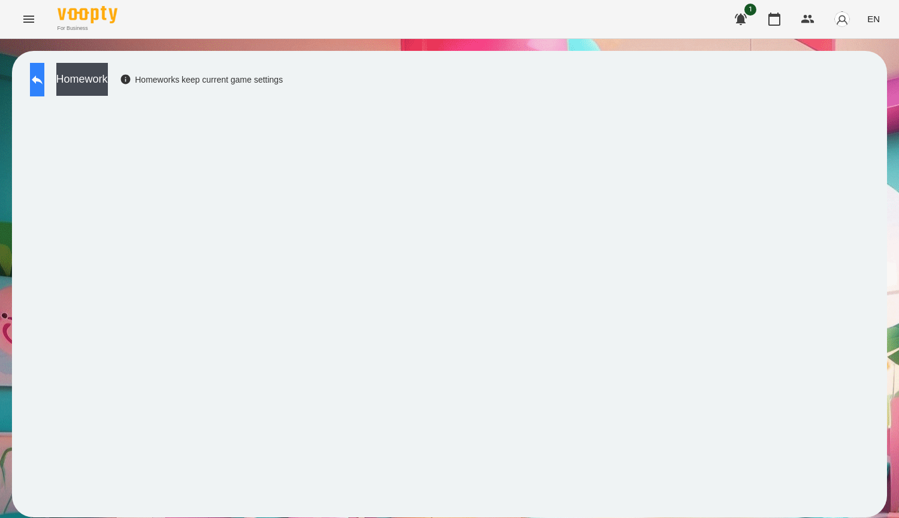
click at [43, 82] on icon at bounding box center [37, 80] width 11 height 9
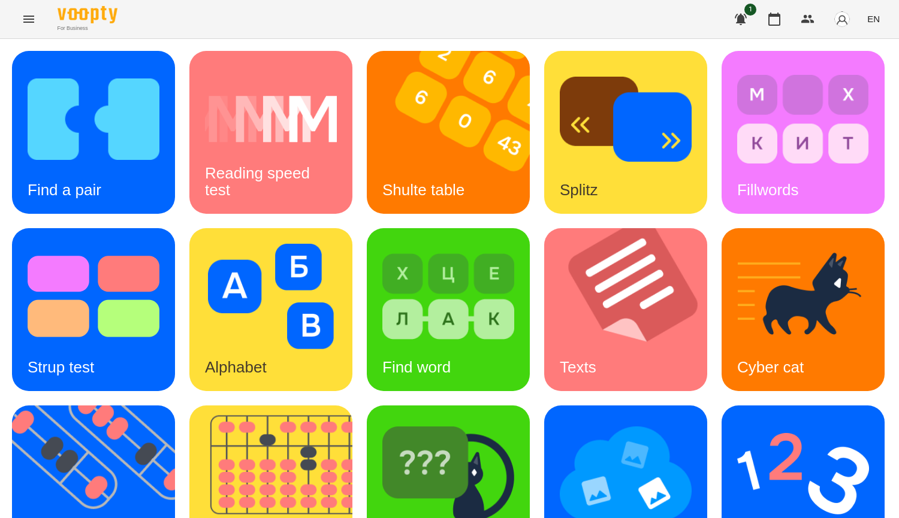
scroll to position [237, 0]
click at [560, 455] on img at bounding box center [626, 473] width 132 height 105
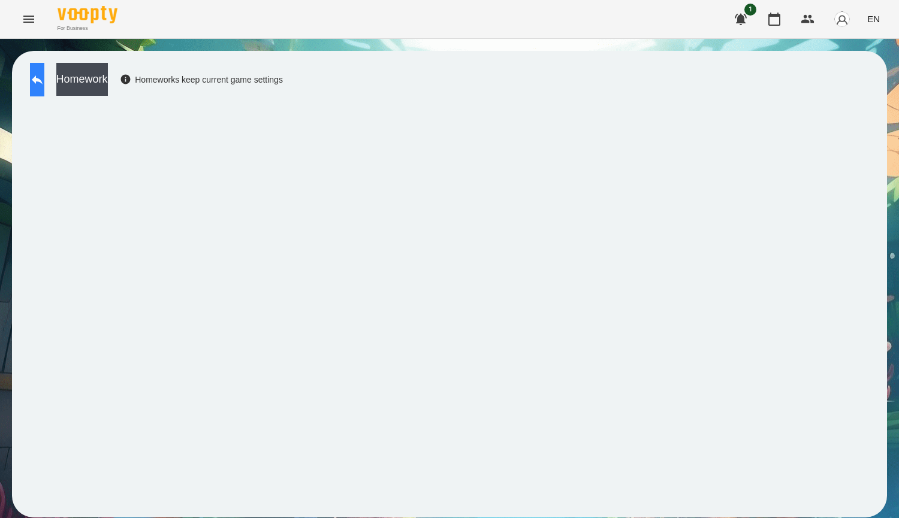
click at [41, 73] on button at bounding box center [37, 80] width 14 height 34
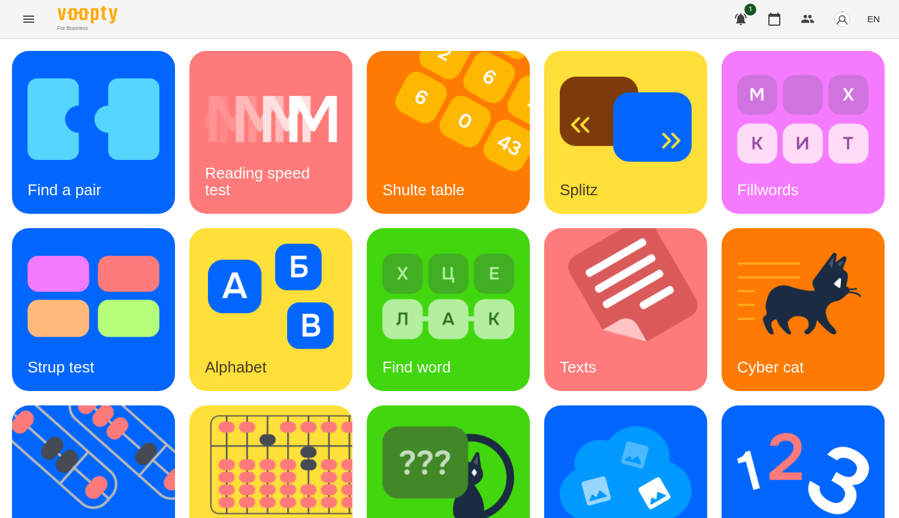
scroll to position [357, 0]
click at [382, 421] on img at bounding box center [448, 473] width 132 height 105
